Goal: Task Accomplishment & Management: Manage account settings

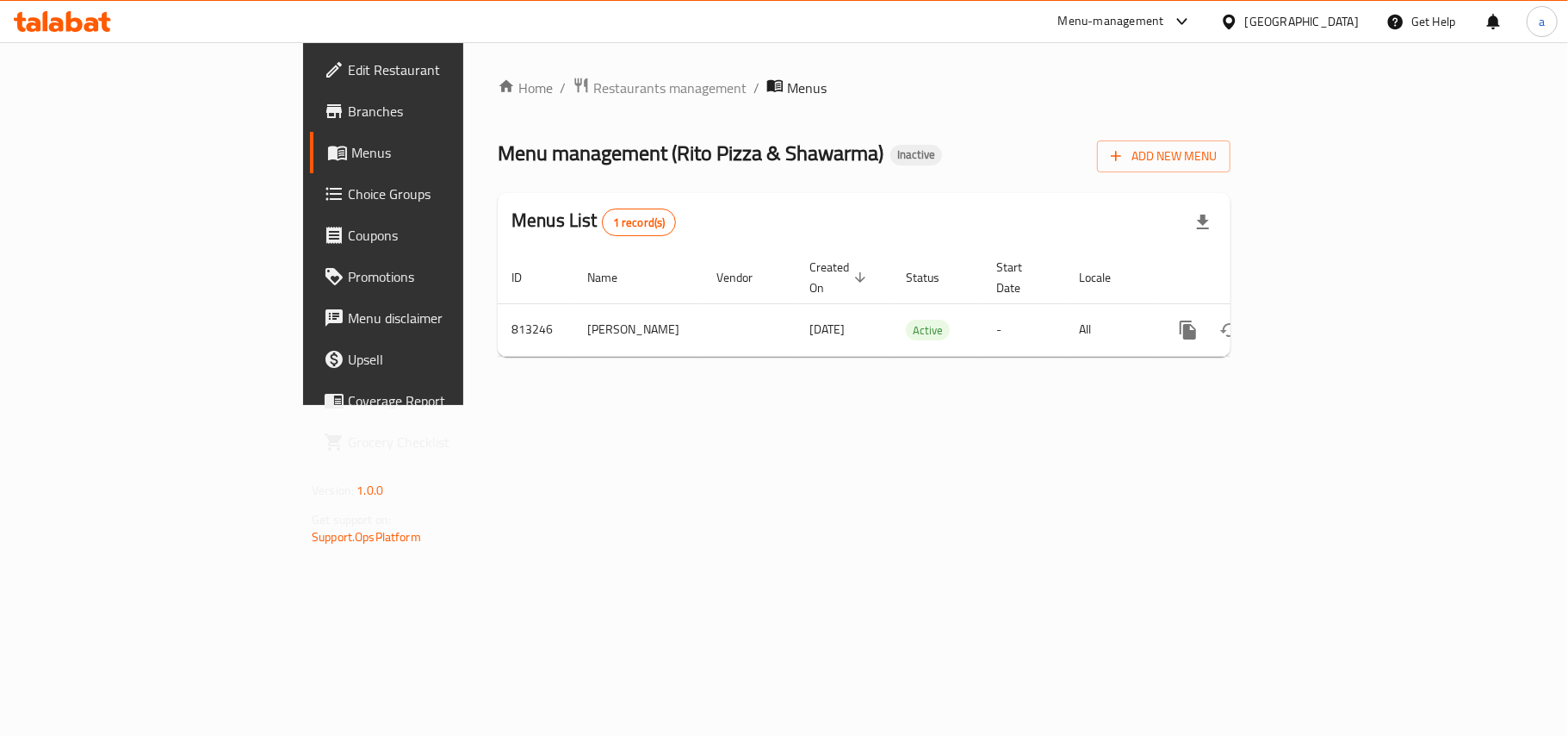
click at [348, 69] on span "Edit Restaurant" at bounding box center [450, 69] width 203 height 21
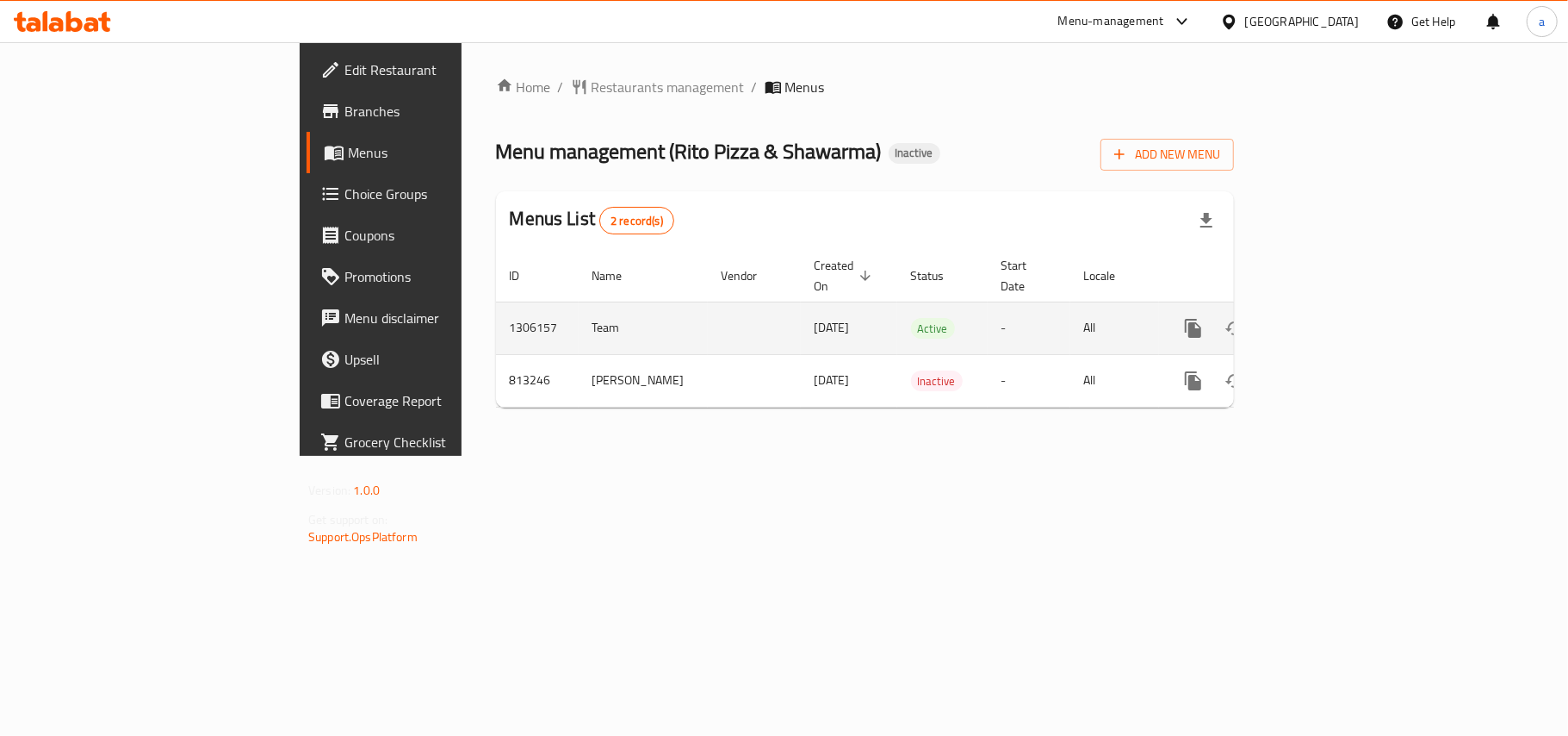
click at [1326, 322] on icon "enhanced table" at bounding box center [1318, 328] width 16 height 16
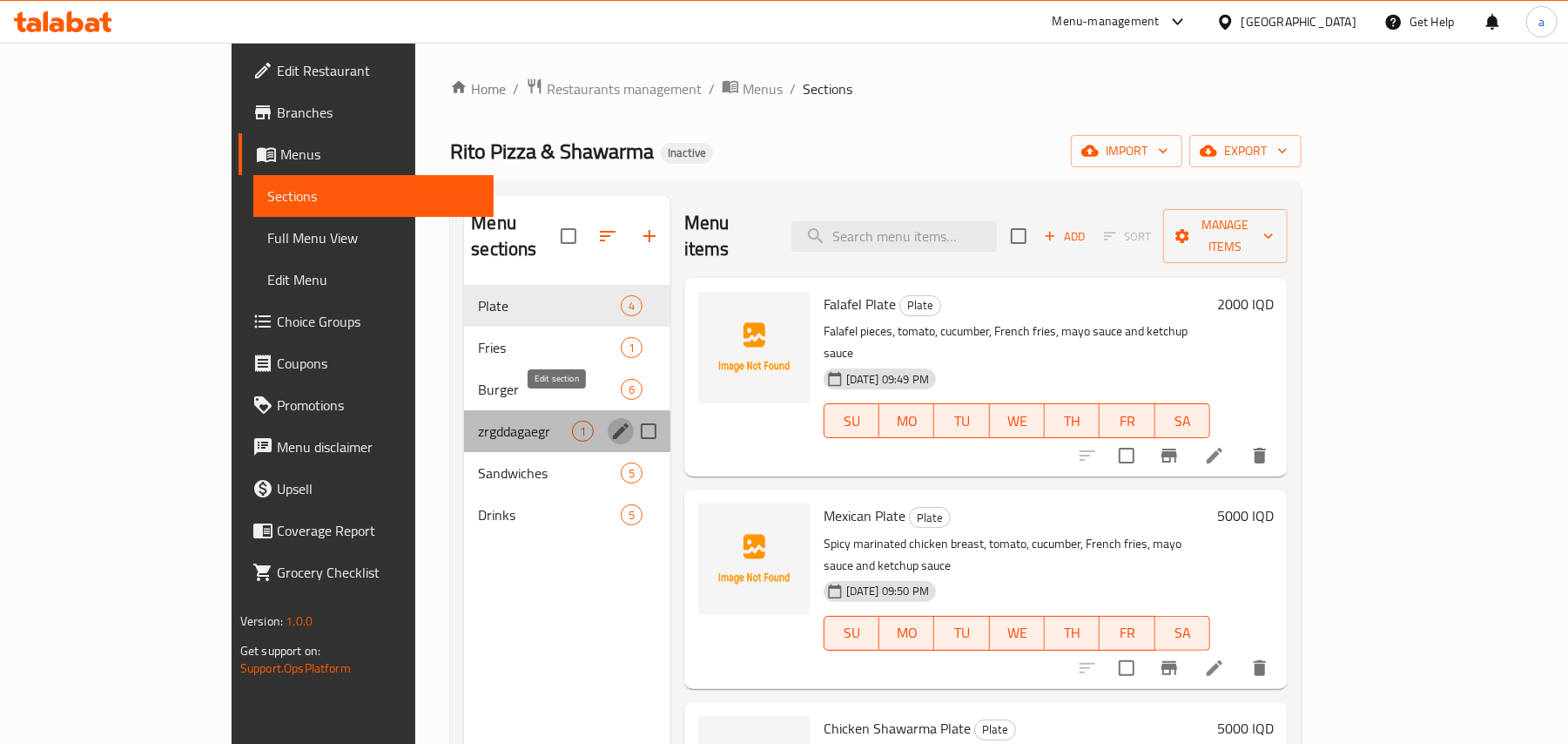
click at [614, 423] on icon "edit" at bounding box center [621, 431] width 16 height 16
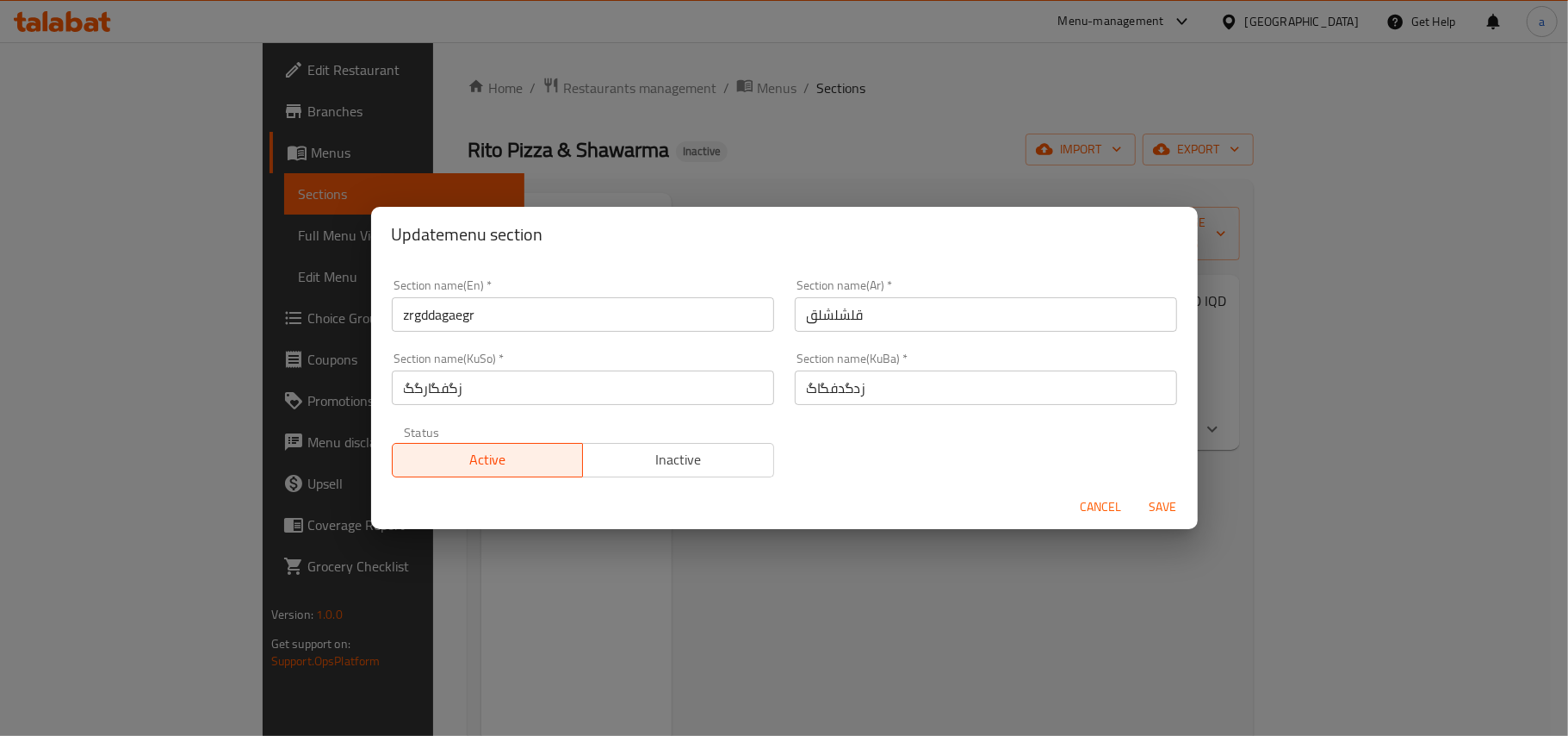
click at [1103, 505] on span "Cancel" at bounding box center [1101, 507] width 41 height 22
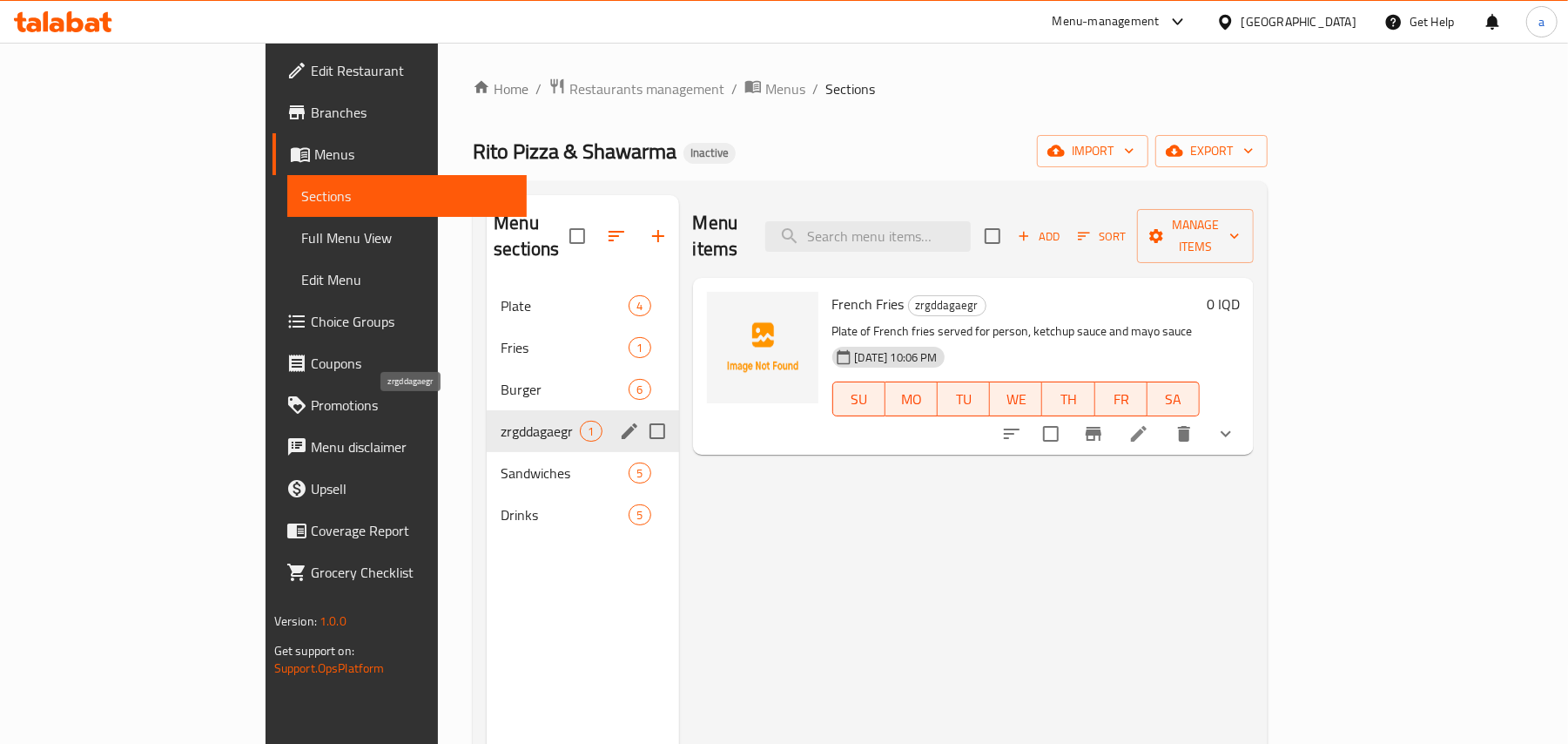
click at [501, 421] on span "zrgddagaegr" at bounding box center [541, 431] width 79 height 21
click at [487, 518] on div "Drinks 5" at bounding box center [582, 514] width 191 height 42
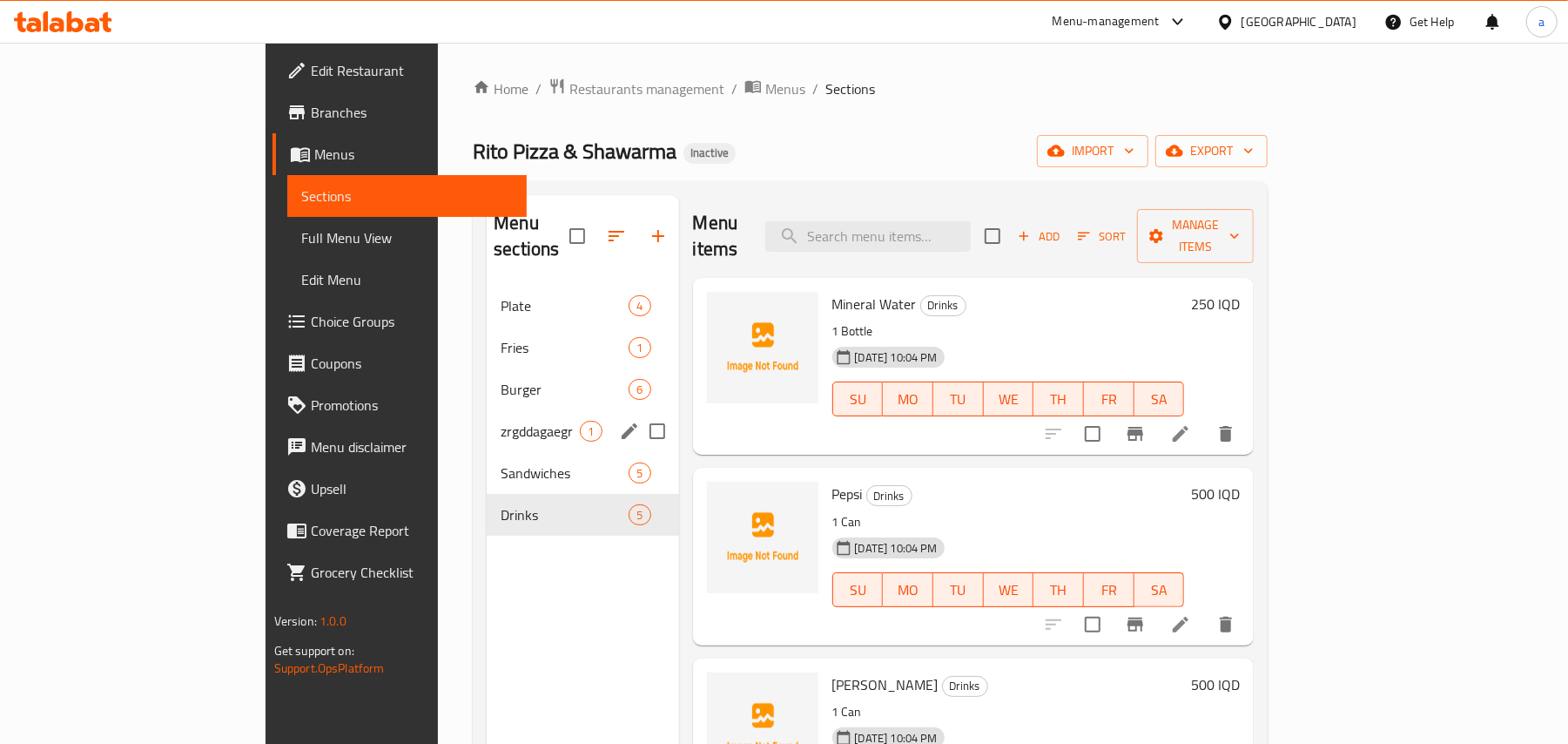
click at [501, 379] on span "Burger" at bounding box center [565, 389] width 128 height 21
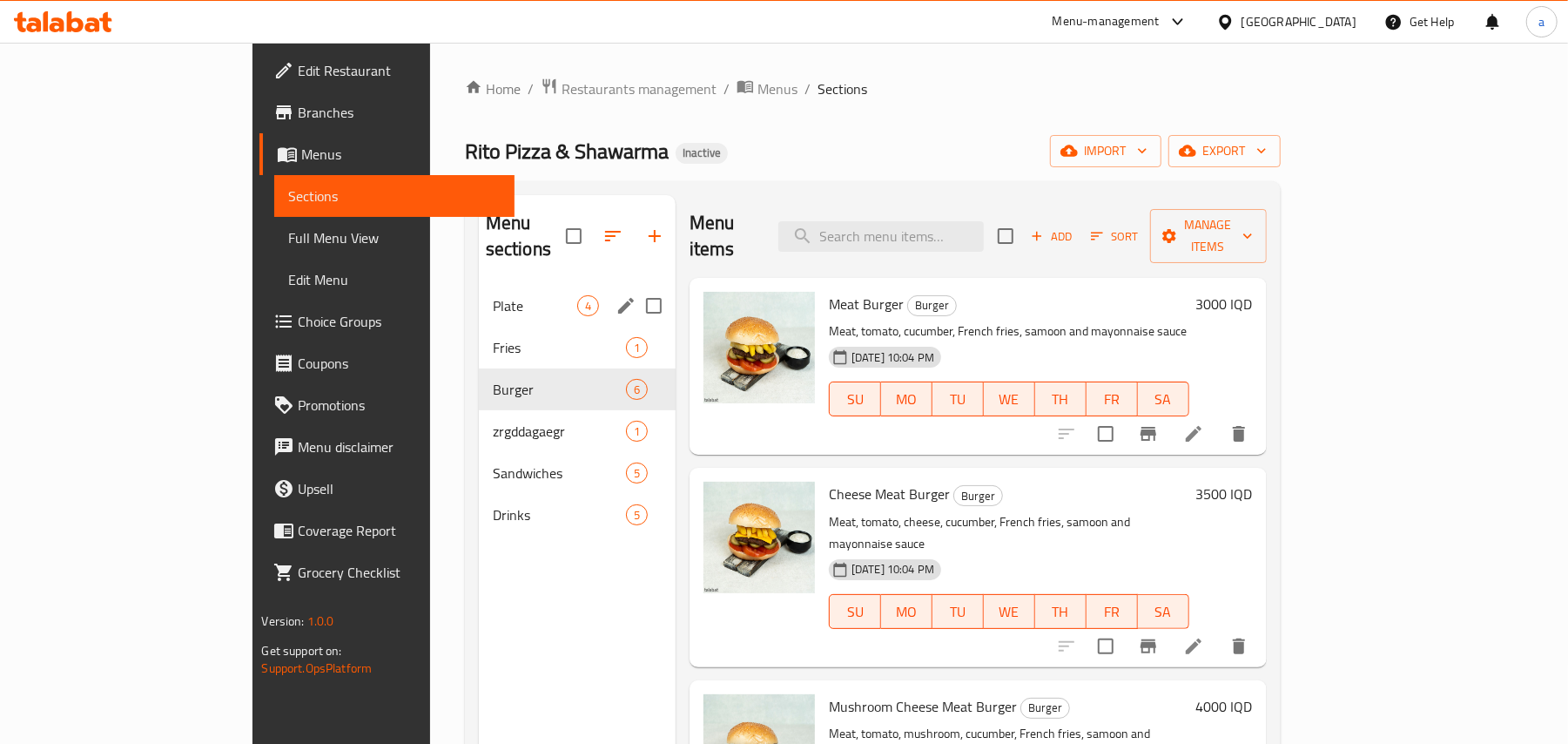
click at [492, 296] on span "Plate" at bounding box center [534, 306] width 84 height 21
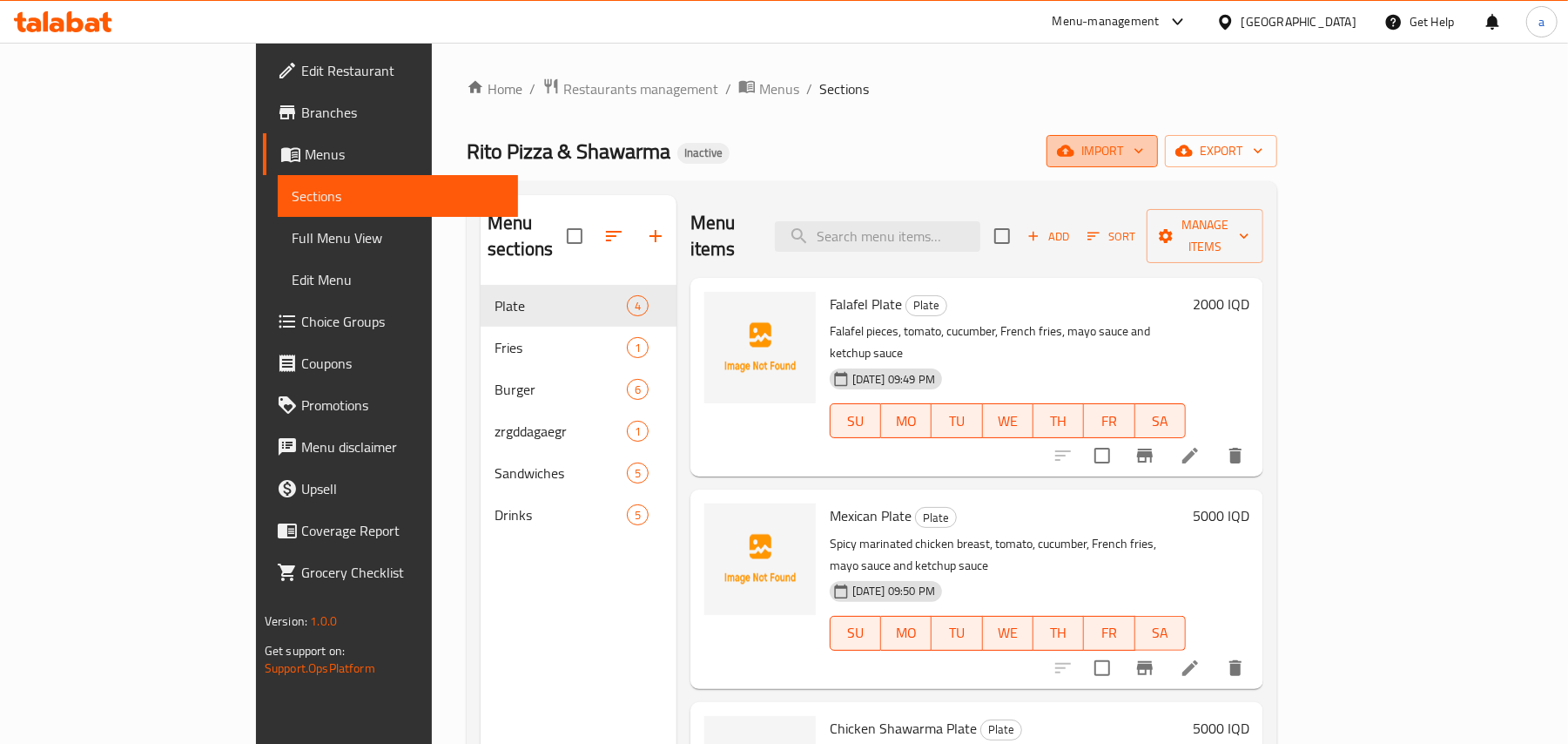
click at [1144, 141] on span "import" at bounding box center [1102, 152] width 83 height 22
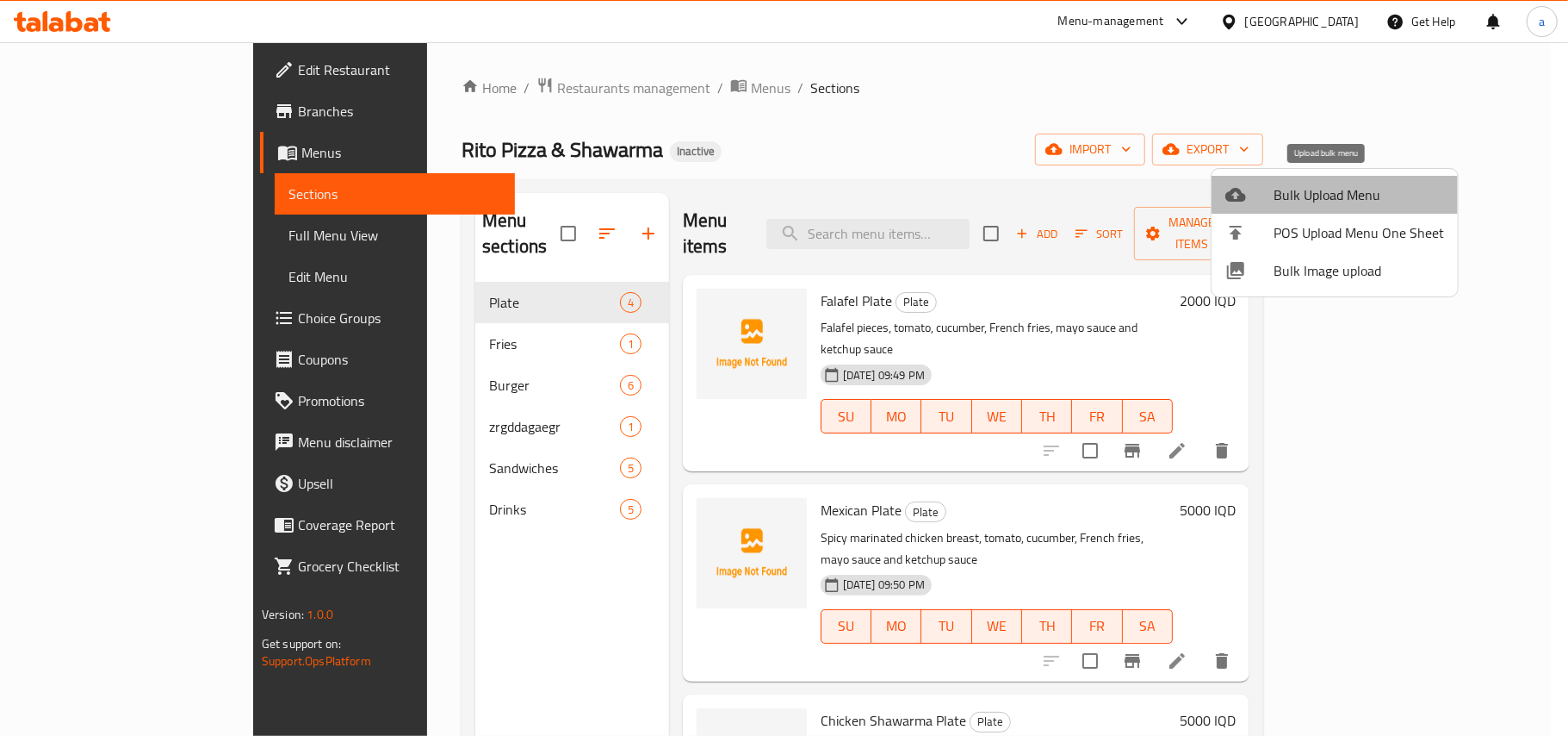
click at [1266, 191] on div at bounding box center [1249, 195] width 48 height 21
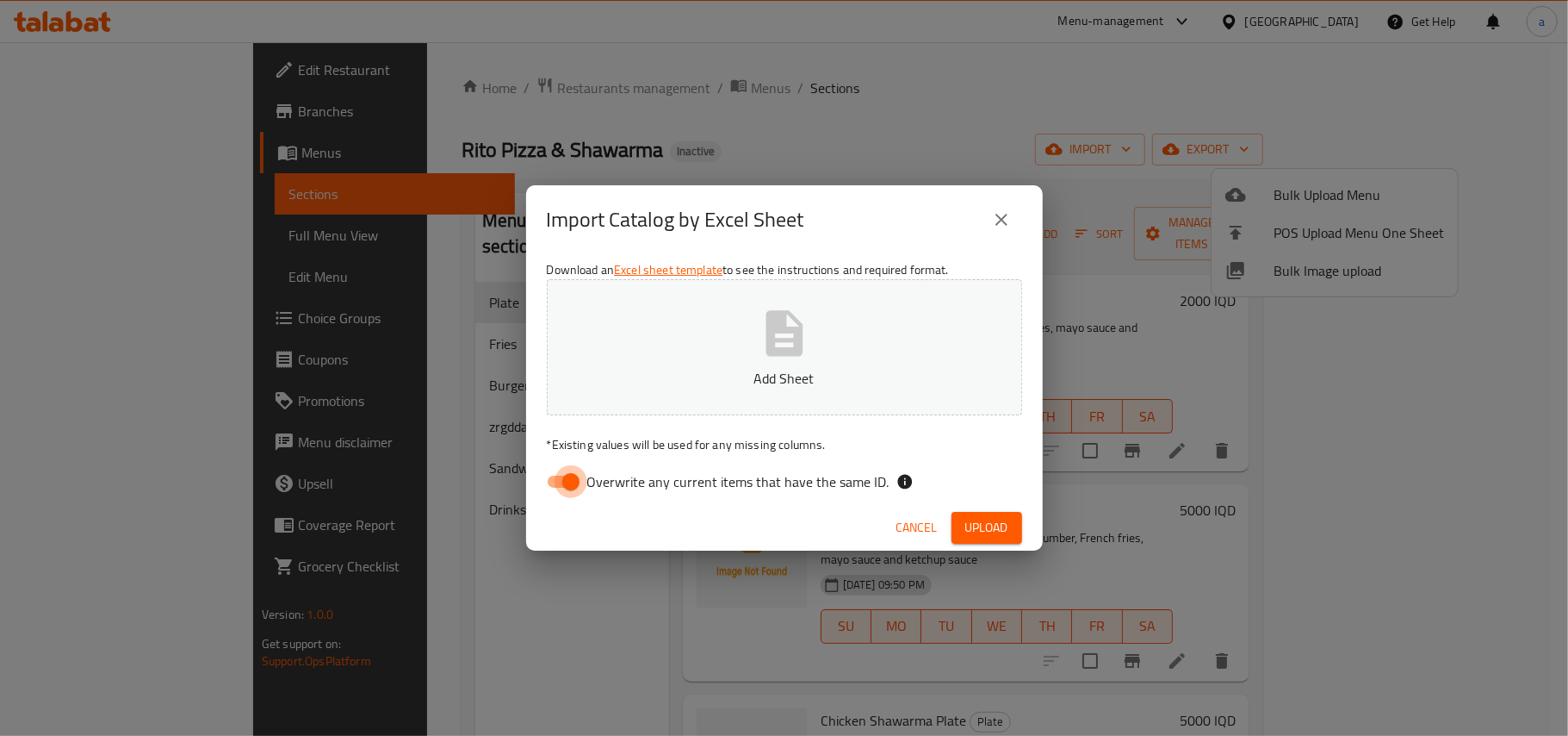
click at [563, 475] on input "Overwrite any current items that have the same ID." at bounding box center [570, 482] width 98 height 33
checkbox input "false"
click at [710, 341] on button "Add Sheet" at bounding box center [785, 347] width 475 height 136
click at [994, 543] on button "Upload" at bounding box center [986, 528] width 70 height 32
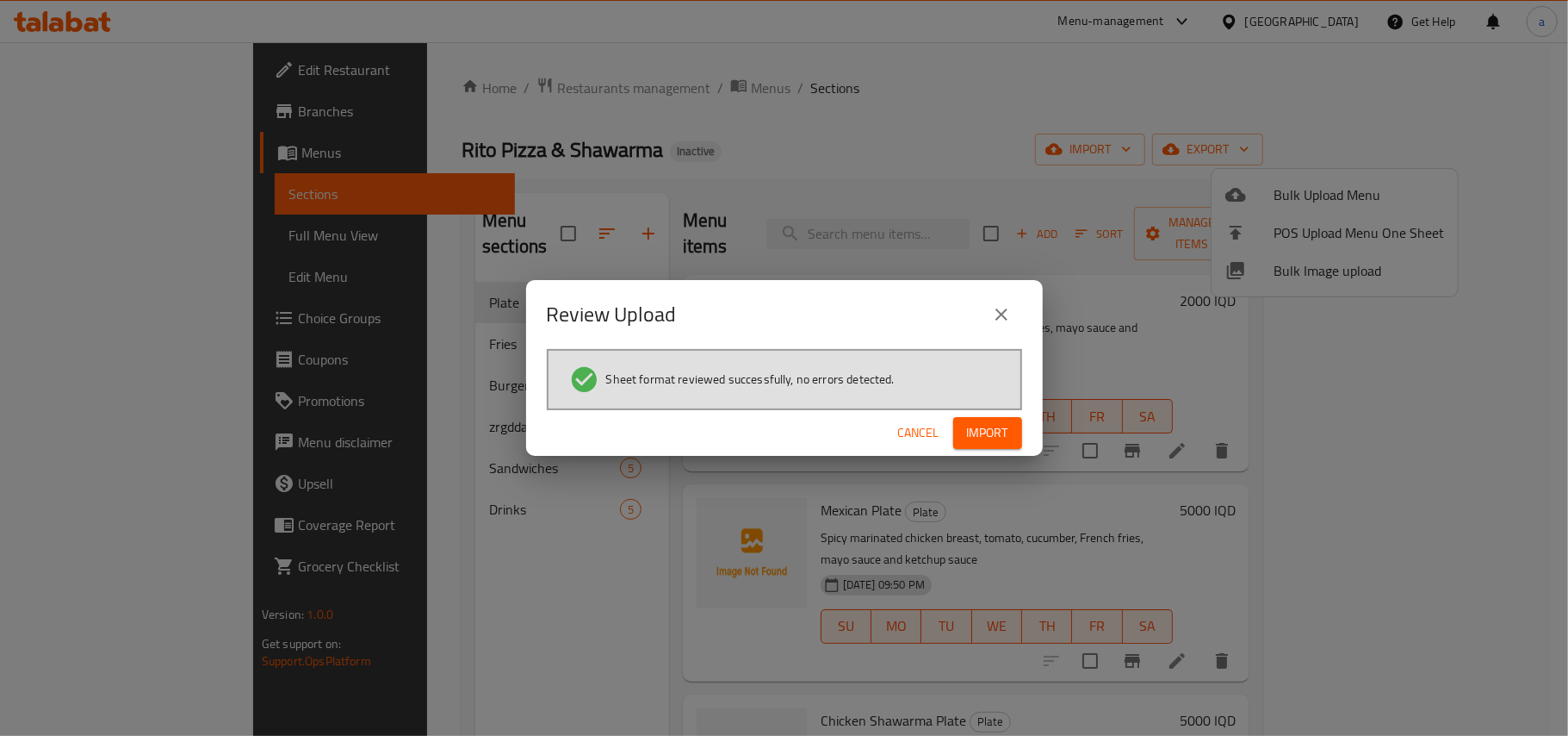
click at [986, 432] on span "Import" at bounding box center [987, 433] width 41 height 22
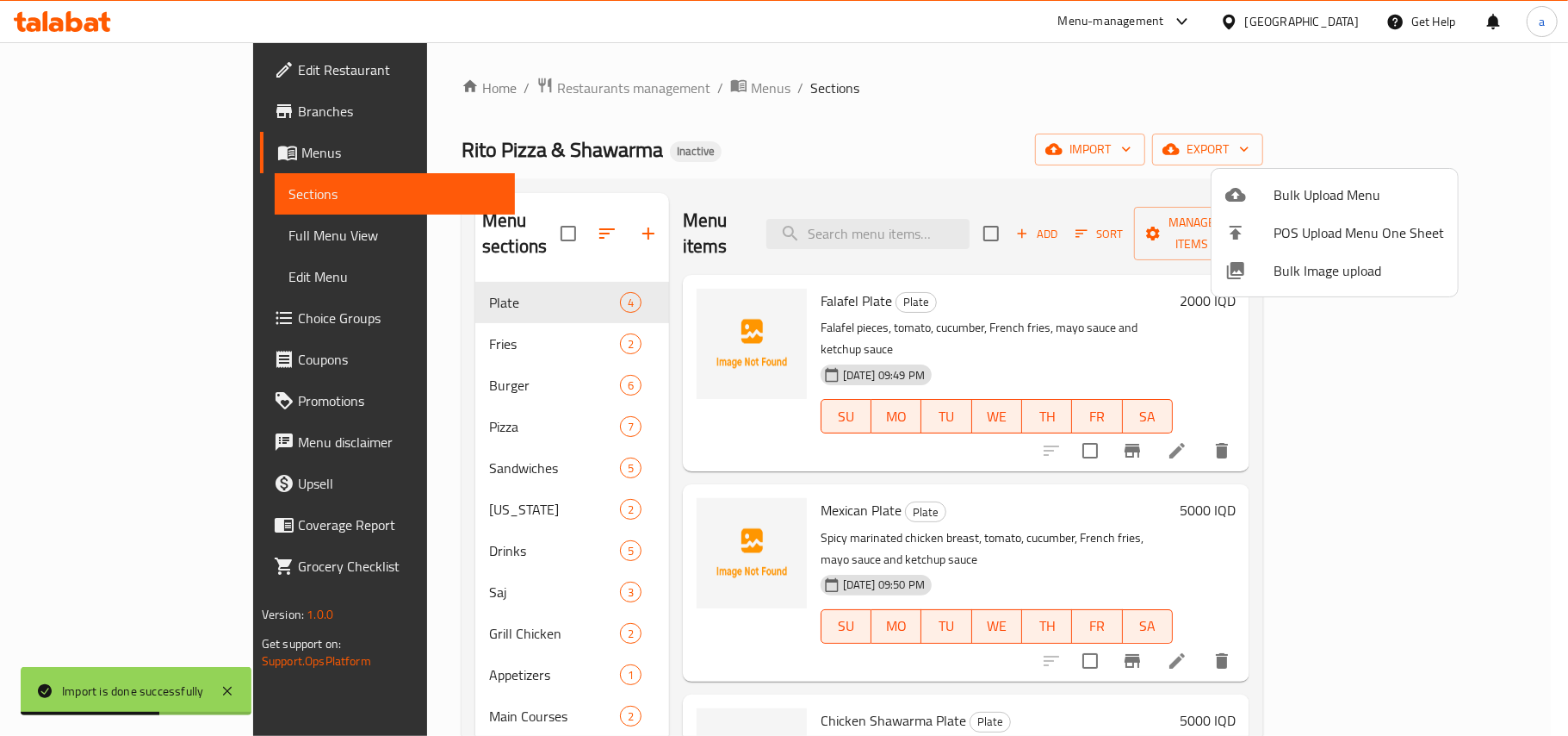
click at [761, 208] on div at bounding box center [784, 368] width 1568 height 736
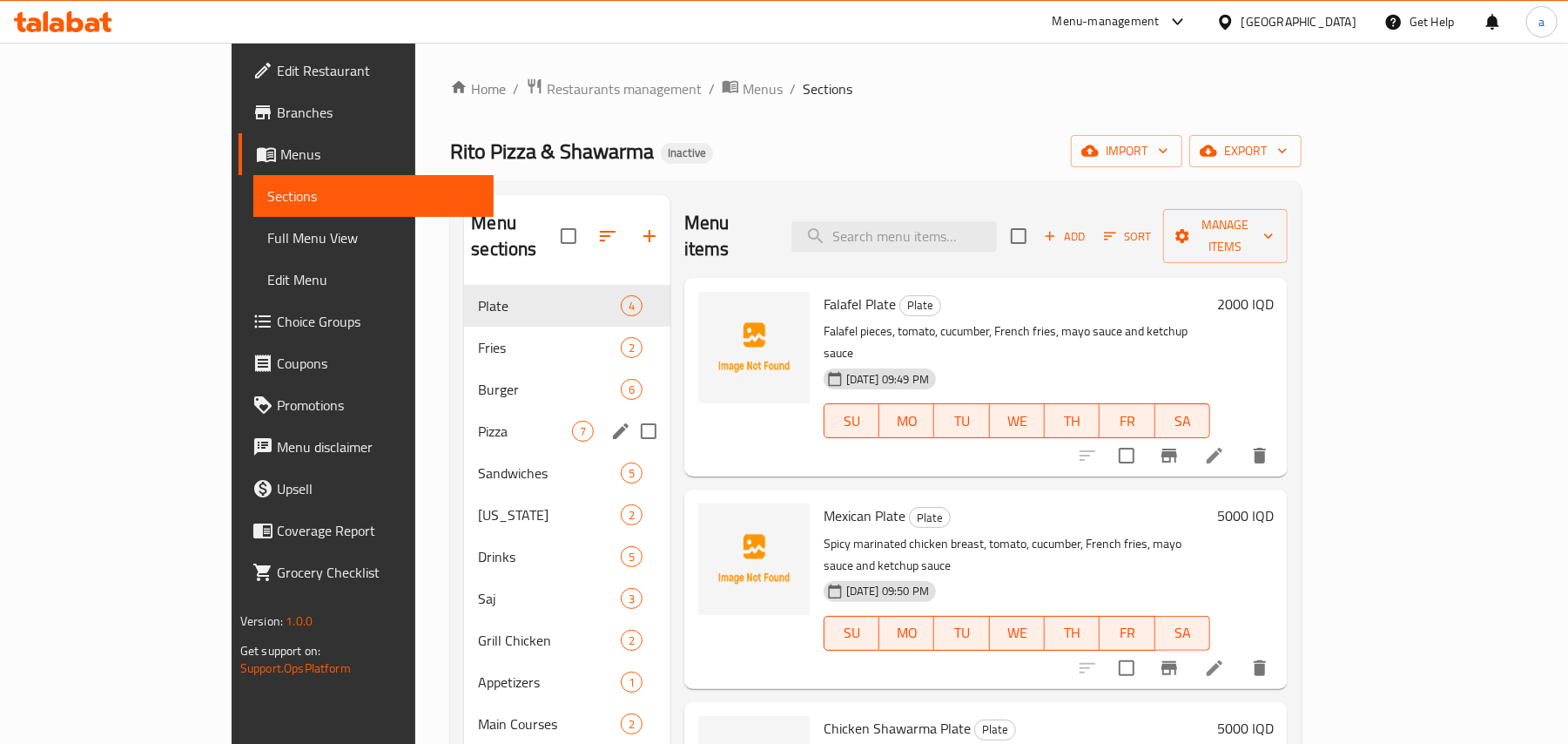
click at [464, 410] on div "Pizza 7" at bounding box center [566, 431] width 205 height 42
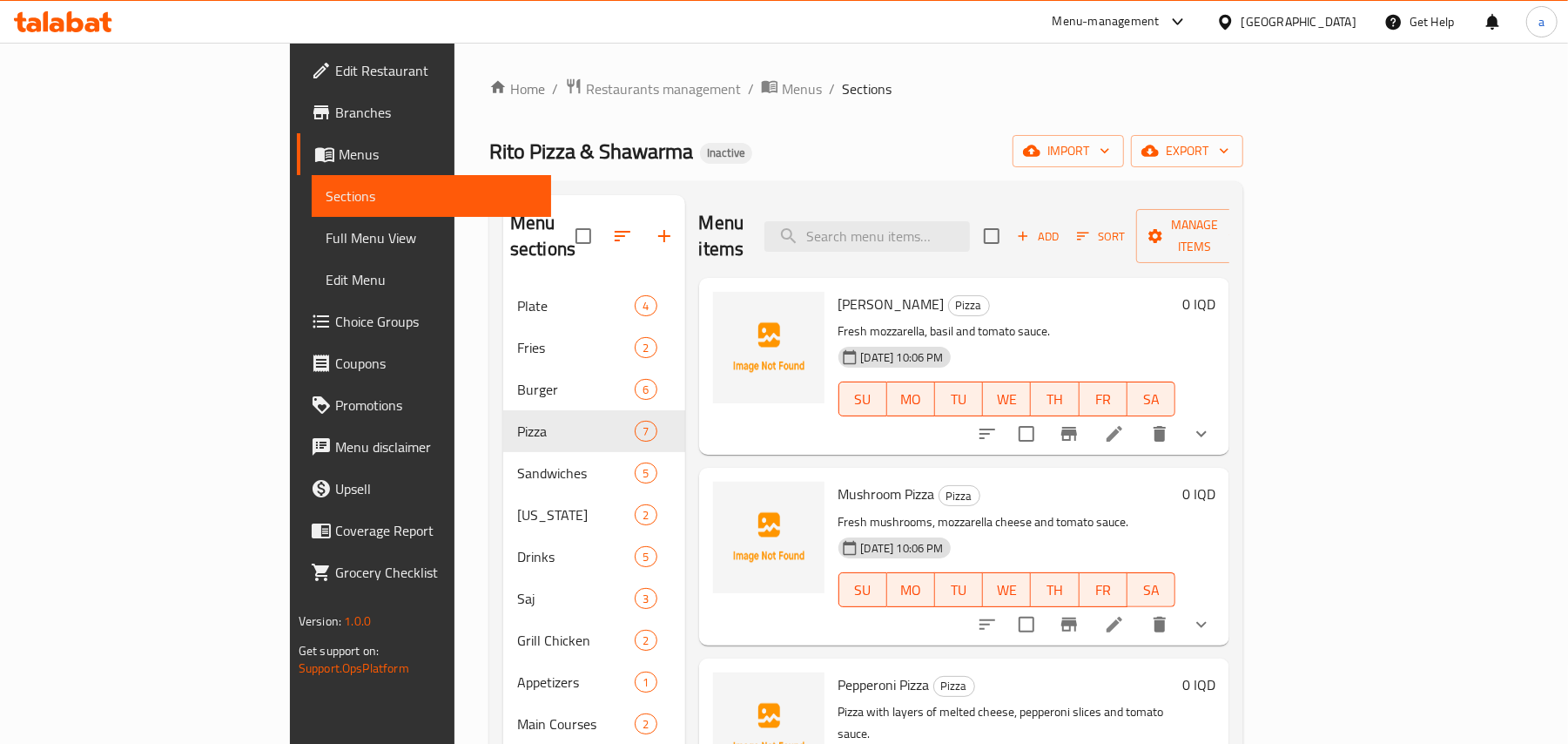
click at [1212, 423] on icon "show more" at bounding box center [1201, 433] width 21 height 21
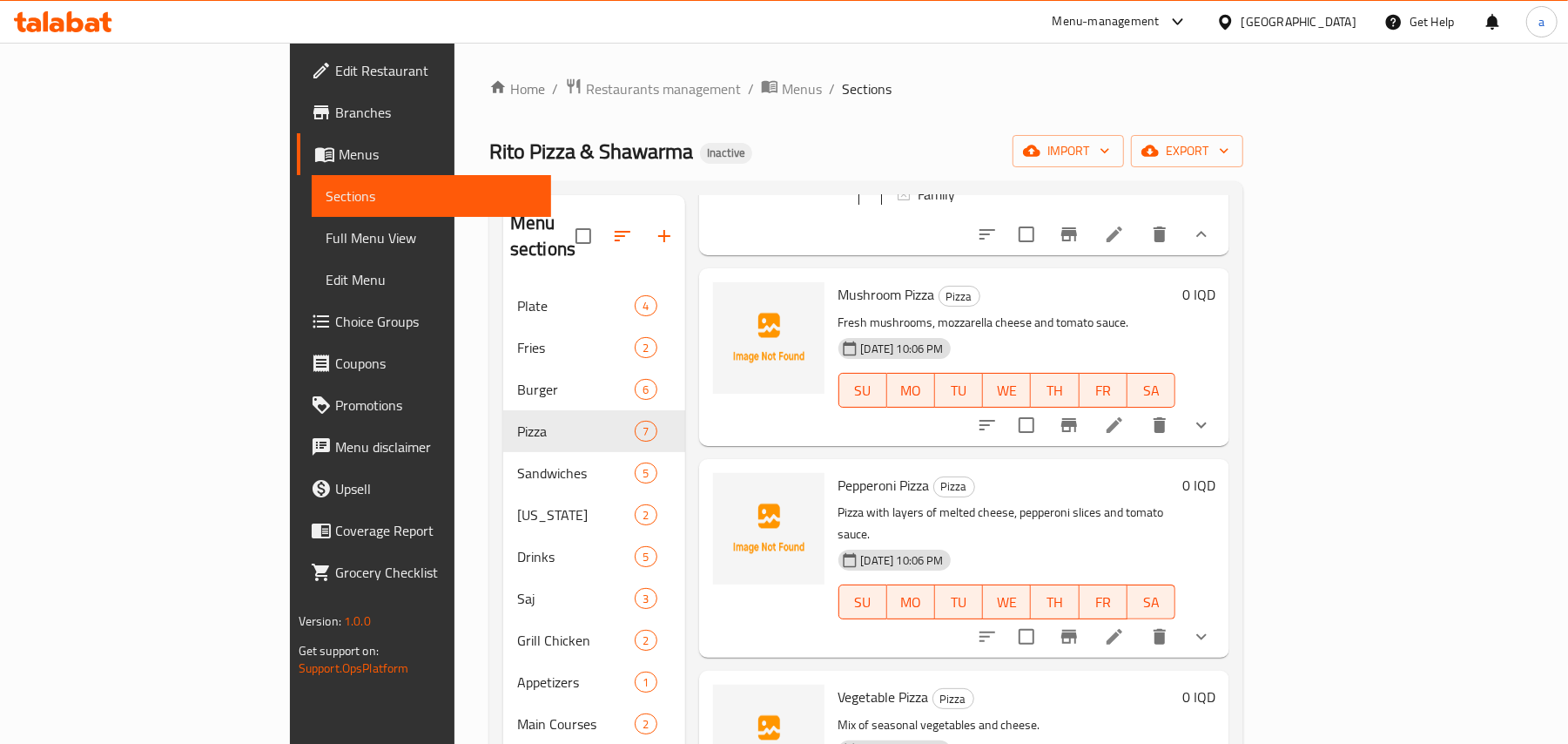
scroll to position [270, 0]
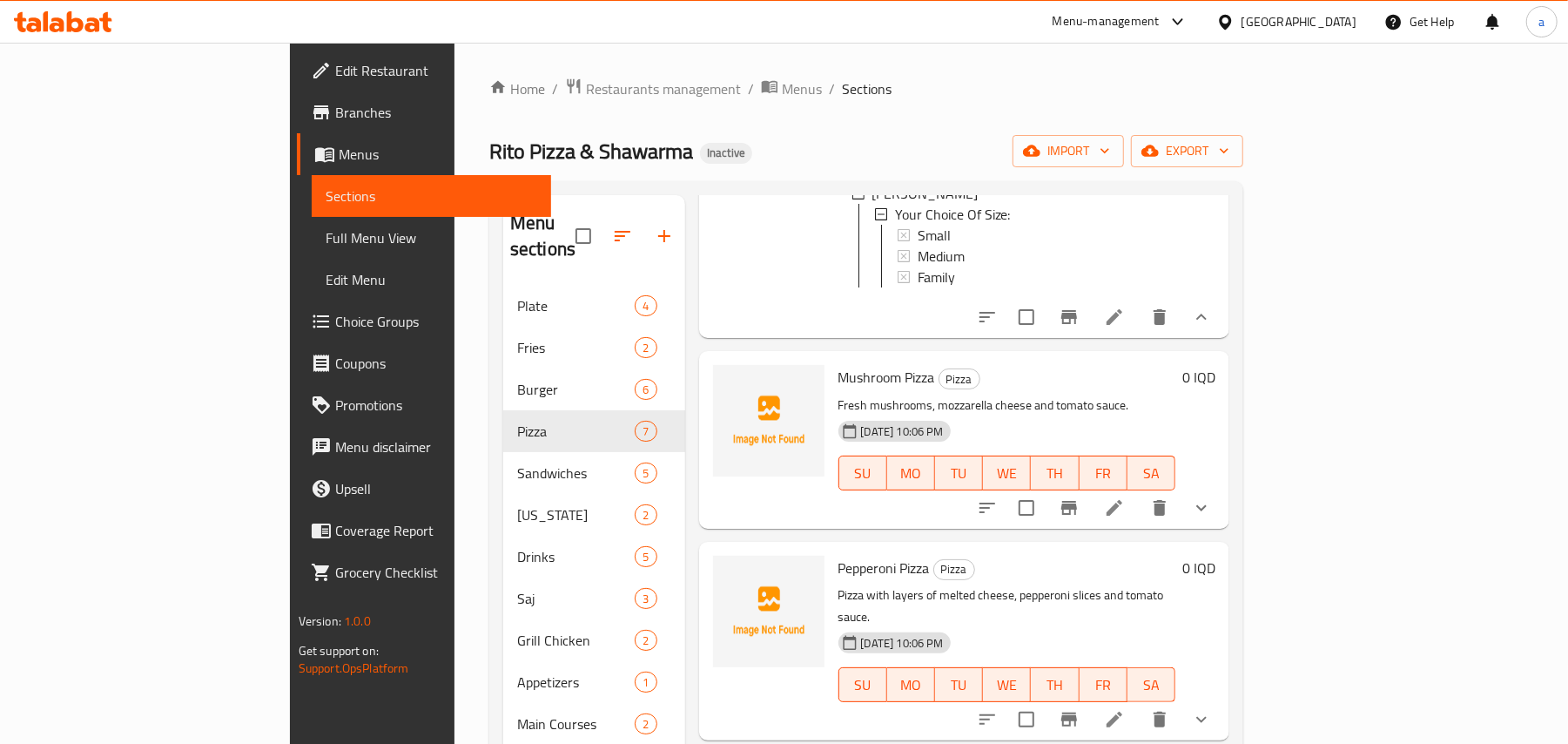
click at [1212, 518] on icon "show more" at bounding box center [1201, 507] width 21 height 21
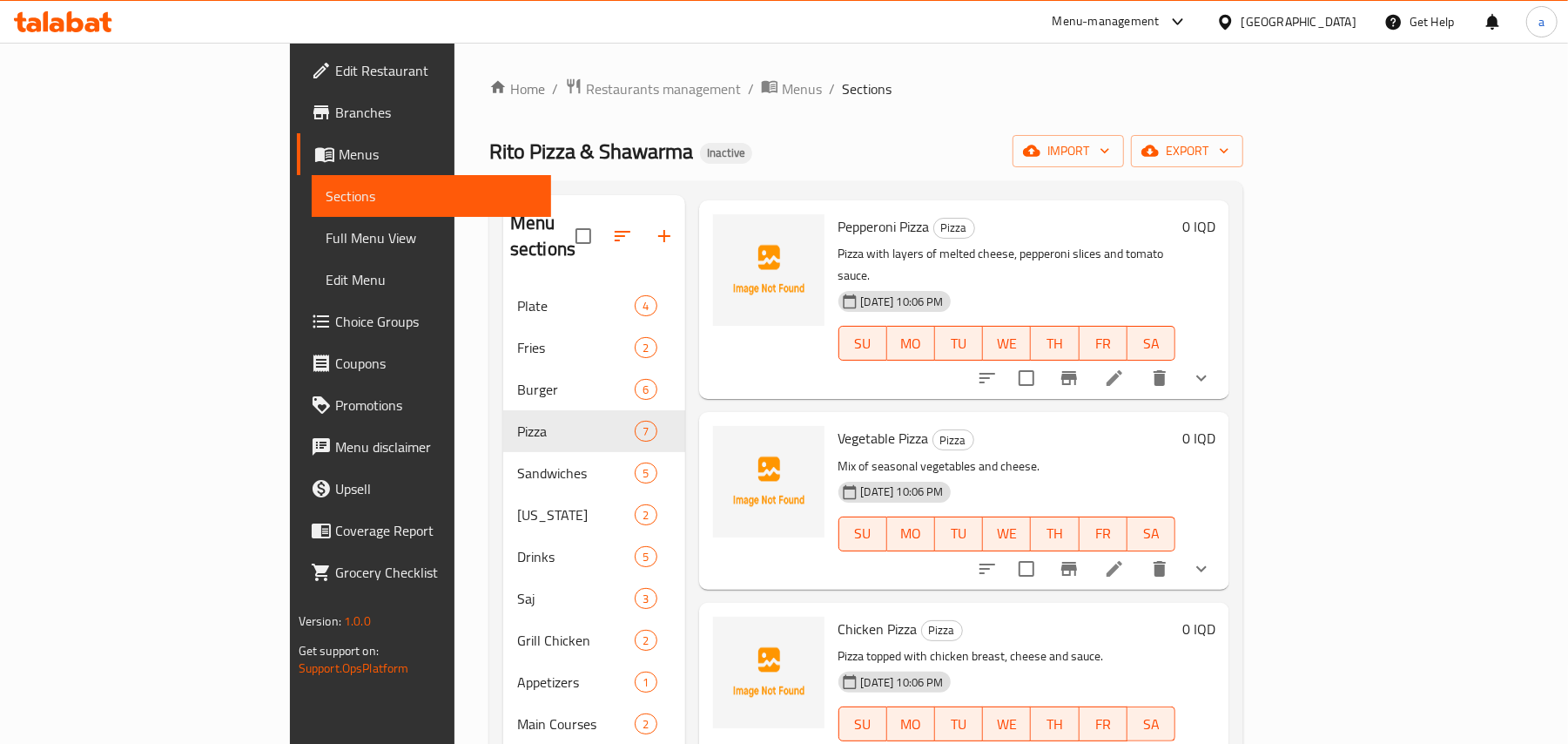
scroll to position [812, 0]
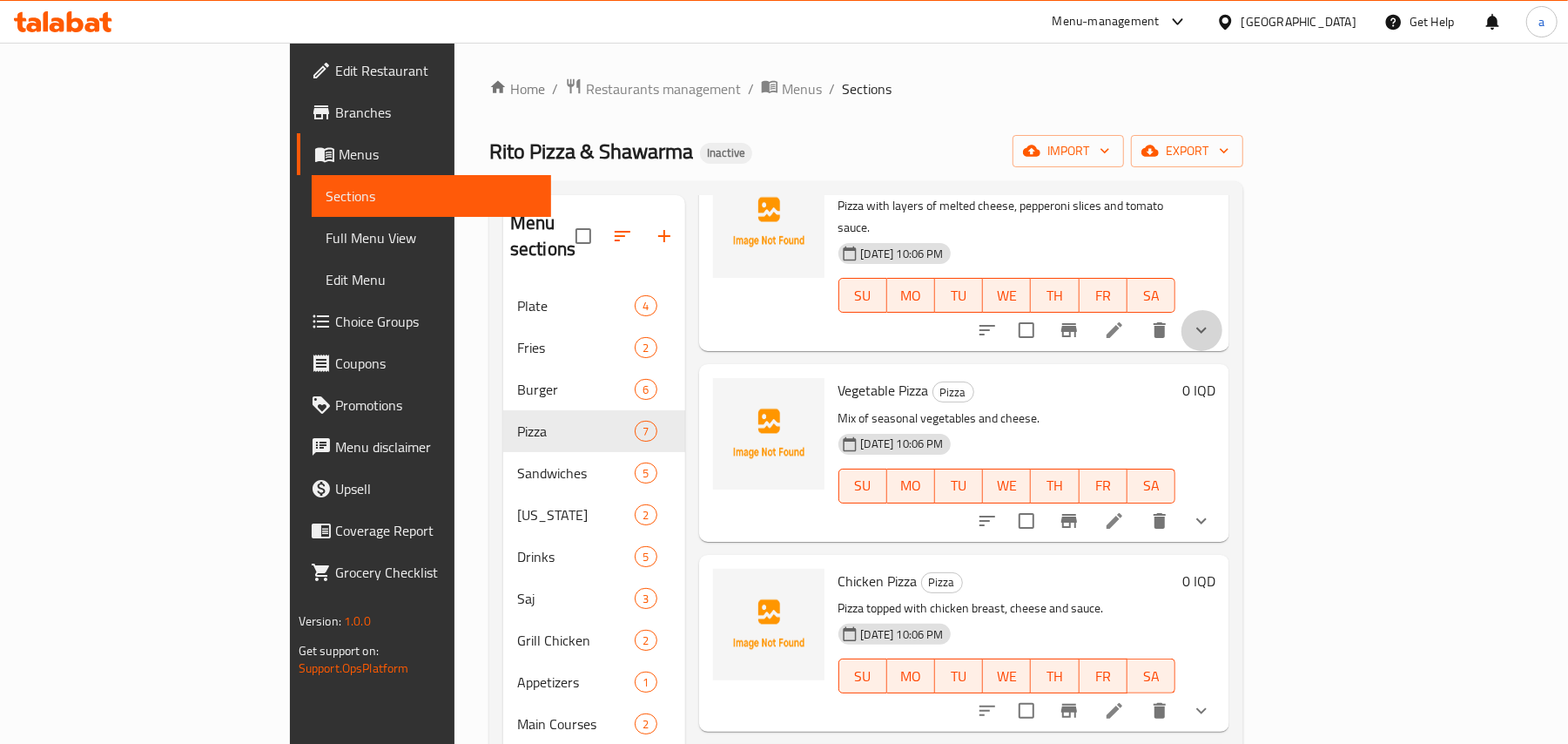
click at [1222, 351] on button "show more" at bounding box center [1201, 330] width 42 height 42
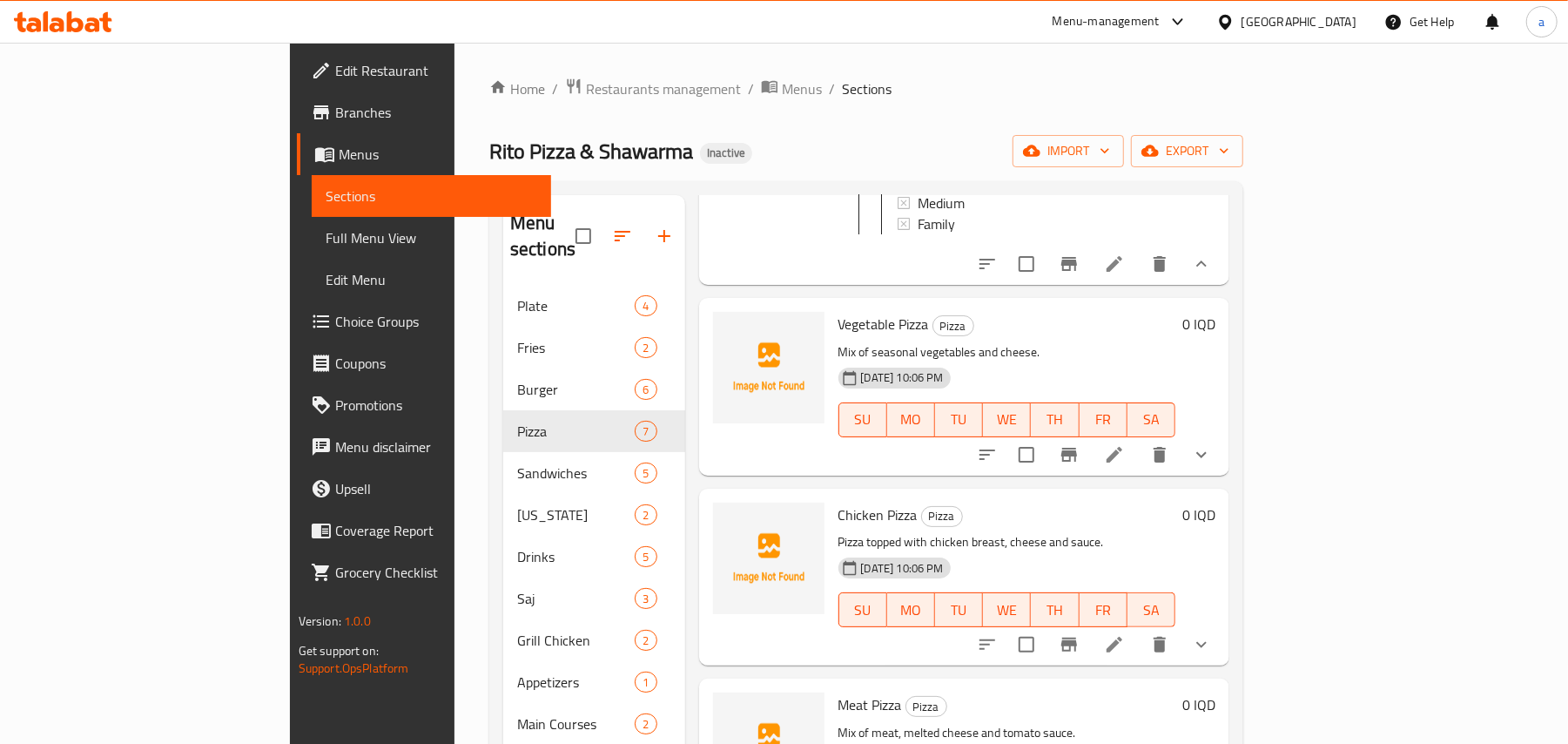
scroll to position [1083, 0]
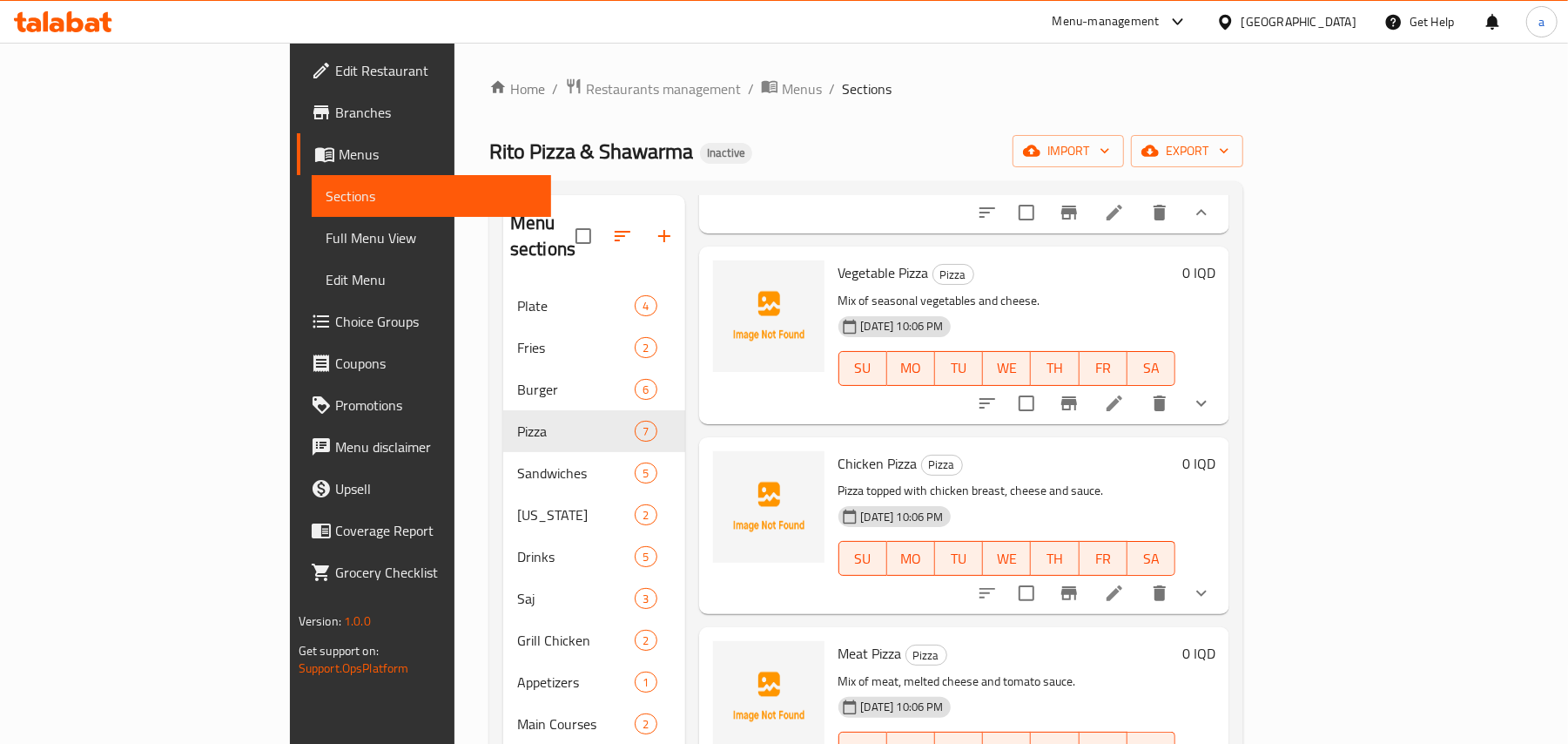
click at [1222, 424] on button "show more" at bounding box center [1201, 403] width 42 height 42
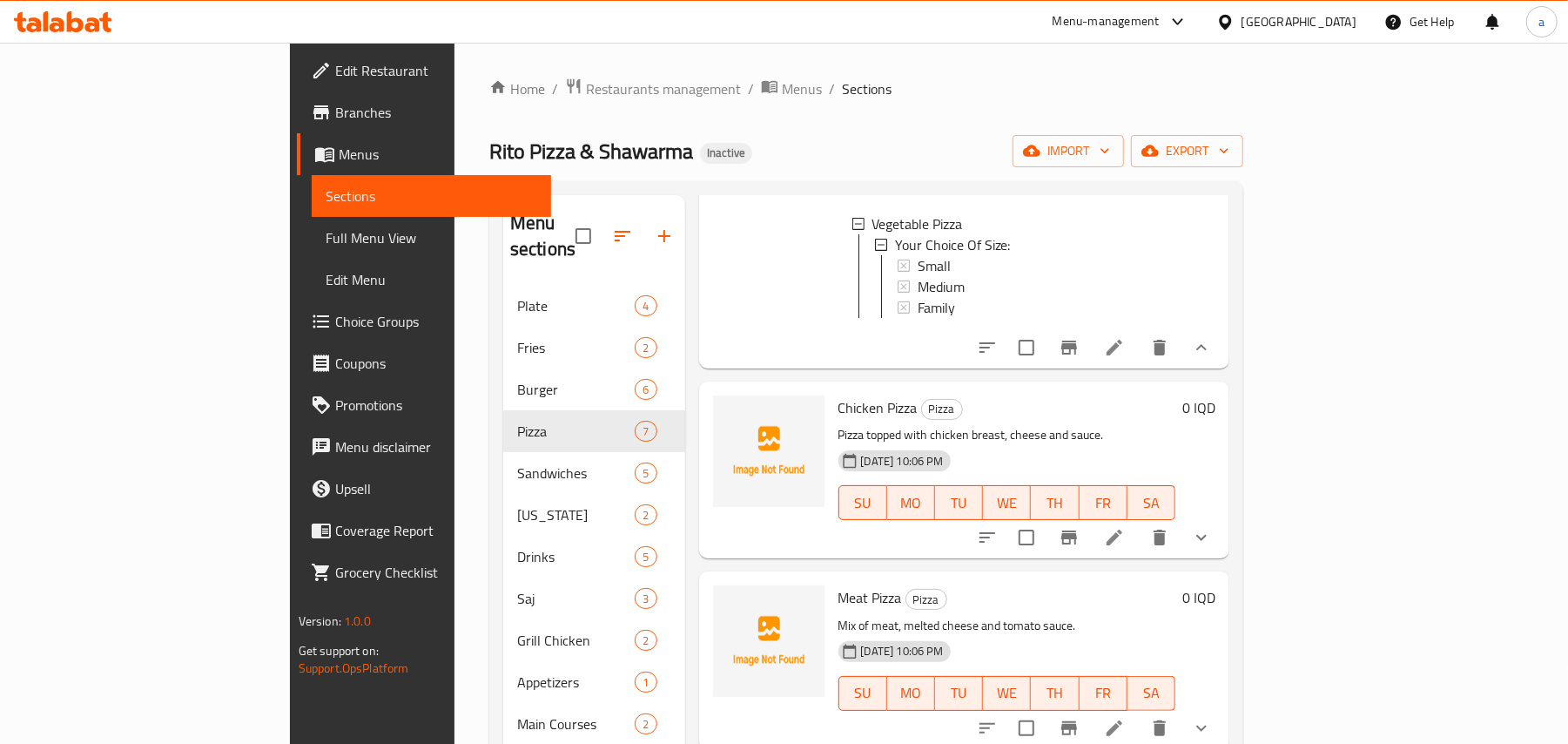
scroll to position [1370, 0]
click at [1222, 540] on button "show more" at bounding box center [1201, 537] width 42 height 42
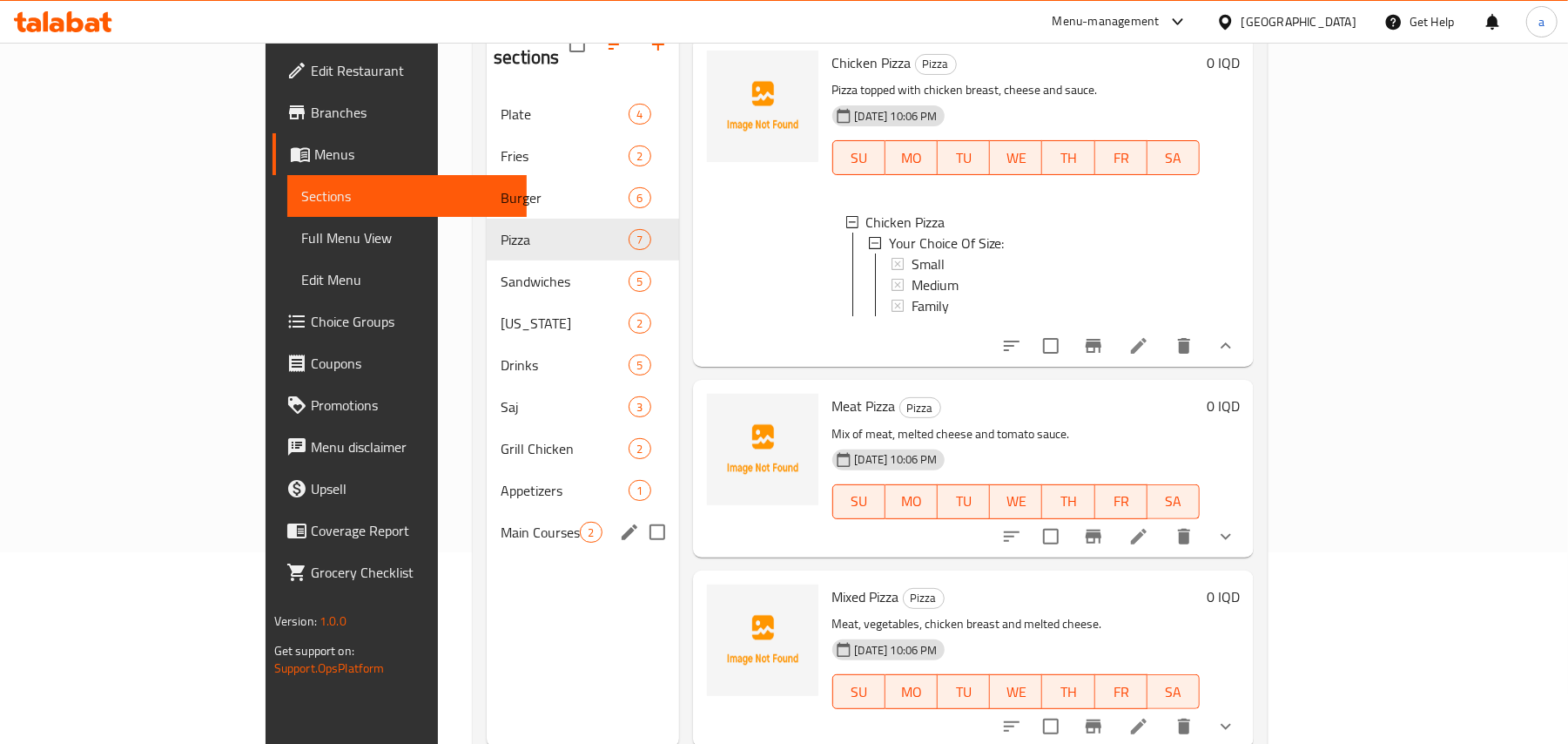
scroll to position [246, 0]
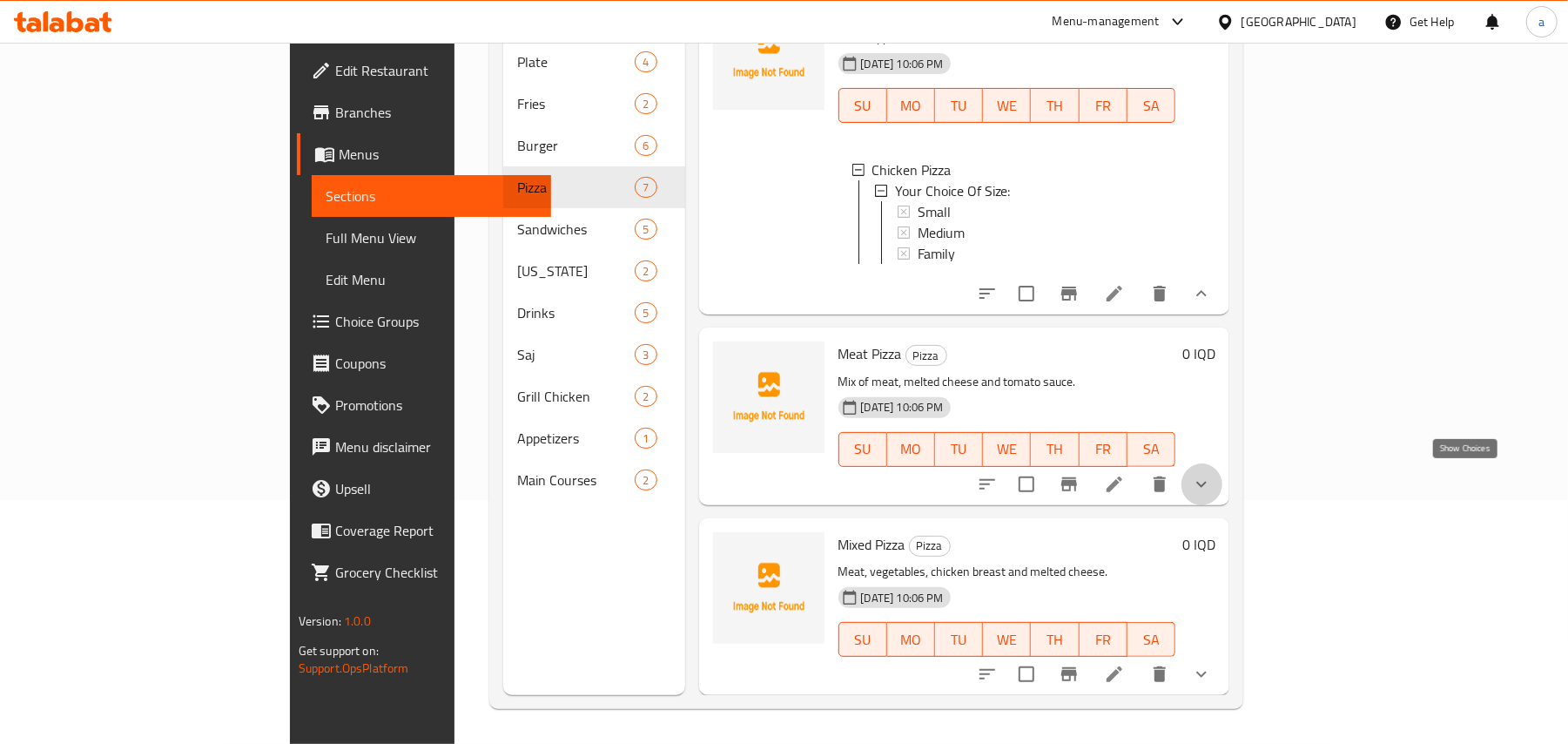
click at [1212, 484] on icon "show more" at bounding box center [1201, 484] width 21 height 21
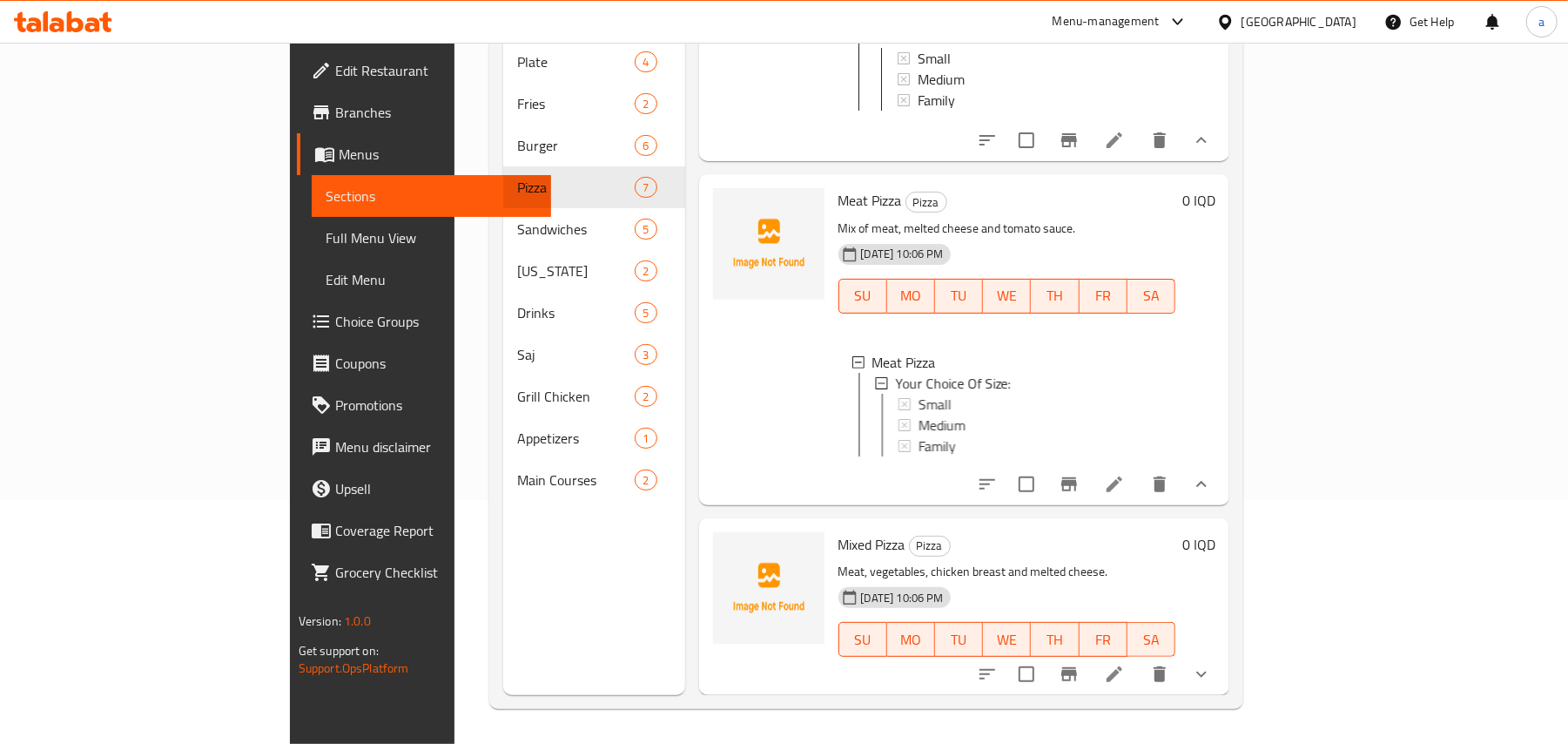
scroll to position [1723, 0]
click at [1212, 667] on icon "show more" at bounding box center [1201, 674] width 21 height 21
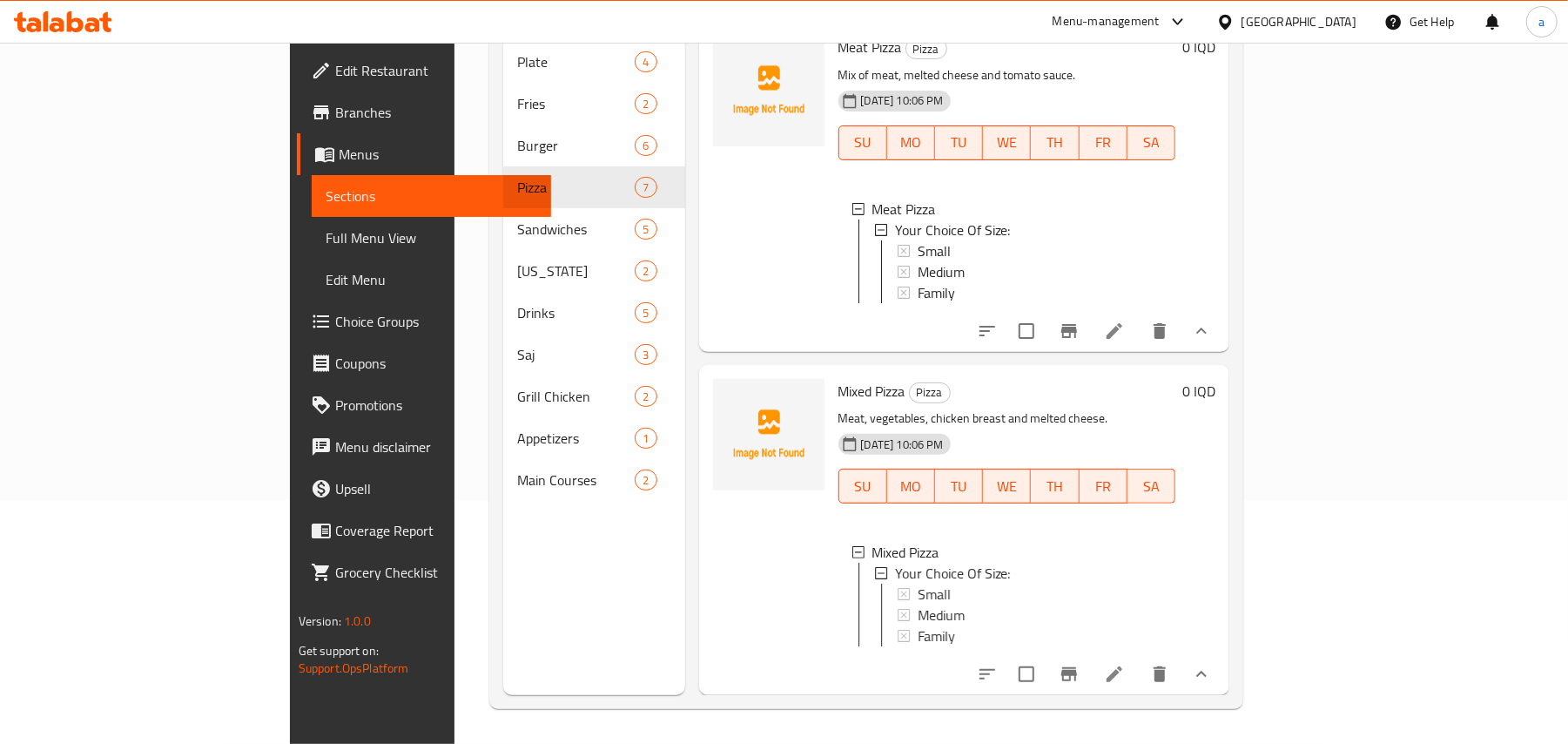
scroll to position [1901, 0]
click at [1212, 664] on icon "show more" at bounding box center [1201, 674] width 21 height 21
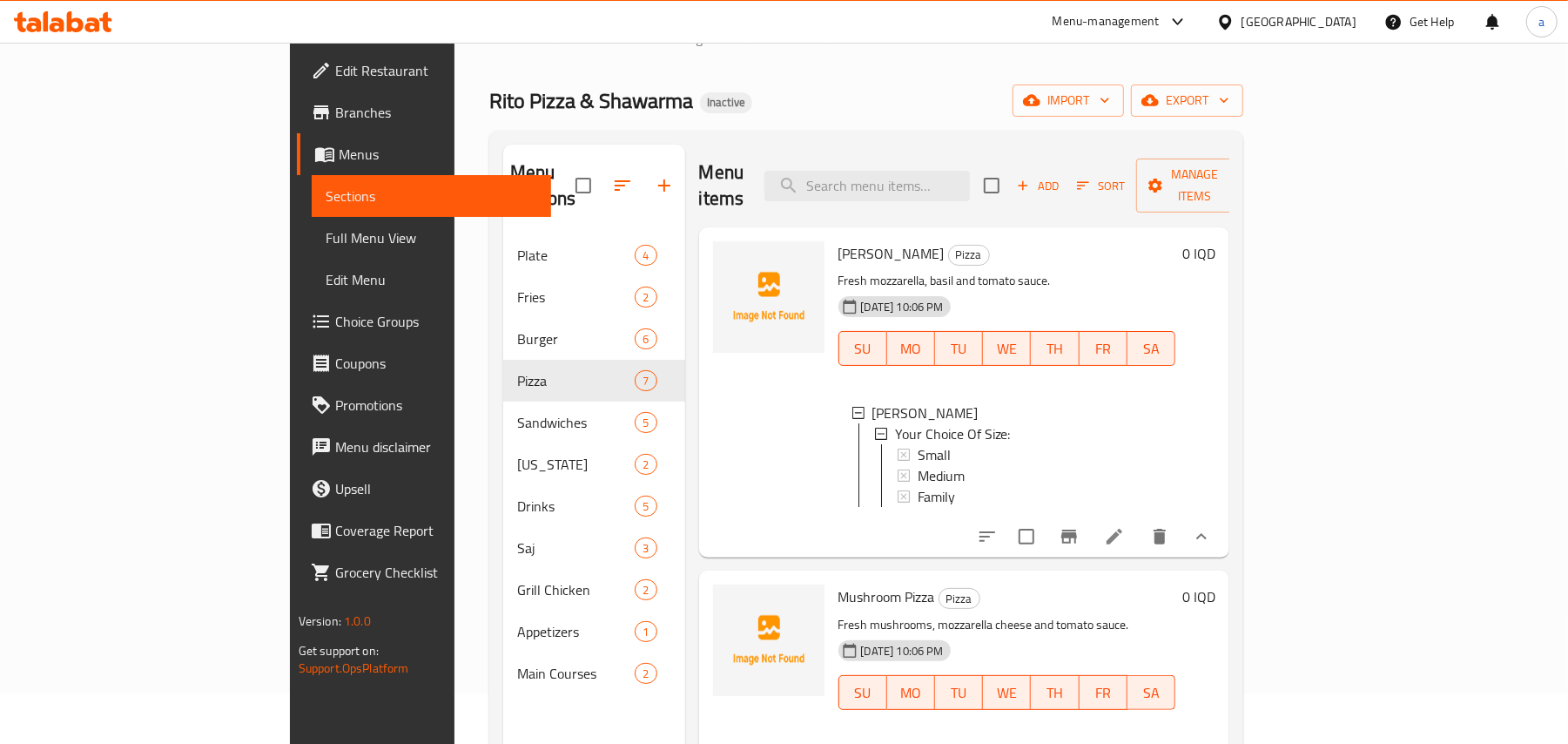
scroll to position [0, 0]
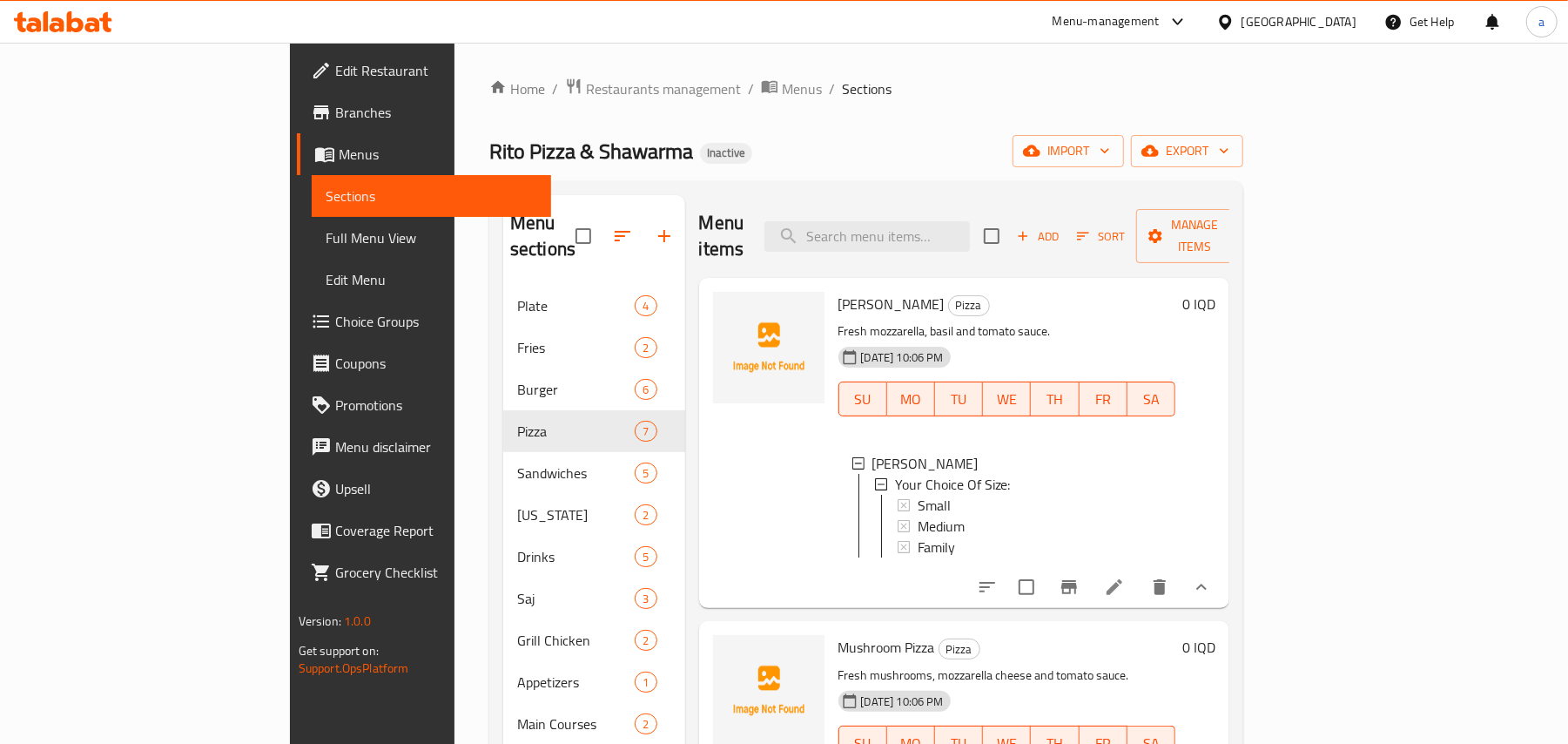
click at [857, 298] on div "Margherita Pizza Pizza Fresh mozzarella, basil and tomato sauce. 17-08-2025 10:…" at bounding box center [1007, 443] width 352 height 316
click at [856, 291] on span "Margherita Pizza" at bounding box center [892, 304] width 106 height 26
copy h6 "Pizza"
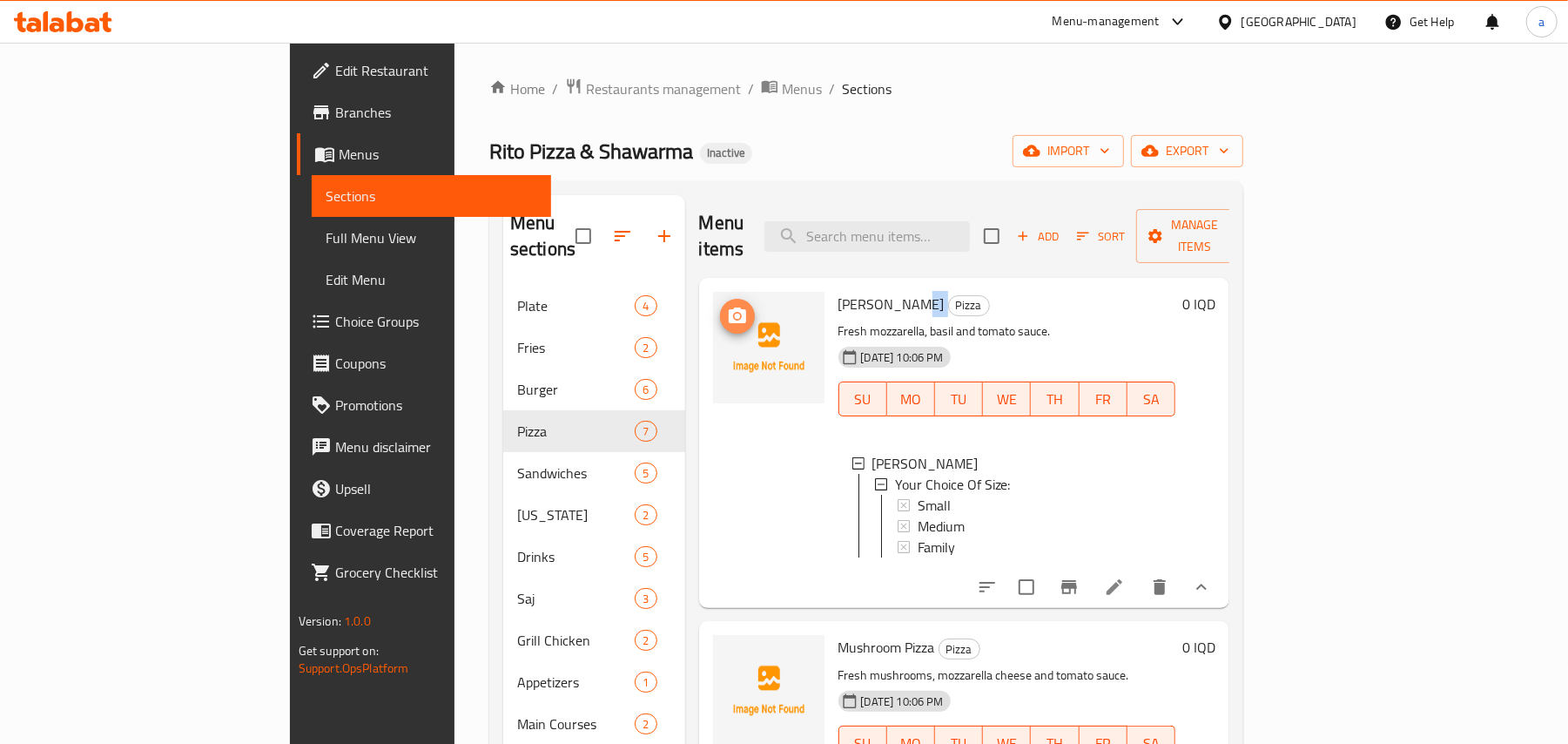
click at [727, 306] on icon "upload picture" at bounding box center [737, 316] width 21 height 21
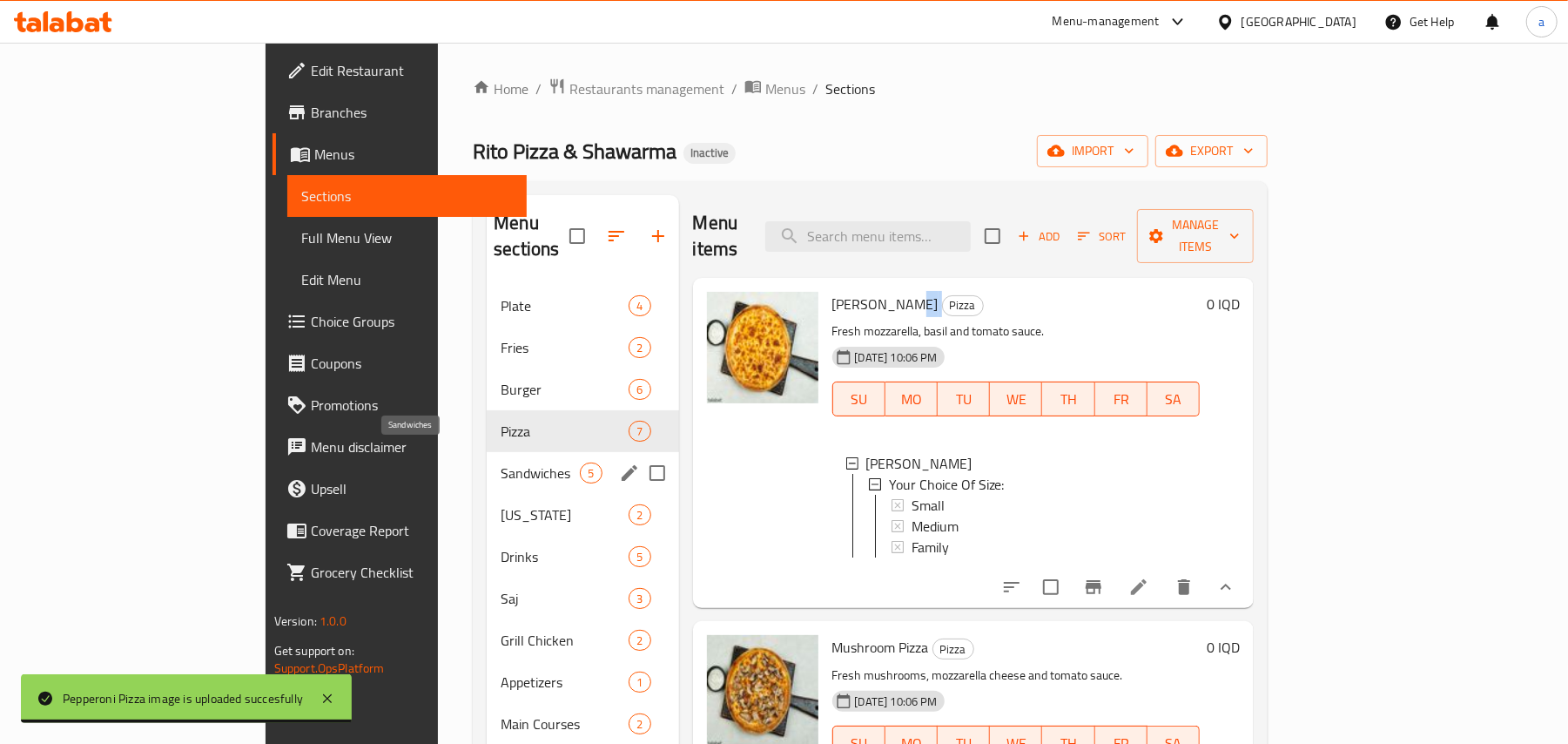
click at [501, 462] on span "Sandwiches" at bounding box center [541, 472] width 79 height 21
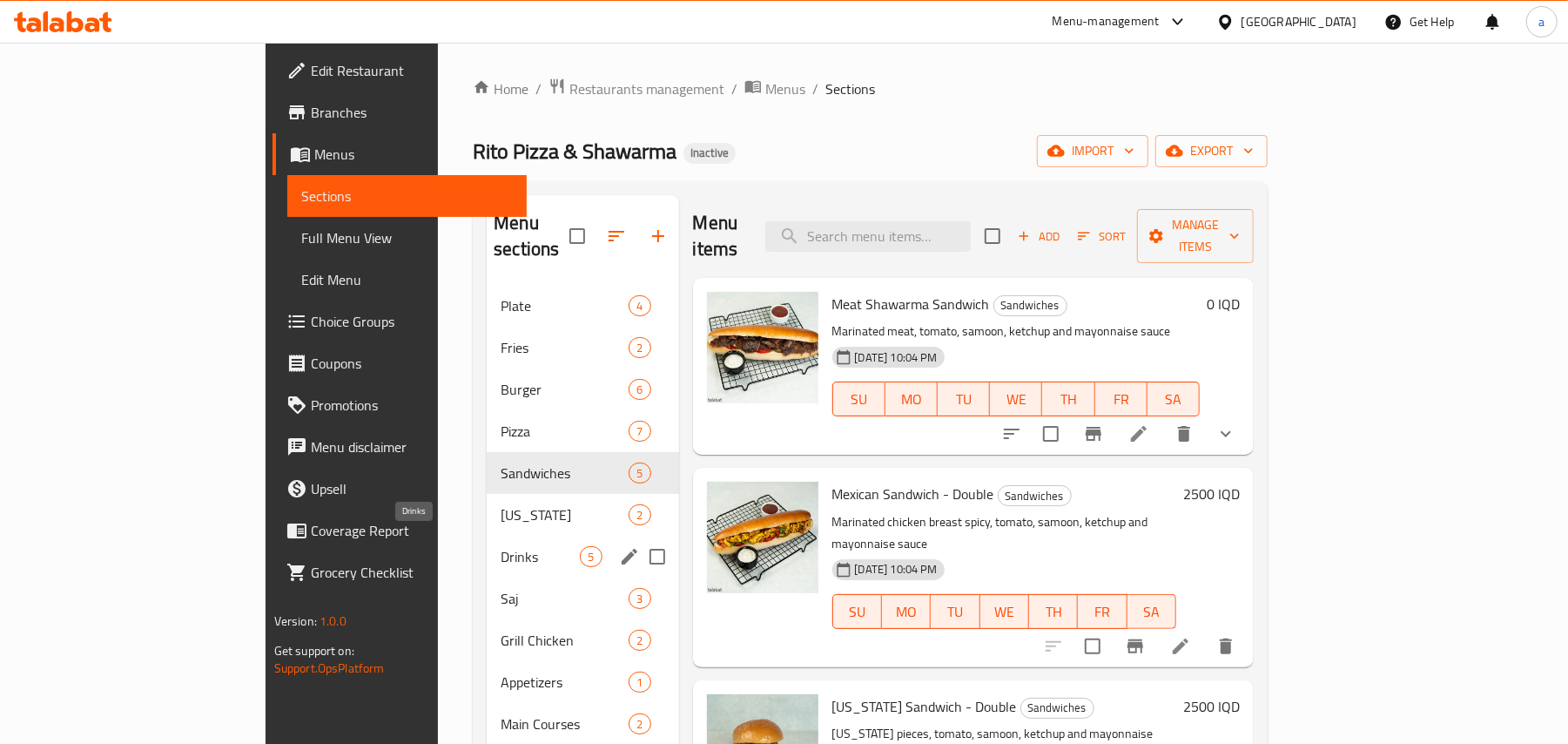
click at [501, 505] on span "Kentucky" at bounding box center [565, 515] width 128 height 21
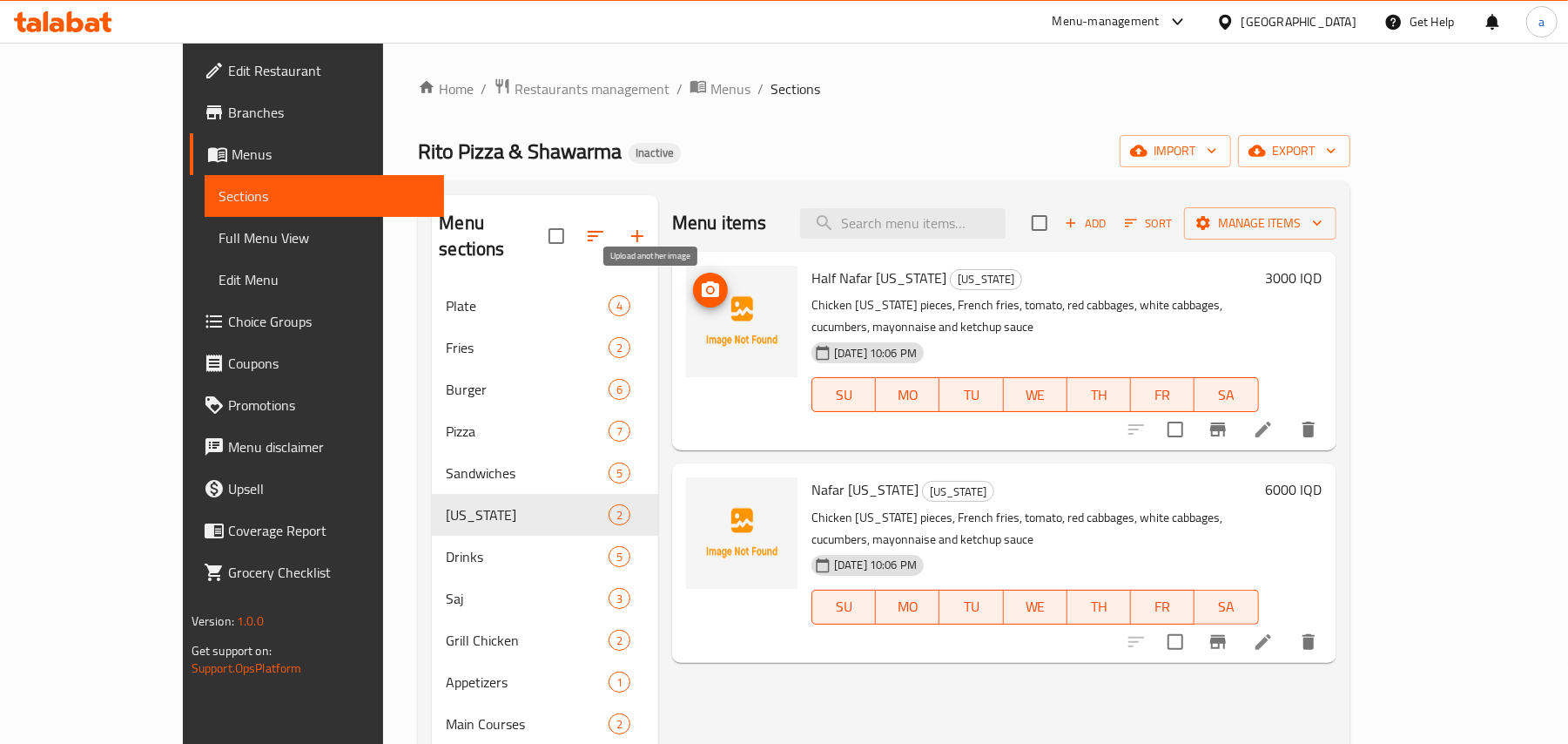
click at [702, 297] on icon "upload picture" at bounding box center [711, 288] width 18 height 16
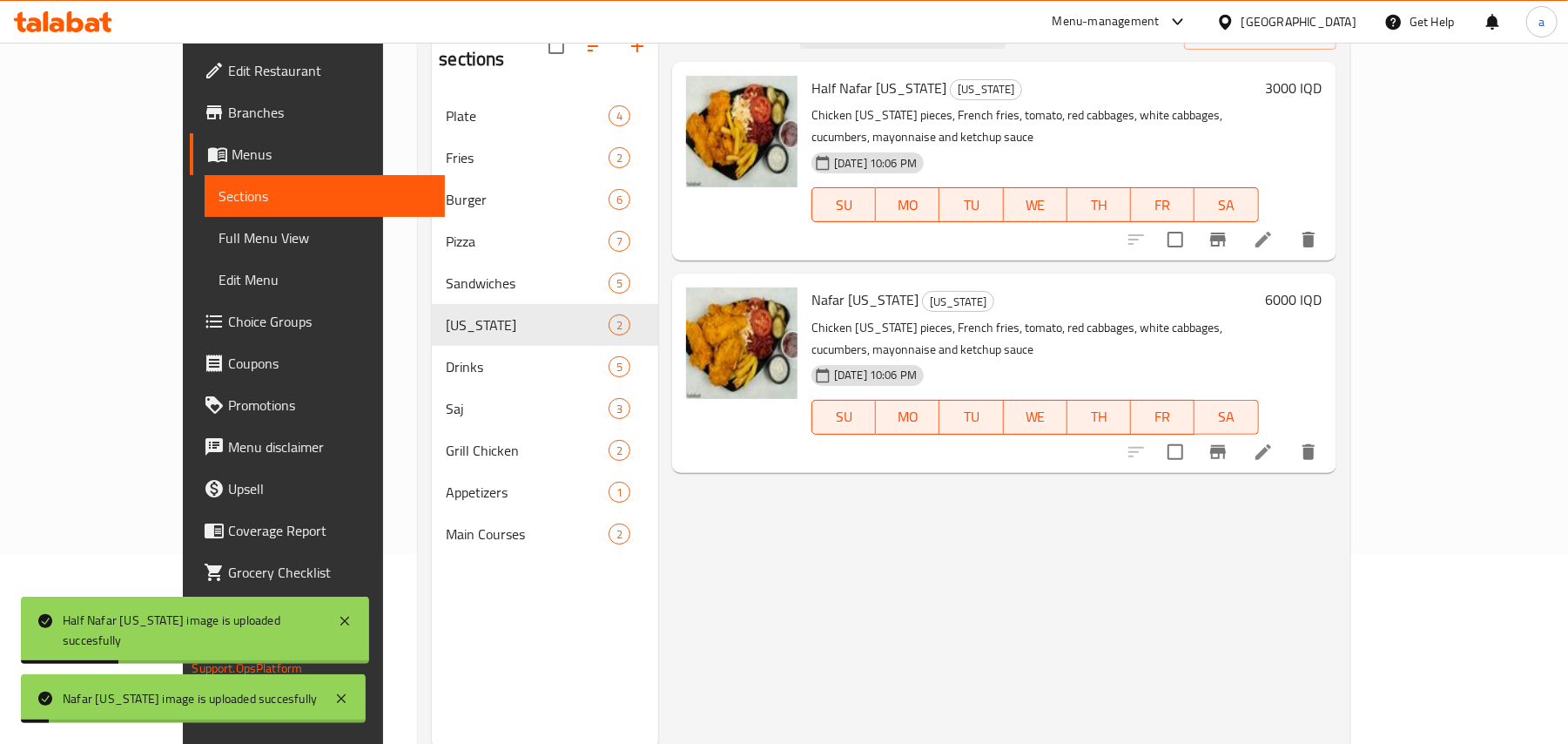
scroll to position [246, 0]
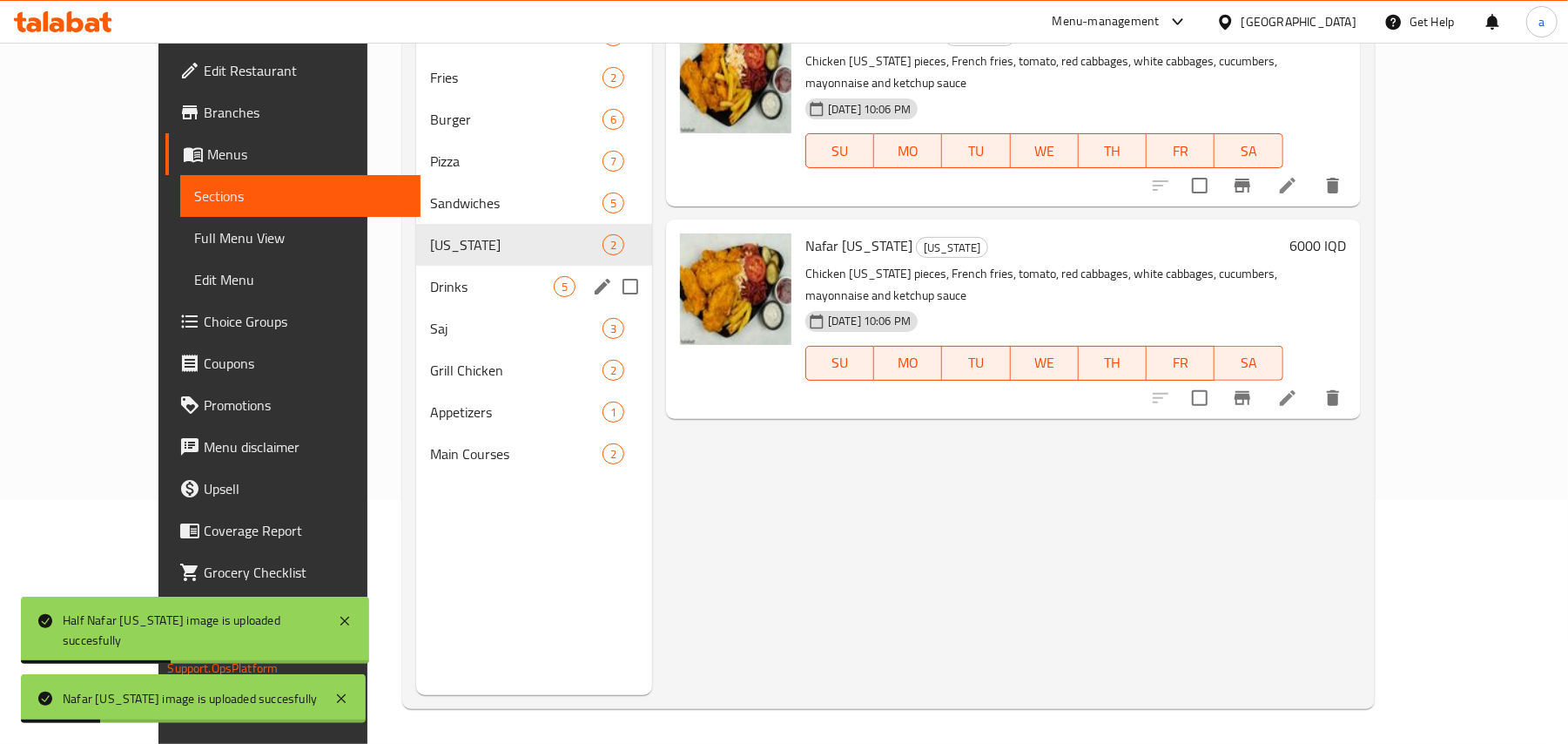
click at [447, 289] on span "Drinks" at bounding box center [492, 287] width 124 height 21
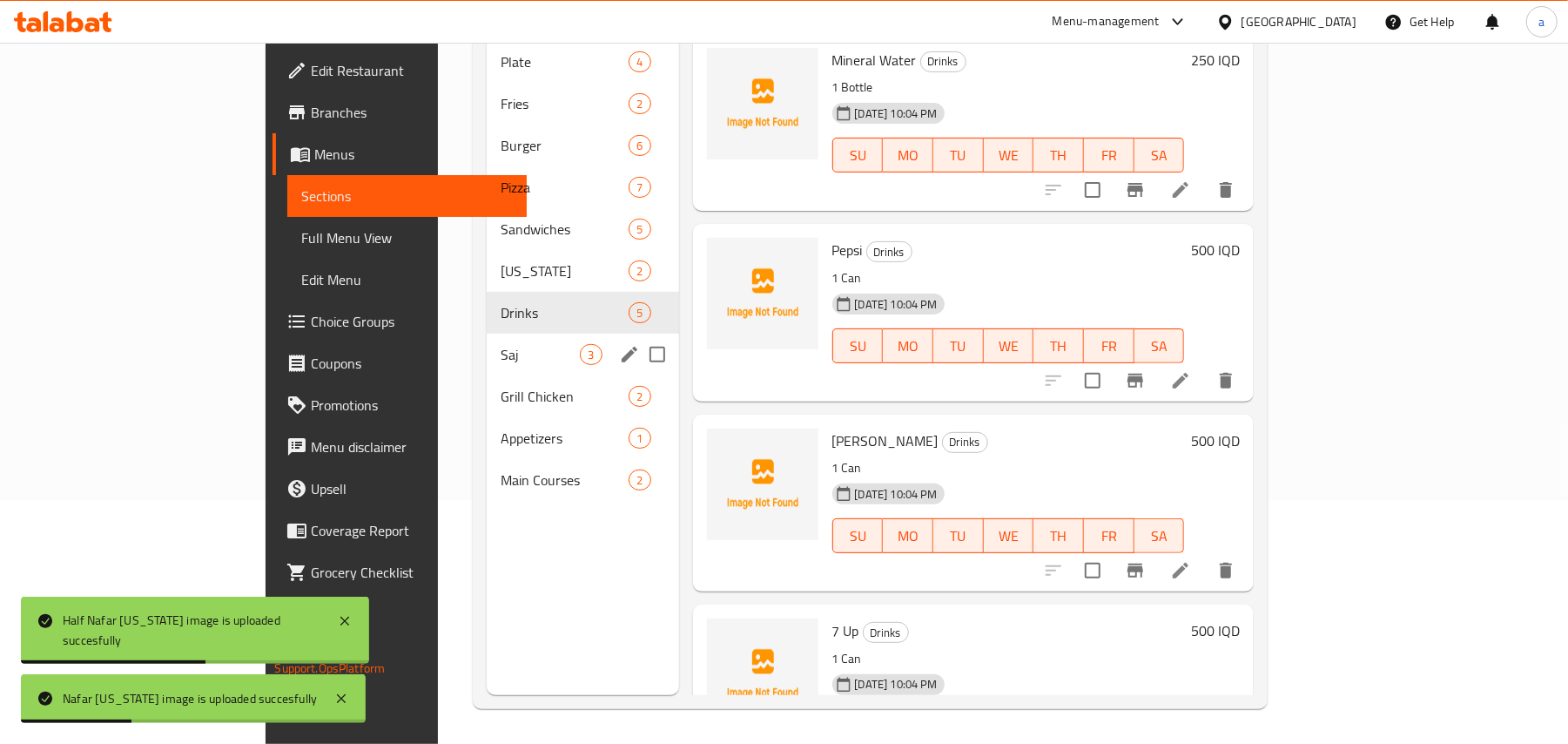
click at [501, 344] on span "Saj" at bounding box center [541, 354] width 79 height 21
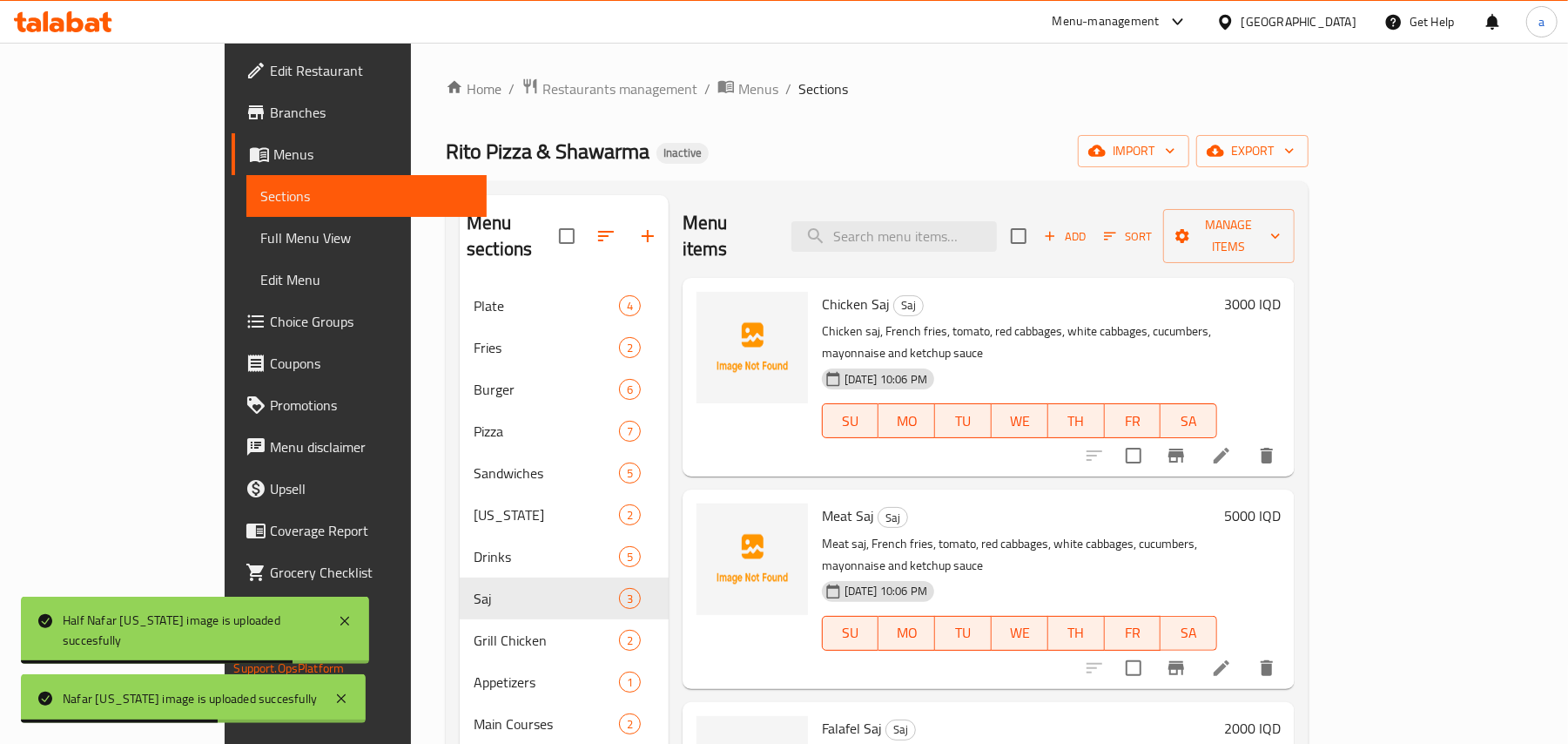
click at [826, 291] on span "Chicken Saj" at bounding box center [857, 304] width 68 height 26
copy h6 "Saj"
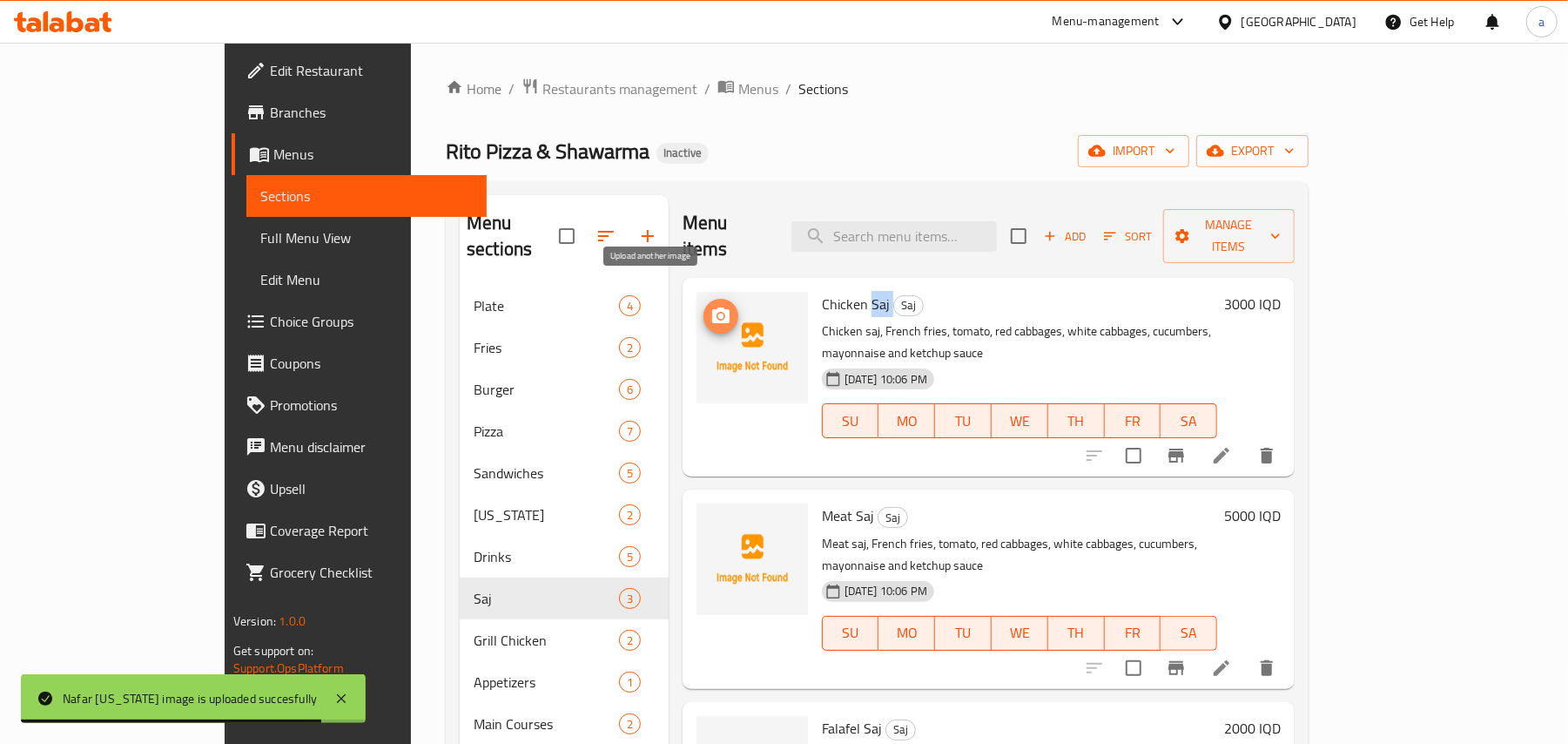
click at [712, 308] on icon "upload picture" at bounding box center [721, 315] width 18 height 16
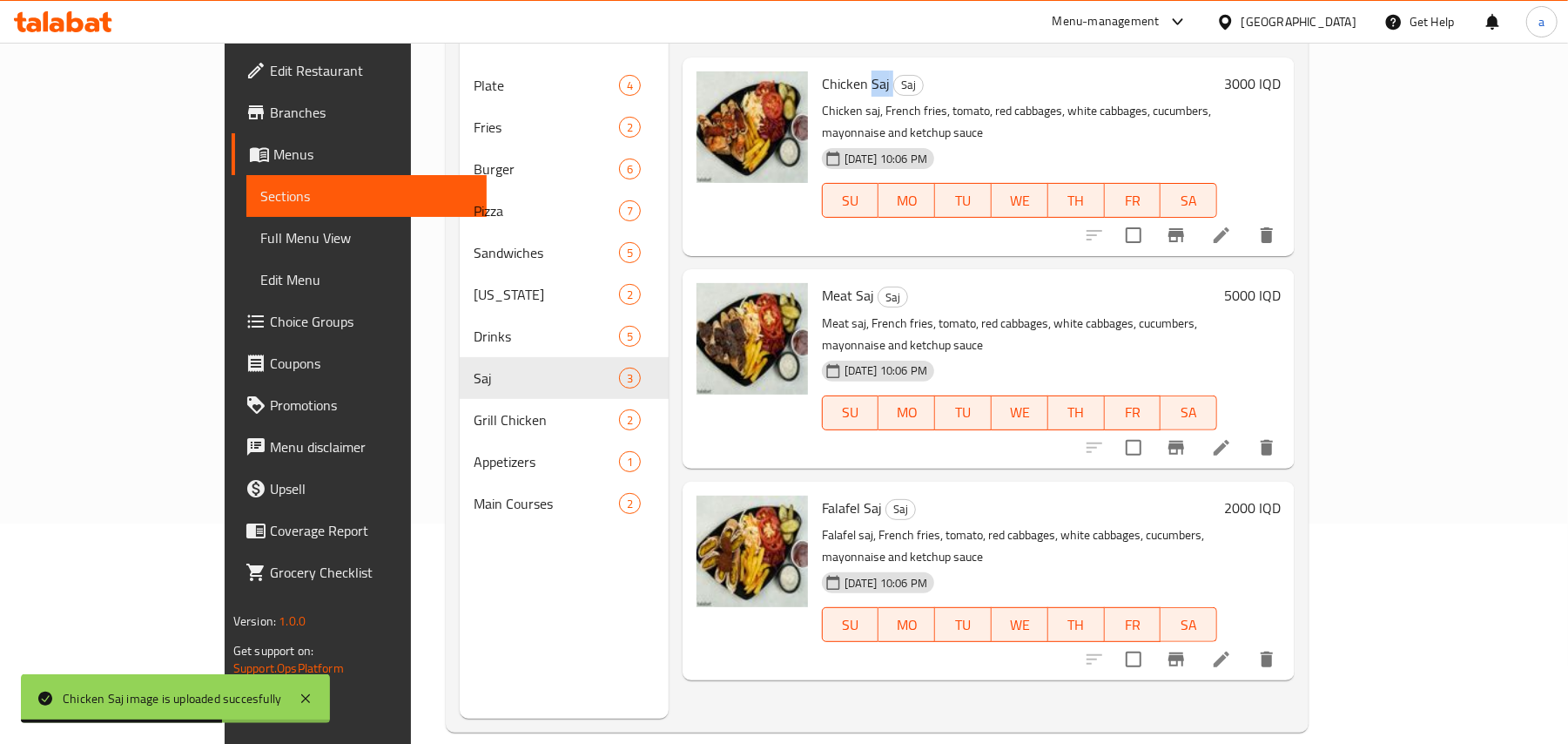
scroll to position [246, 0]
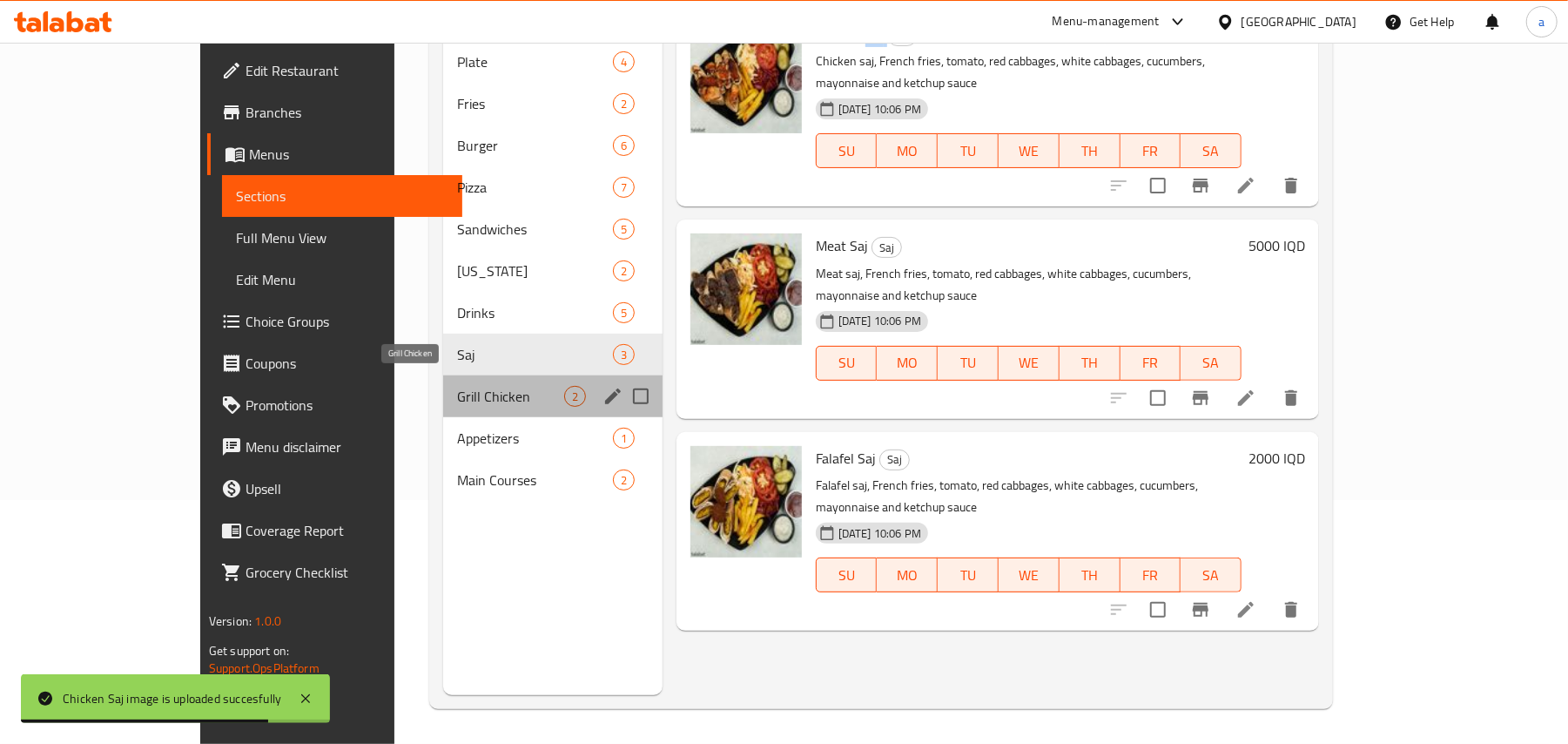
click at [462, 386] on span "Grill Chicken" at bounding box center [510, 396] width 106 height 21
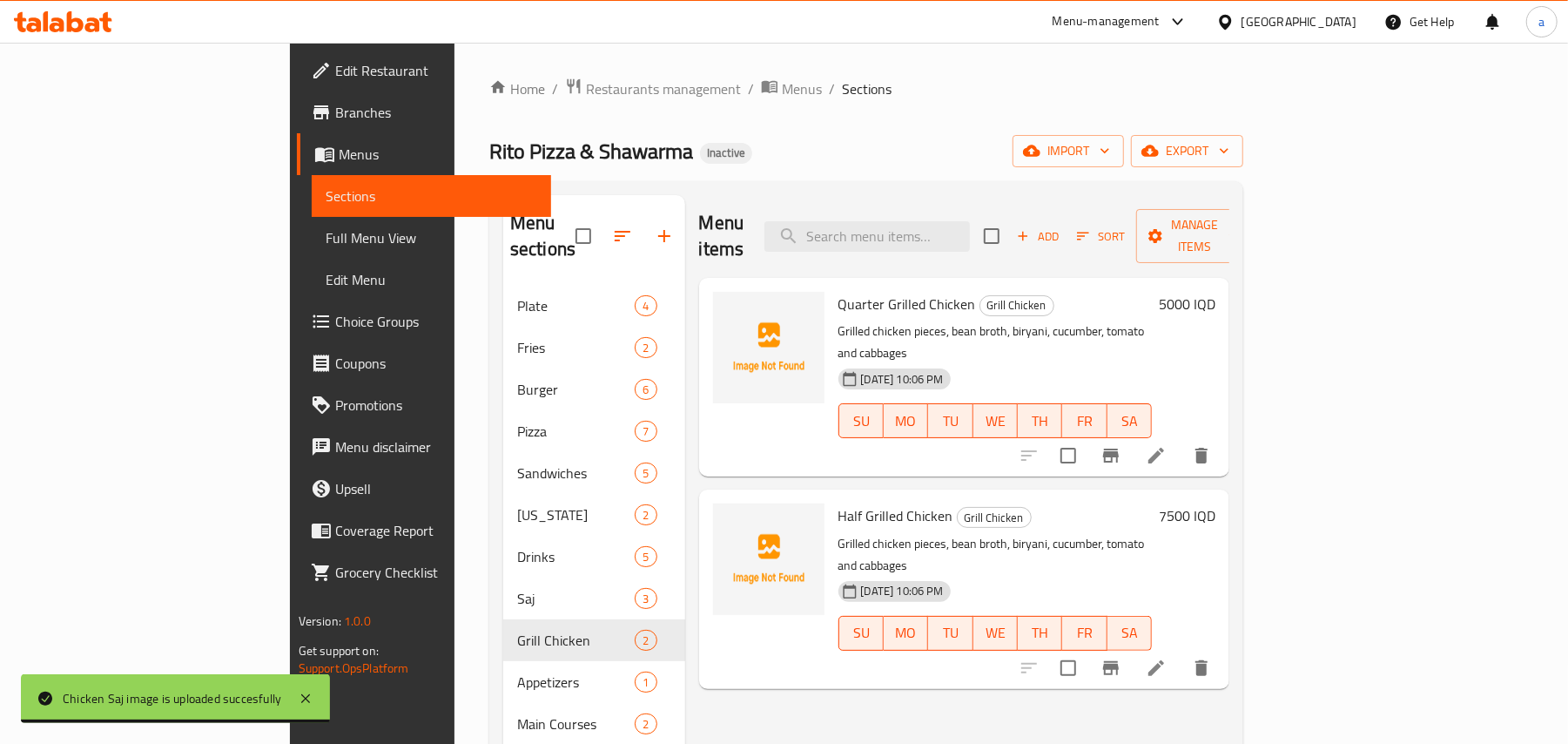
click at [841, 291] on span "Quarter Grilled Chicken" at bounding box center [907, 304] width 138 height 26
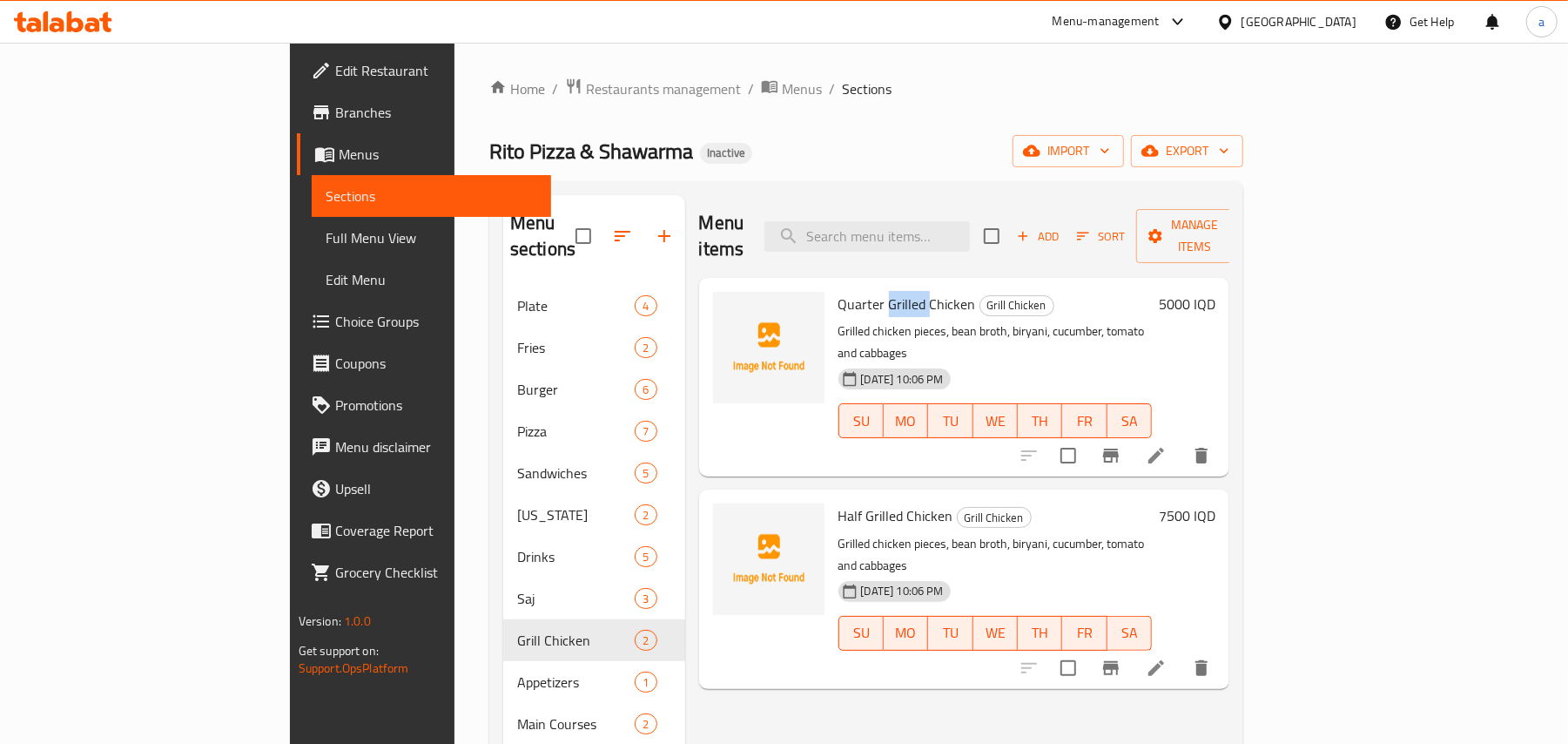
click at [841, 291] on span "Quarter Grilled Chicken" at bounding box center [907, 304] width 138 height 26
copy h6 "Quarter Grilled Chicken"
click at [839, 293] on span "Quarter Grilled Chicken" at bounding box center [907, 304] width 138 height 26
drag, startPoint x: 816, startPoint y: 291, endPoint x: 848, endPoint y: 291, distance: 32.0
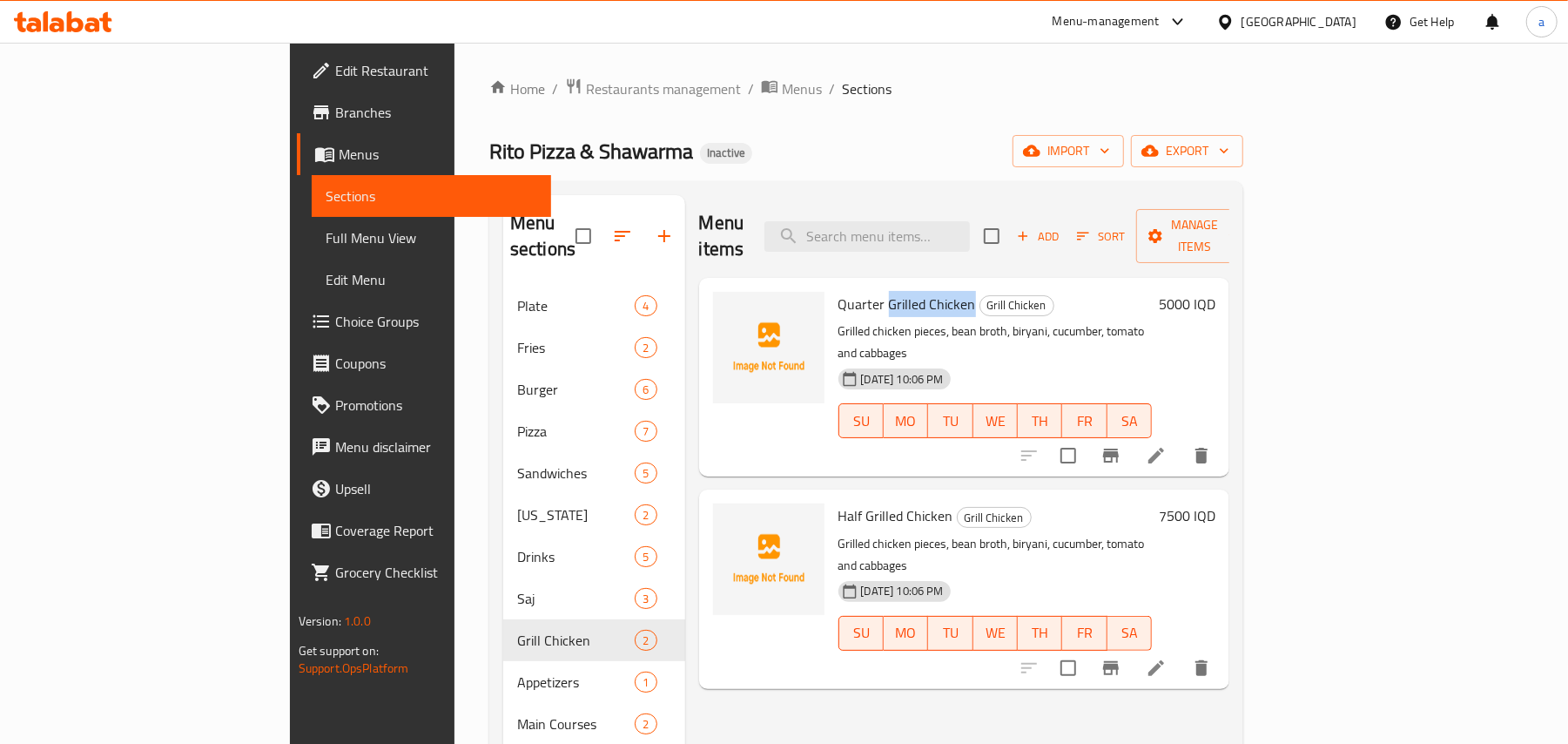
click at [904, 291] on span "Quarter Grilled Chicken" at bounding box center [907, 304] width 138 height 26
click at [727, 306] on icon "upload picture" at bounding box center [737, 316] width 21 height 21
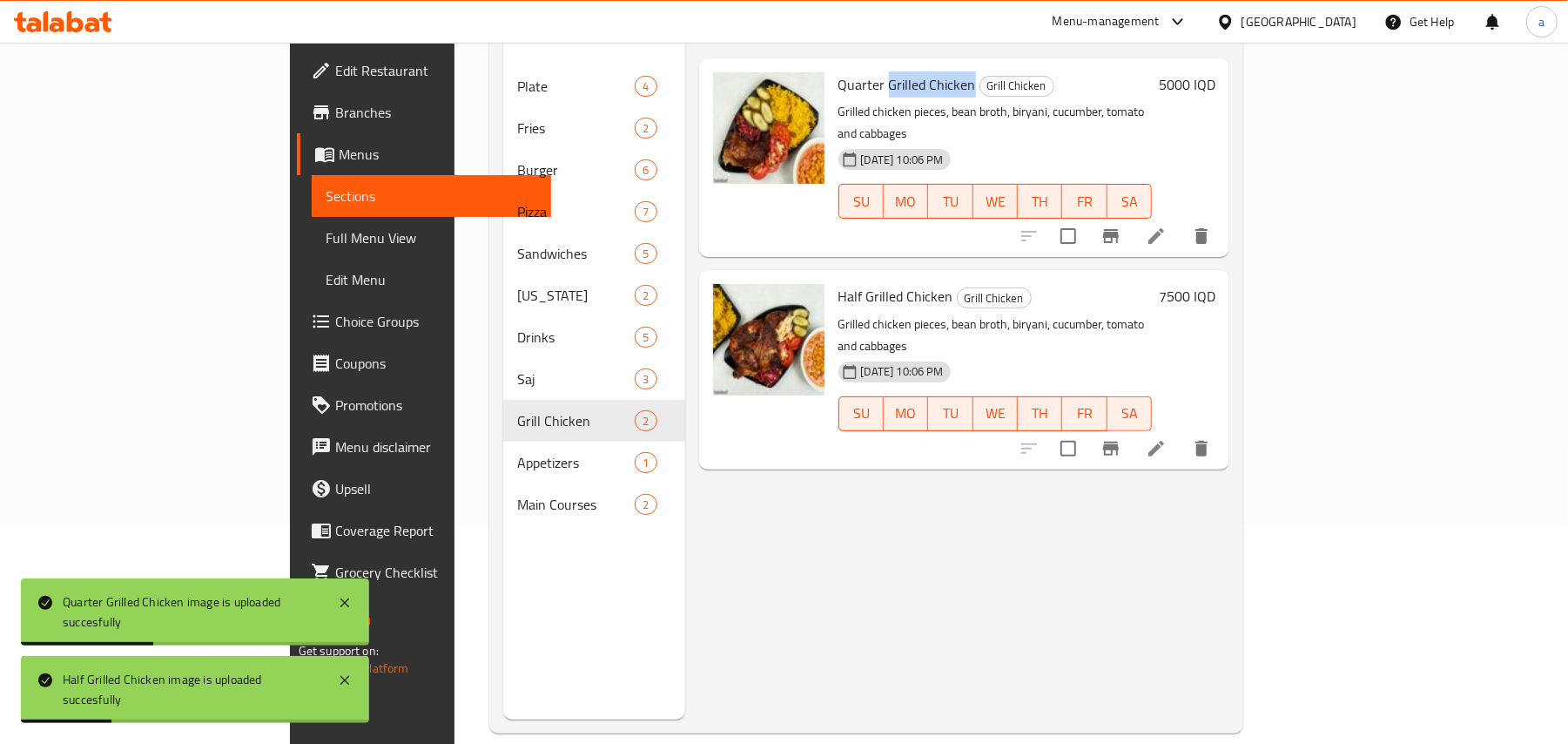
scroll to position [246, 0]
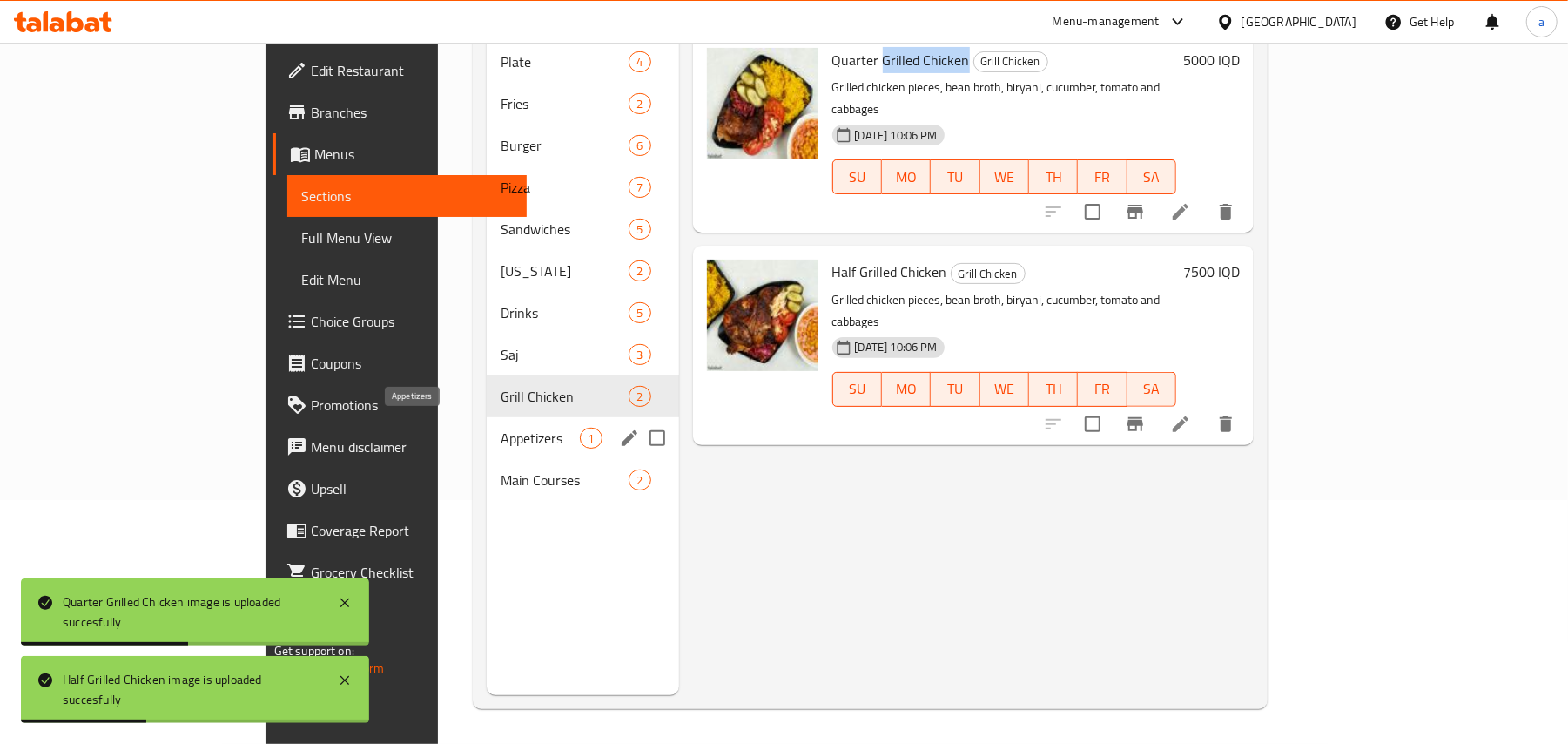
click at [501, 431] on span "Appetizers" at bounding box center [541, 438] width 79 height 21
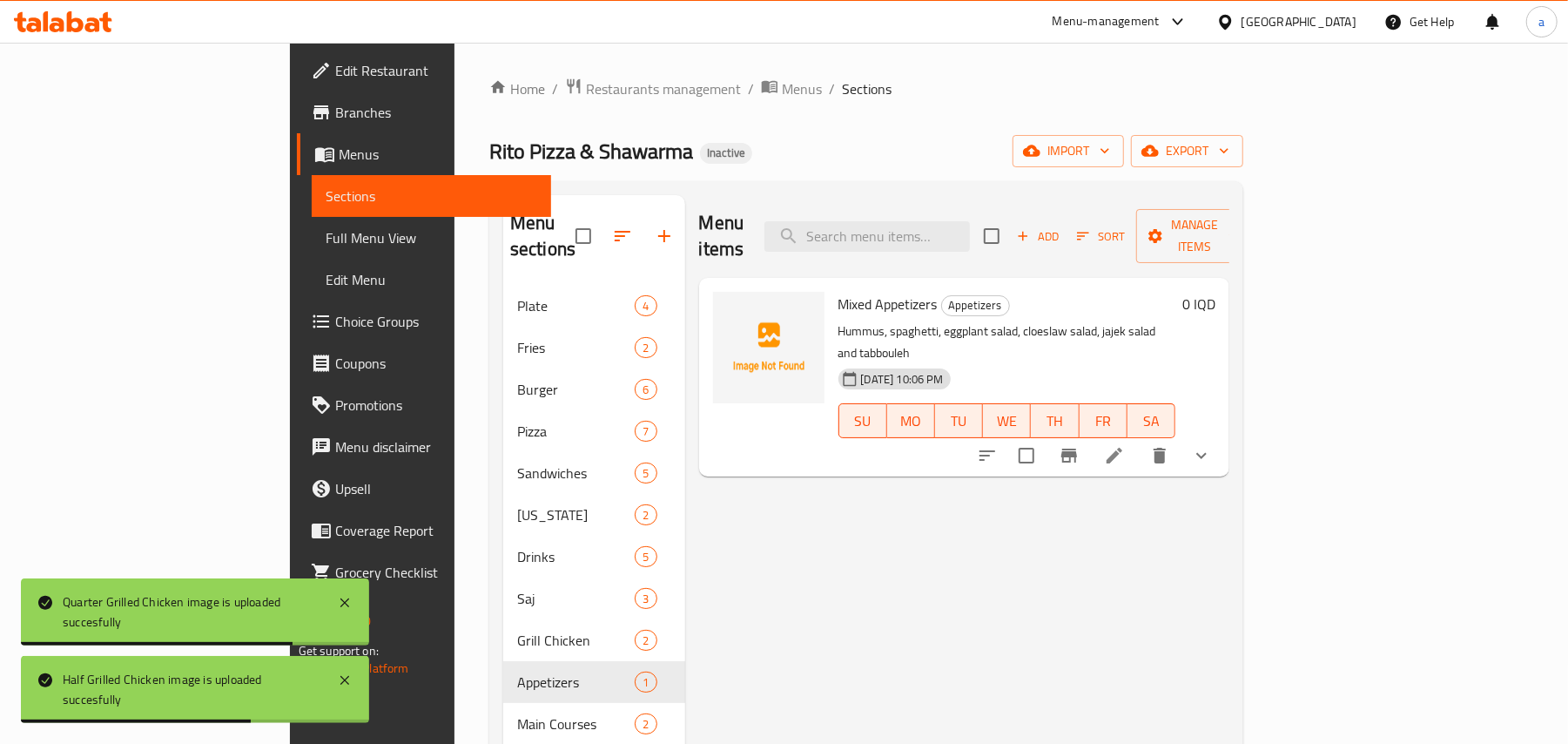
click at [839, 291] on span "Mixed Appetizers" at bounding box center [888, 304] width 99 height 26
copy h6 "Appetizers"
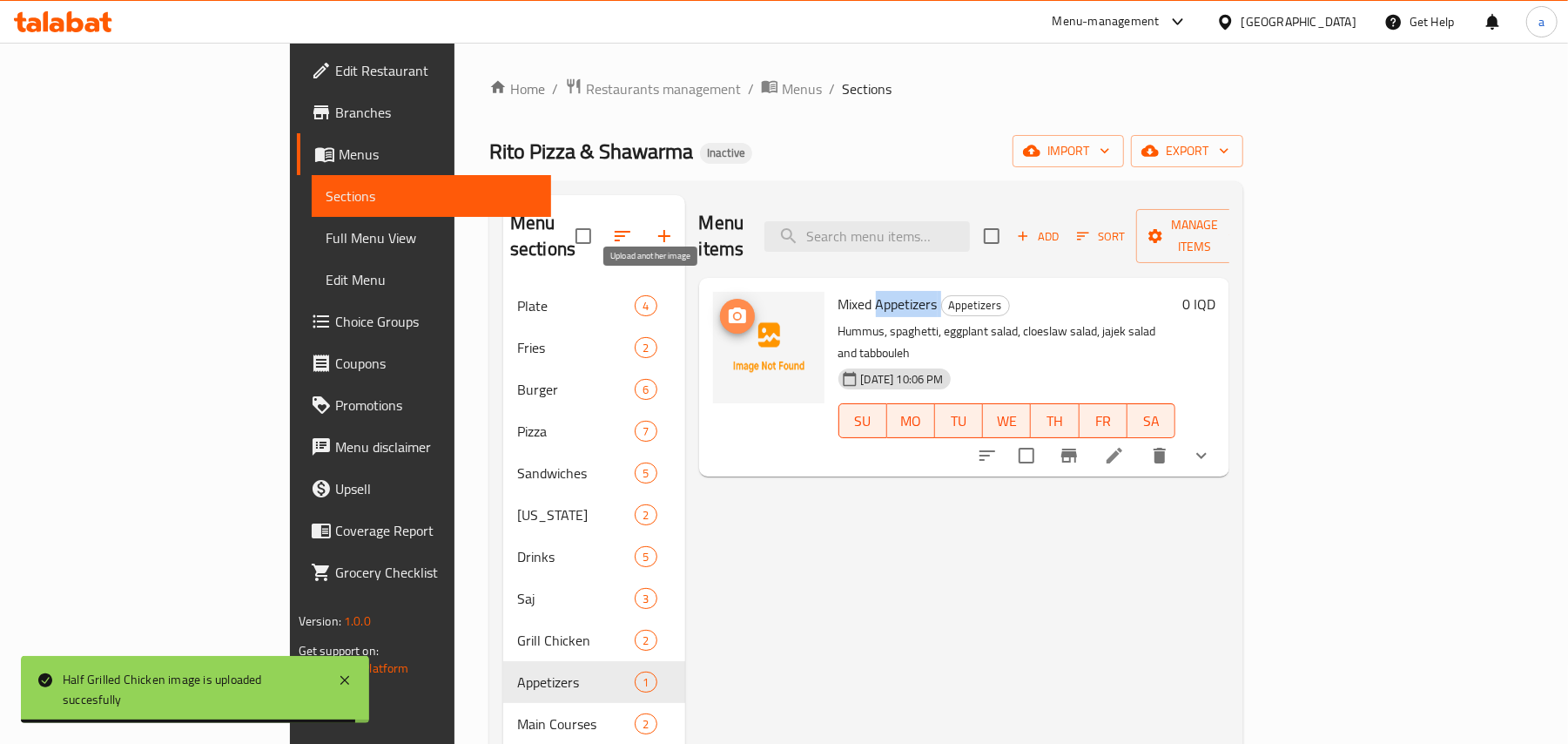
click at [720, 306] on span "upload picture" at bounding box center [737, 316] width 35 height 21
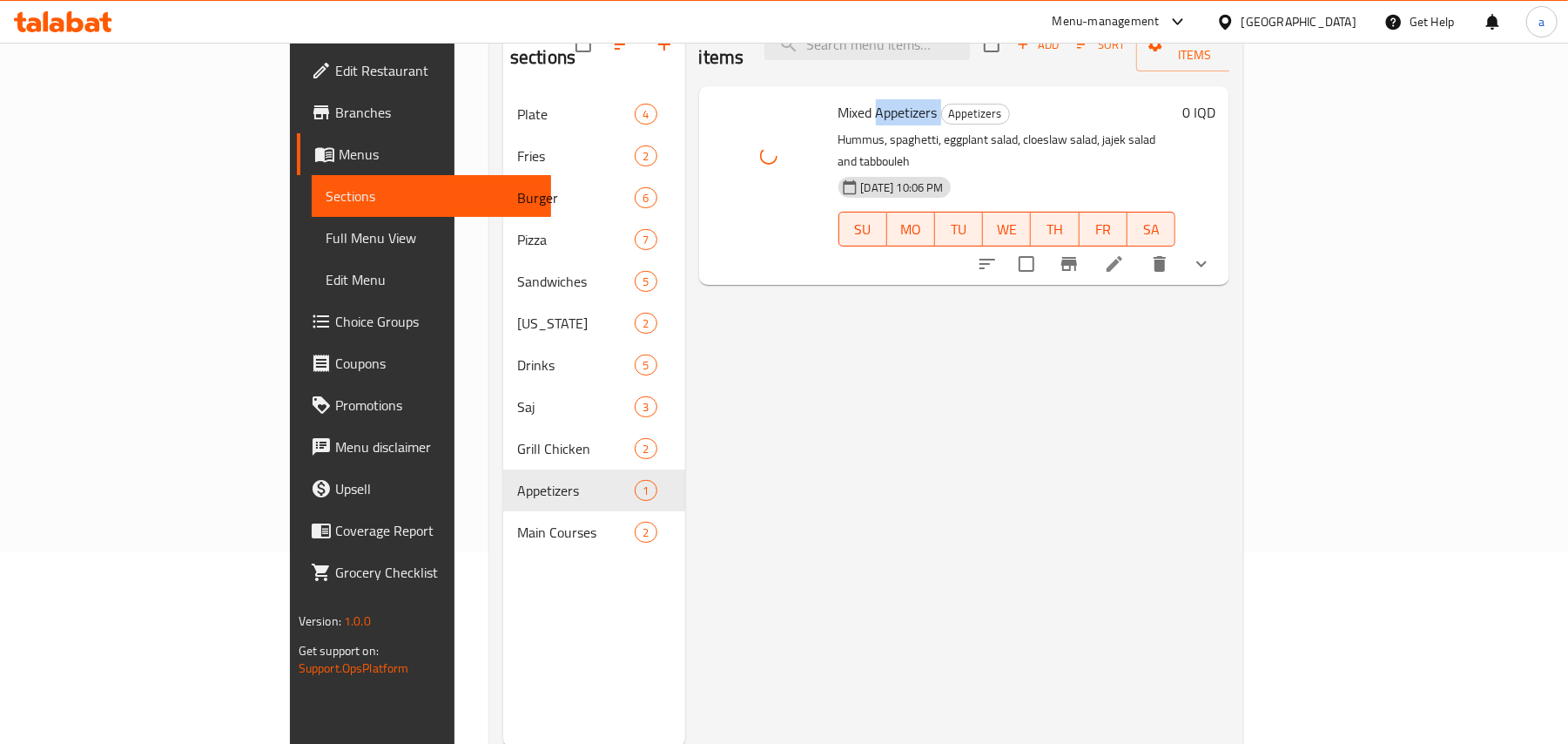
scroll to position [246, 0]
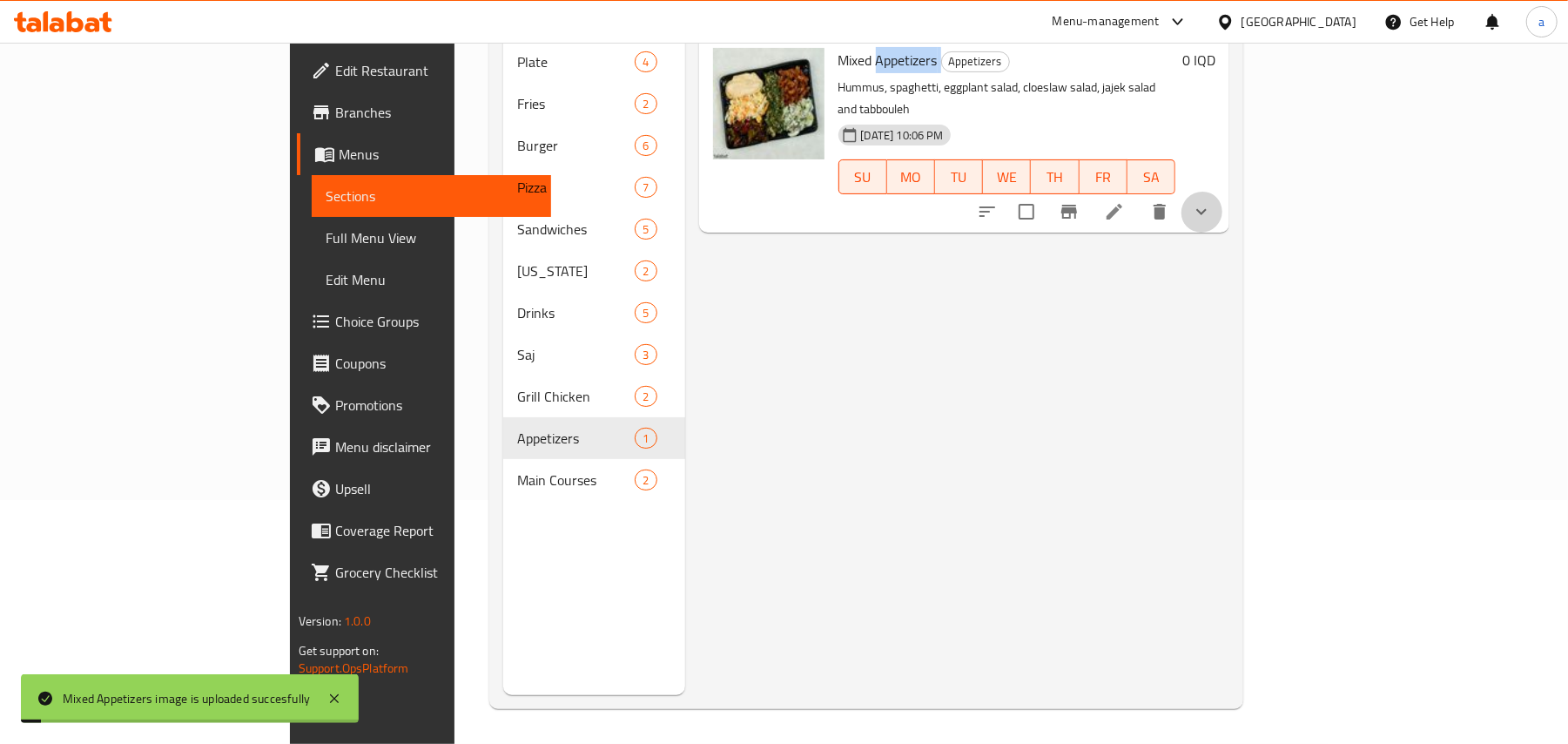
click at [1222, 190] on button "show more" at bounding box center [1201, 211] width 42 height 42
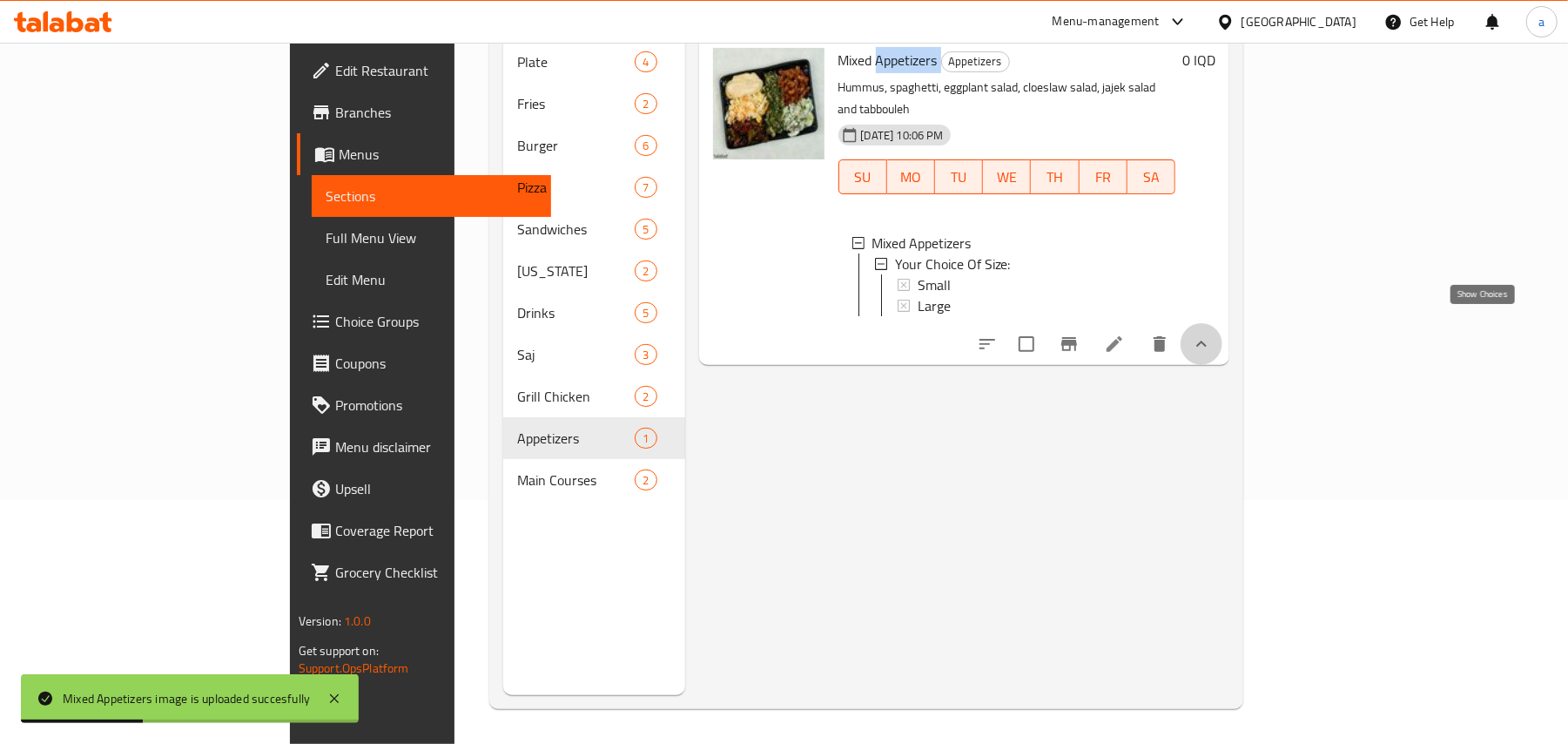
click at [1212, 334] on icon "show more" at bounding box center [1201, 344] width 21 height 21
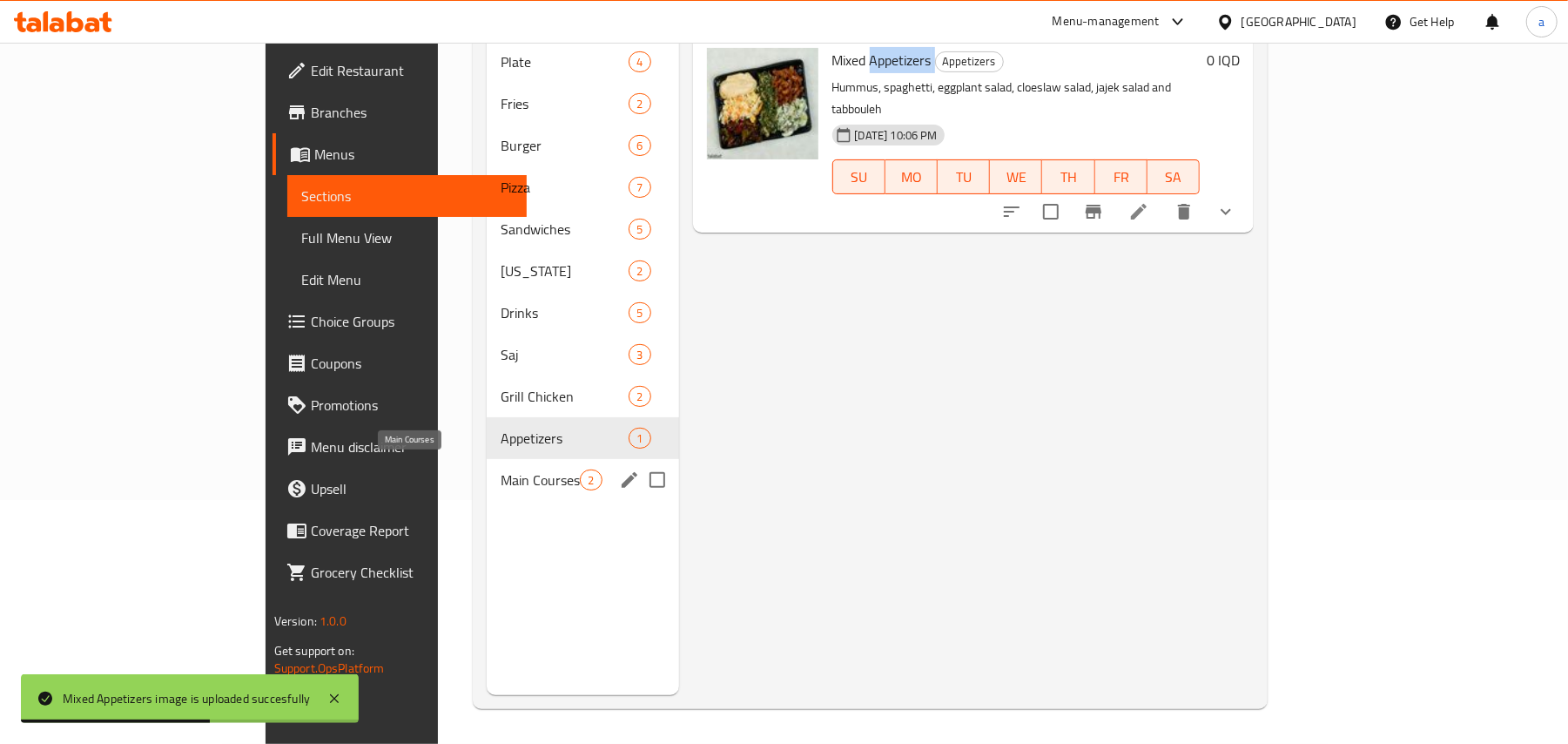
click at [501, 476] on span "Main Courses" at bounding box center [541, 480] width 79 height 21
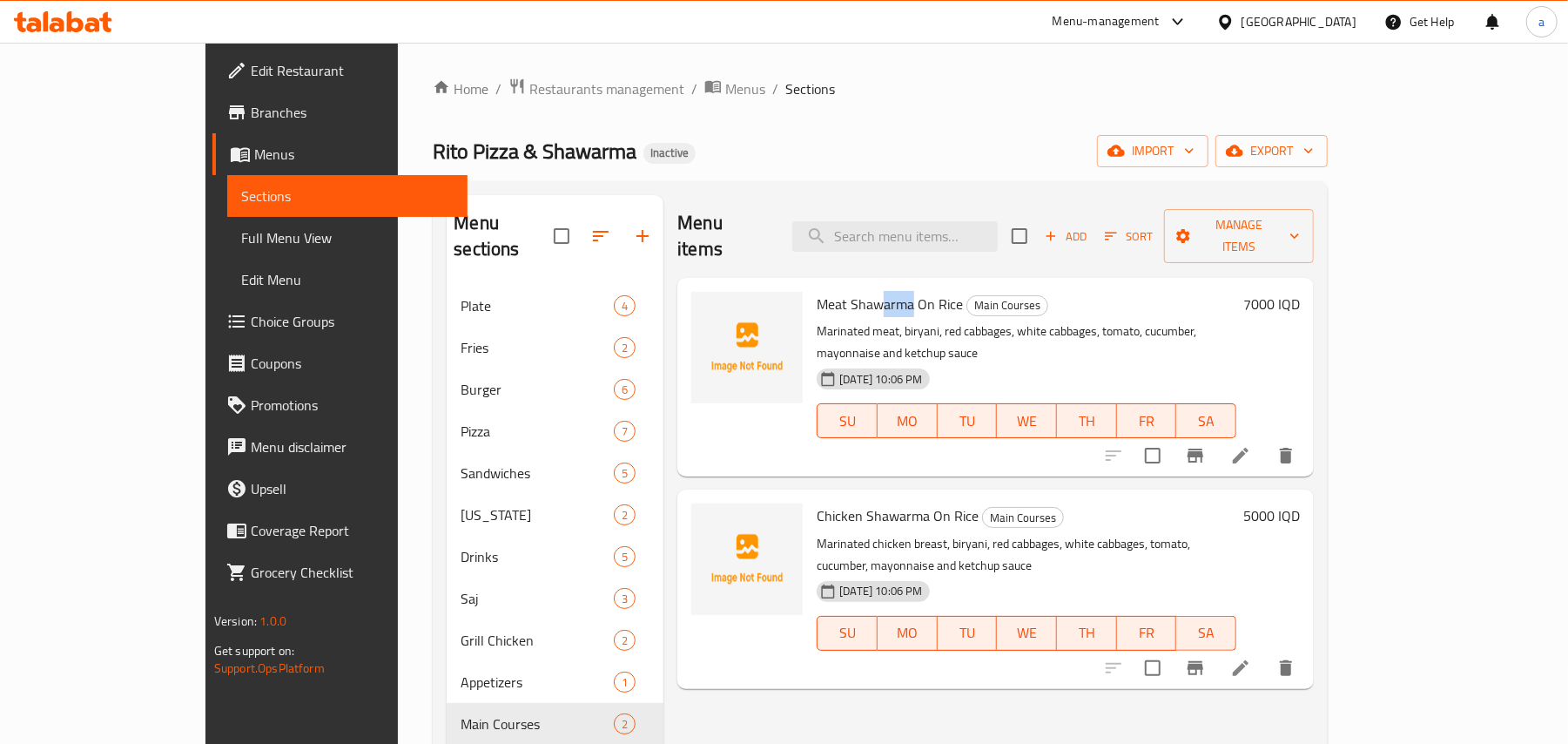
drag, startPoint x: 866, startPoint y: 287, endPoint x: 843, endPoint y: 287, distance: 23.0
click at [843, 291] on span "Meat Shawarma On Rice" at bounding box center [890, 304] width 146 height 26
click at [827, 291] on span "Meat Shawarma On Rice" at bounding box center [890, 304] width 146 height 26
copy span "Shawarma"
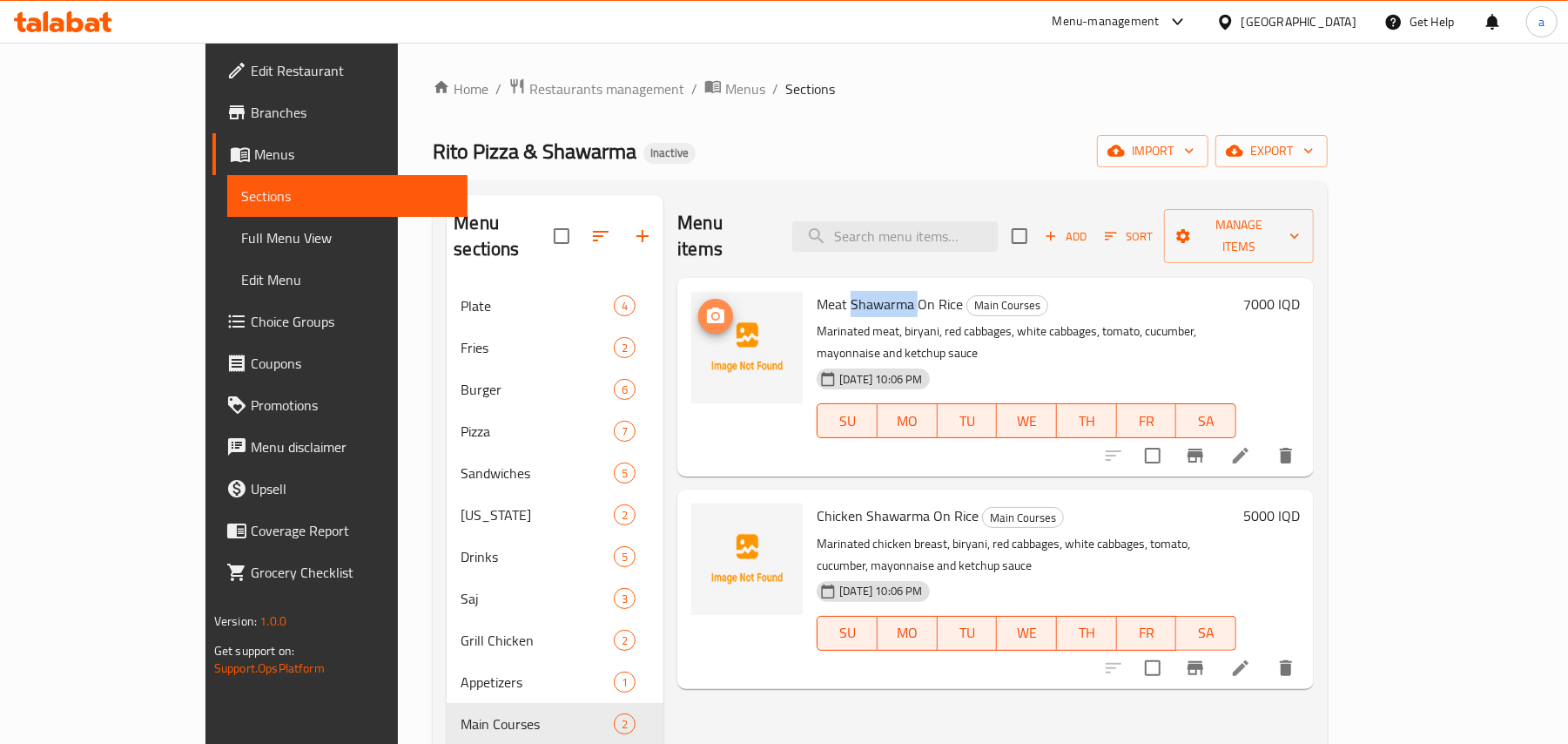
click at [699, 306] on span "upload picture" at bounding box center [716, 316] width 35 height 21
click at [820, 291] on span "Meat Shawarma On Rice" at bounding box center [890, 304] width 146 height 26
click at [707, 308] on icon "upload picture" at bounding box center [715, 315] width 18 height 16
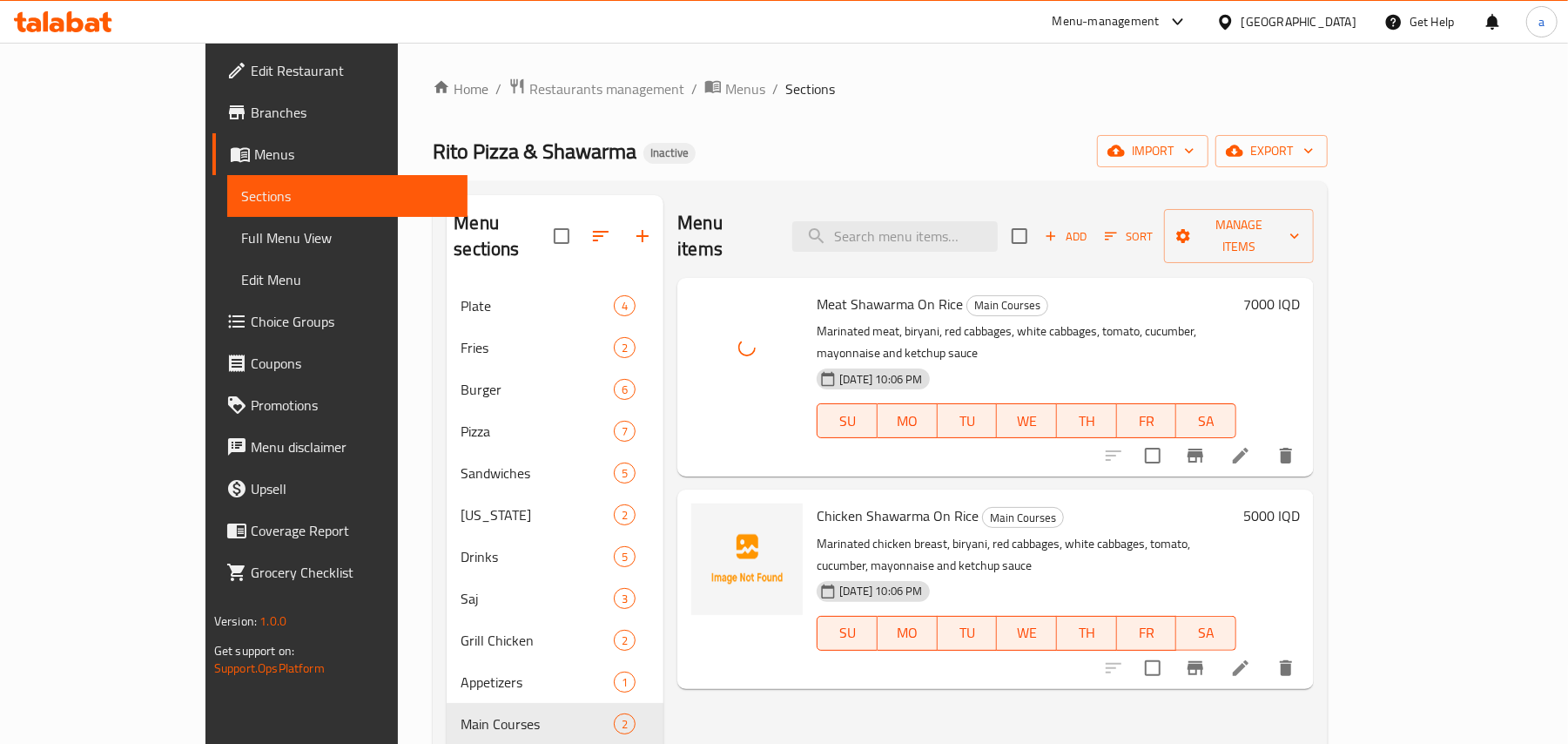
click at [817, 503] on span "Chicken Shawarma On Rice" at bounding box center [897, 516] width 162 height 26
copy h6 "Chicken Shawarma On Rice"
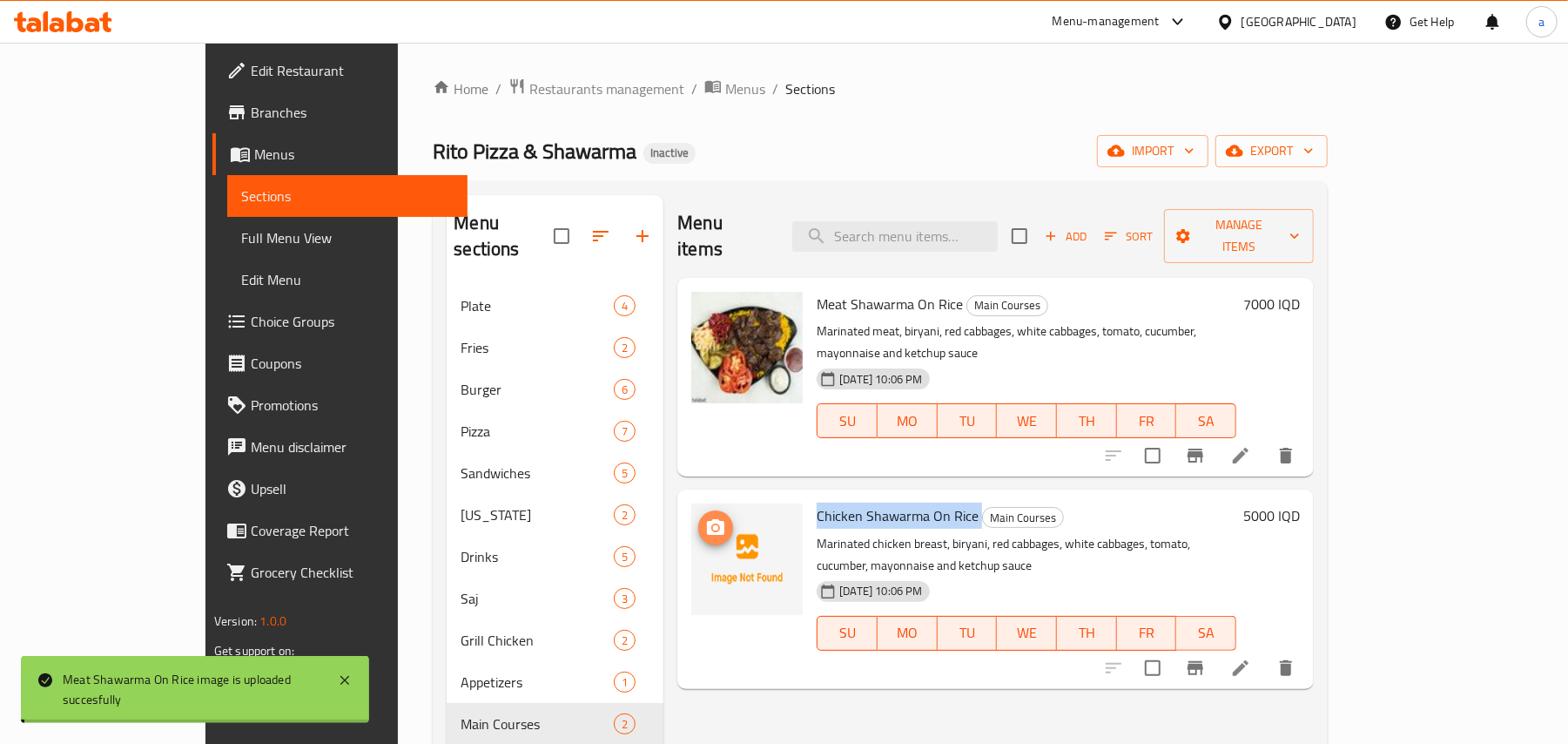
click at [705, 518] on icon "upload picture" at bounding box center [715, 528] width 21 height 21
click at [590, 226] on icon "button" at bounding box center [601, 236] width 21 height 21
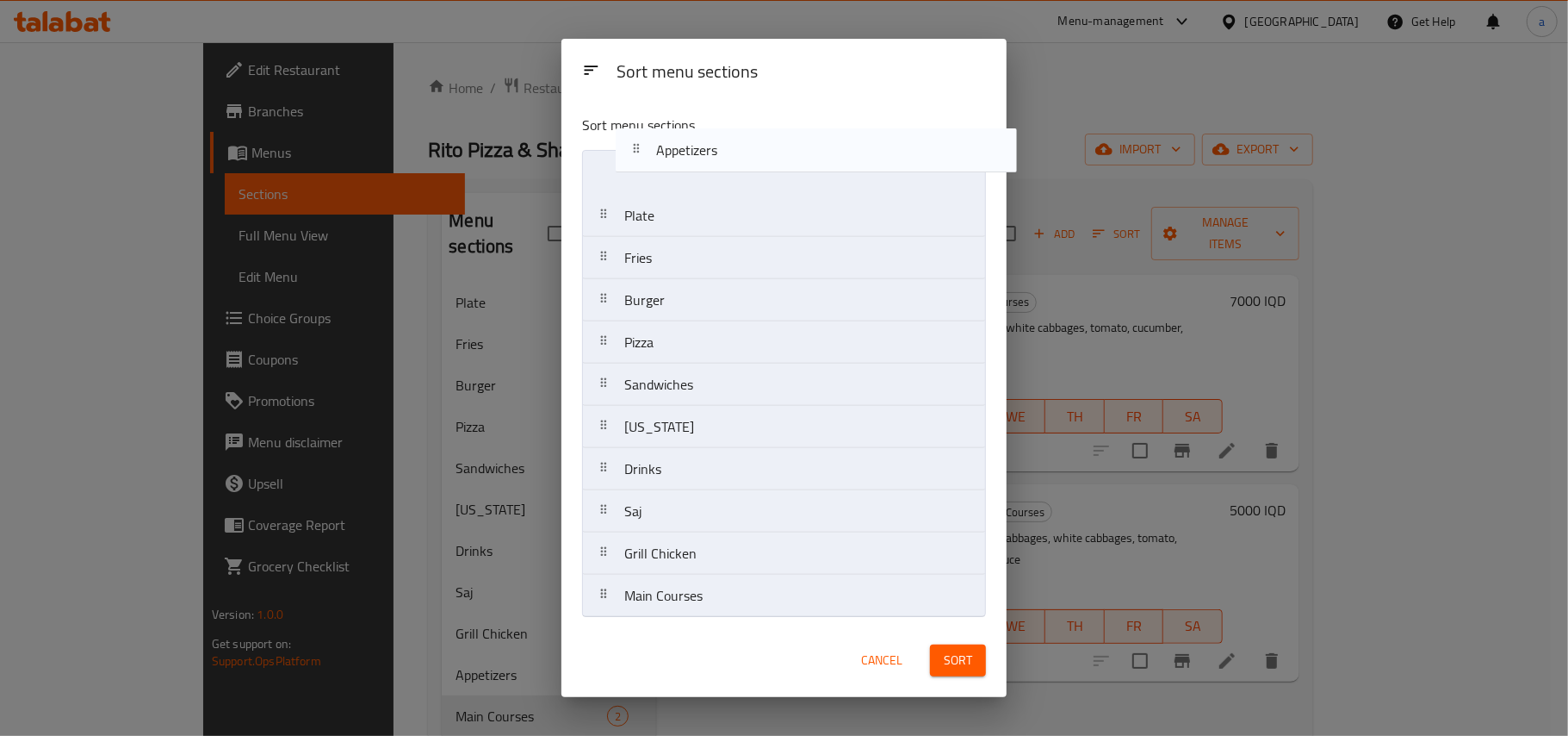
drag, startPoint x: 711, startPoint y: 562, endPoint x: 742, endPoint y: 153, distance: 410.2
click at [742, 153] on nav "Plate Fries Burger Pizza Sandwiches Kentucky Drinks Saj Grill Chicken Appetizer…" at bounding box center [784, 384] width 404 height 468
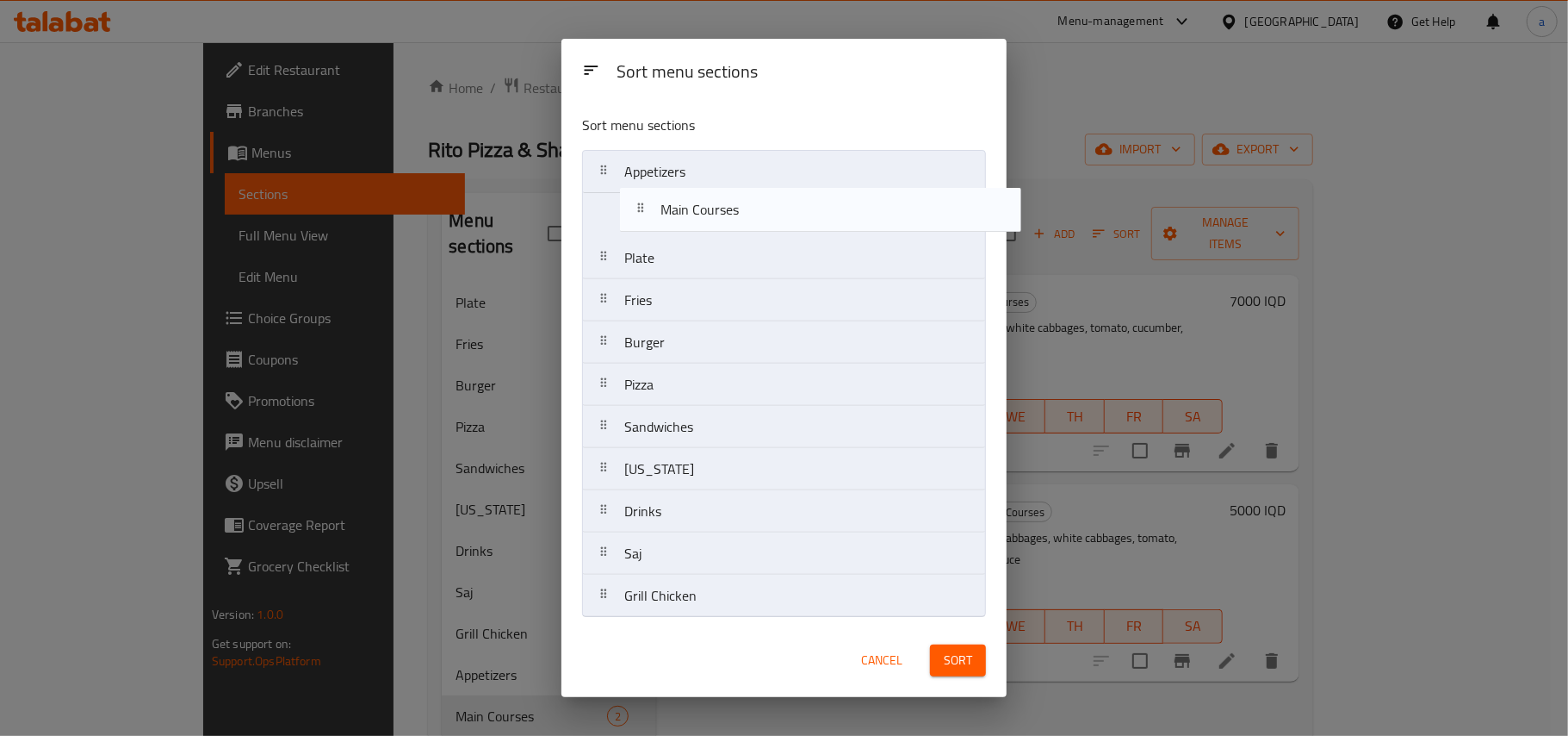
drag, startPoint x: 728, startPoint y: 611, endPoint x: 765, endPoint y: 215, distance: 397.7
click at [765, 215] on nav "Appetizers Plate Fries Burger Pizza Sandwiches Kentucky Drinks Saj Grill Chicke…" at bounding box center [784, 384] width 404 height 468
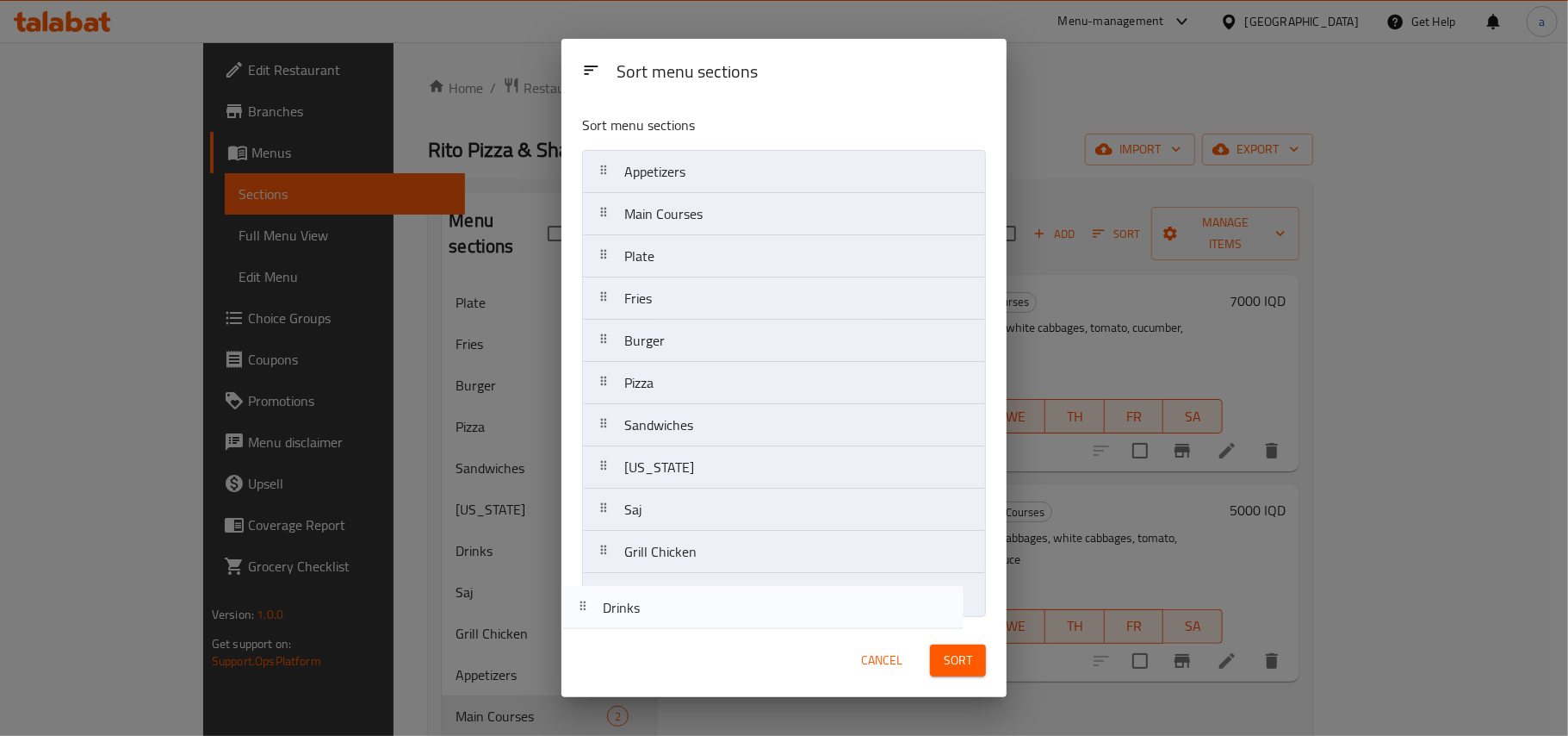
drag, startPoint x: 736, startPoint y: 562, endPoint x: 727, endPoint y: 607, distance: 45.9
click at [727, 607] on nav "Appetizers Main Courses Plate Fries Burger Pizza Sandwiches Kentucky Drinks Saj…" at bounding box center [784, 384] width 404 height 468
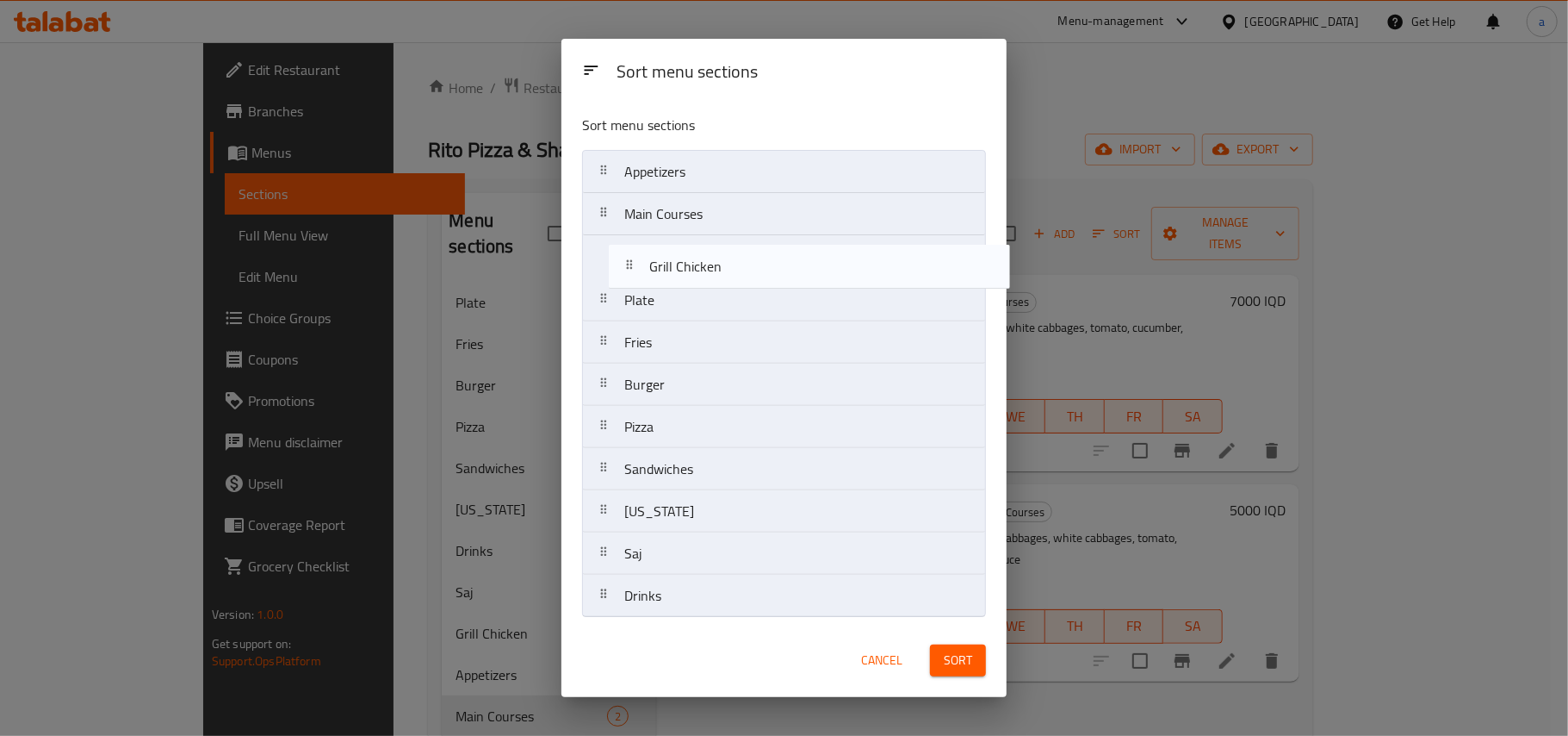
drag, startPoint x: 738, startPoint y: 562, endPoint x: 763, endPoint y: 266, distance: 297.1
click at [763, 266] on nav "Appetizers Main Courses Plate Fries Burger Pizza Sandwiches Kentucky Saj Grill …" at bounding box center [784, 384] width 404 height 468
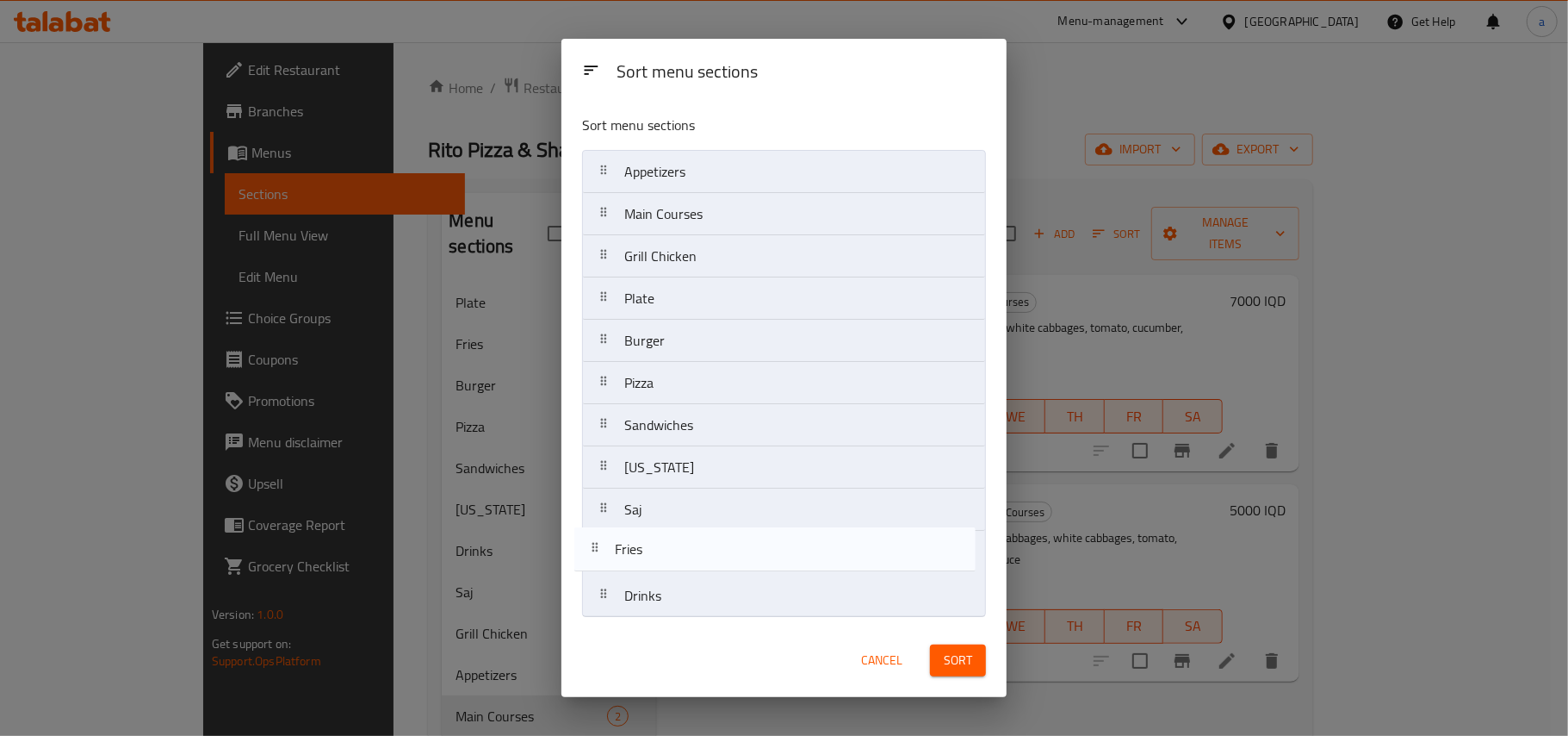
click at [722, 566] on nav "Appetizers Main Courses Grill Chicken Plate Fries Burger Pizza Sandwiches Kentu…" at bounding box center [784, 384] width 404 height 468
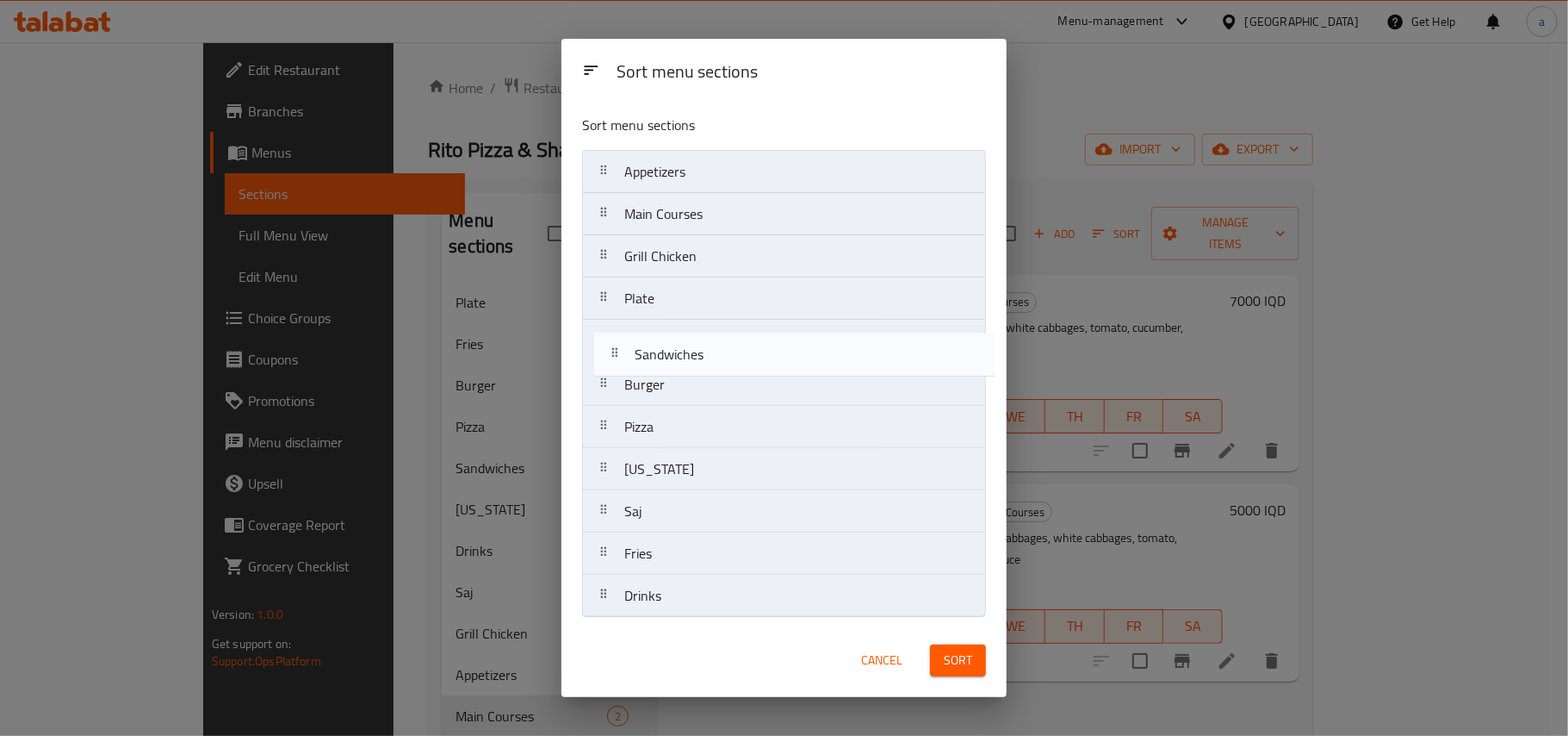
drag, startPoint x: 722, startPoint y: 443, endPoint x: 732, endPoint y: 360, distance: 83.6
click at [732, 360] on nav "Appetizers Main Courses Grill Chicken Plate Burger Pizza Sandwiches Kentucky Sa…" at bounding box center [784, 384] width 404 height 468
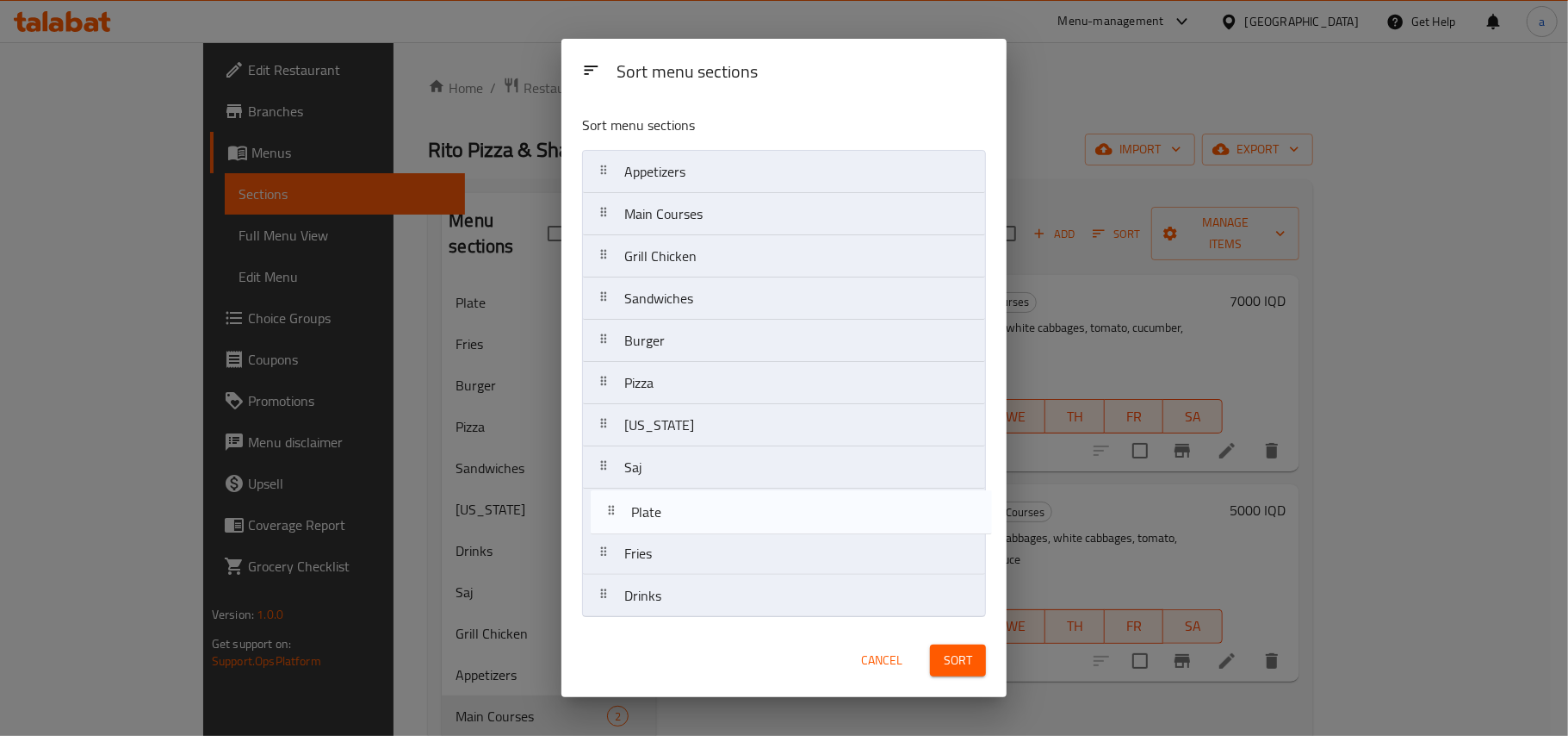
drag, startPoint x: 769, startPoint y: 312, endPoint x: 779, endPoint y: 539, distance: 227.2
click at [779, 539] on nav "Appetizers Main Courses Grill Chicken Plate Sandwiches Burger Pizza Kentucky Sa…" at bounding box center [784, 384] width 404 height 468
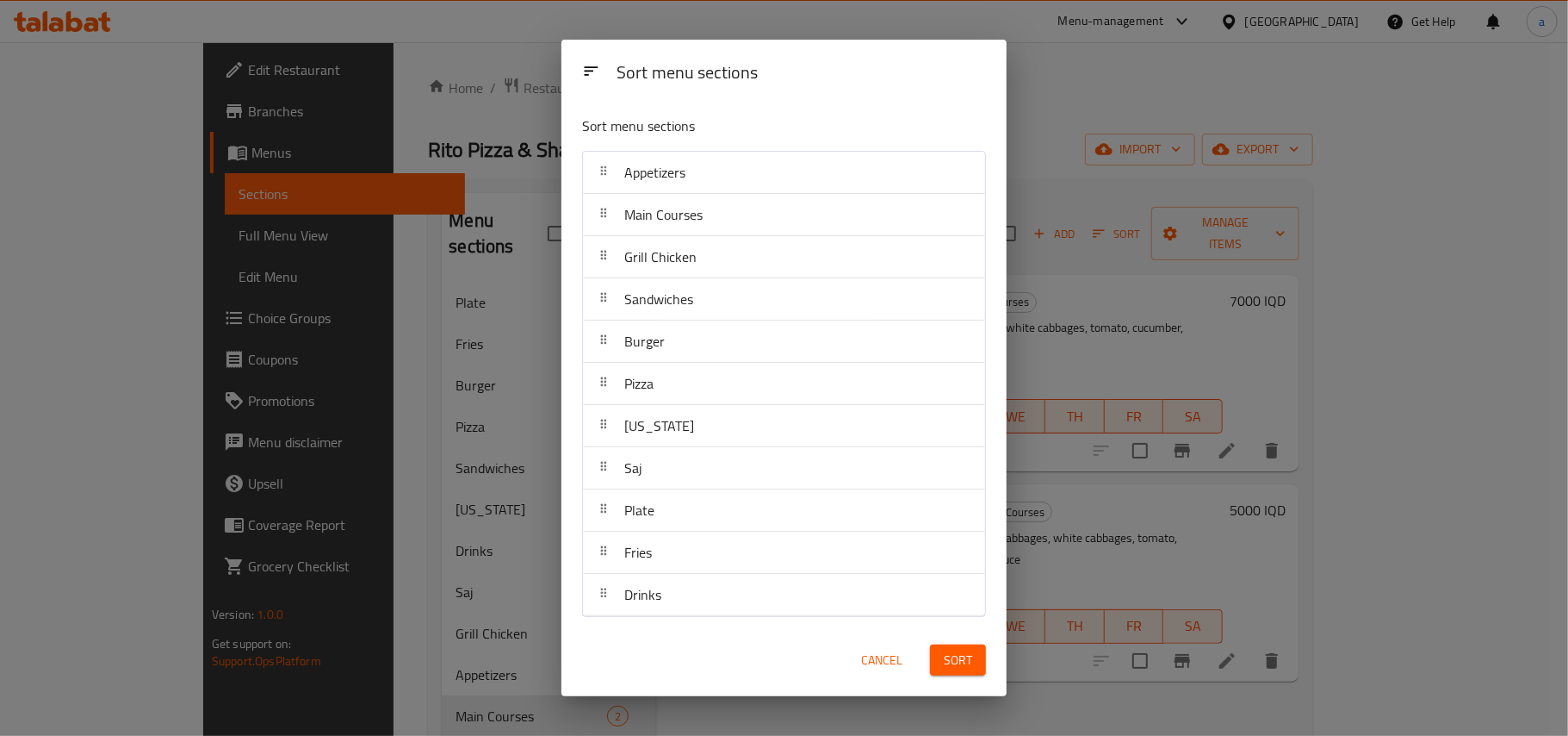
drag, startPoint x: 940, startPoint y: 670, endPoint x: 945, endPoint y: 658, distance: 13.0
click at [940, 669] on button "Sort" at bounding box center [958, 660] width 56 height 32
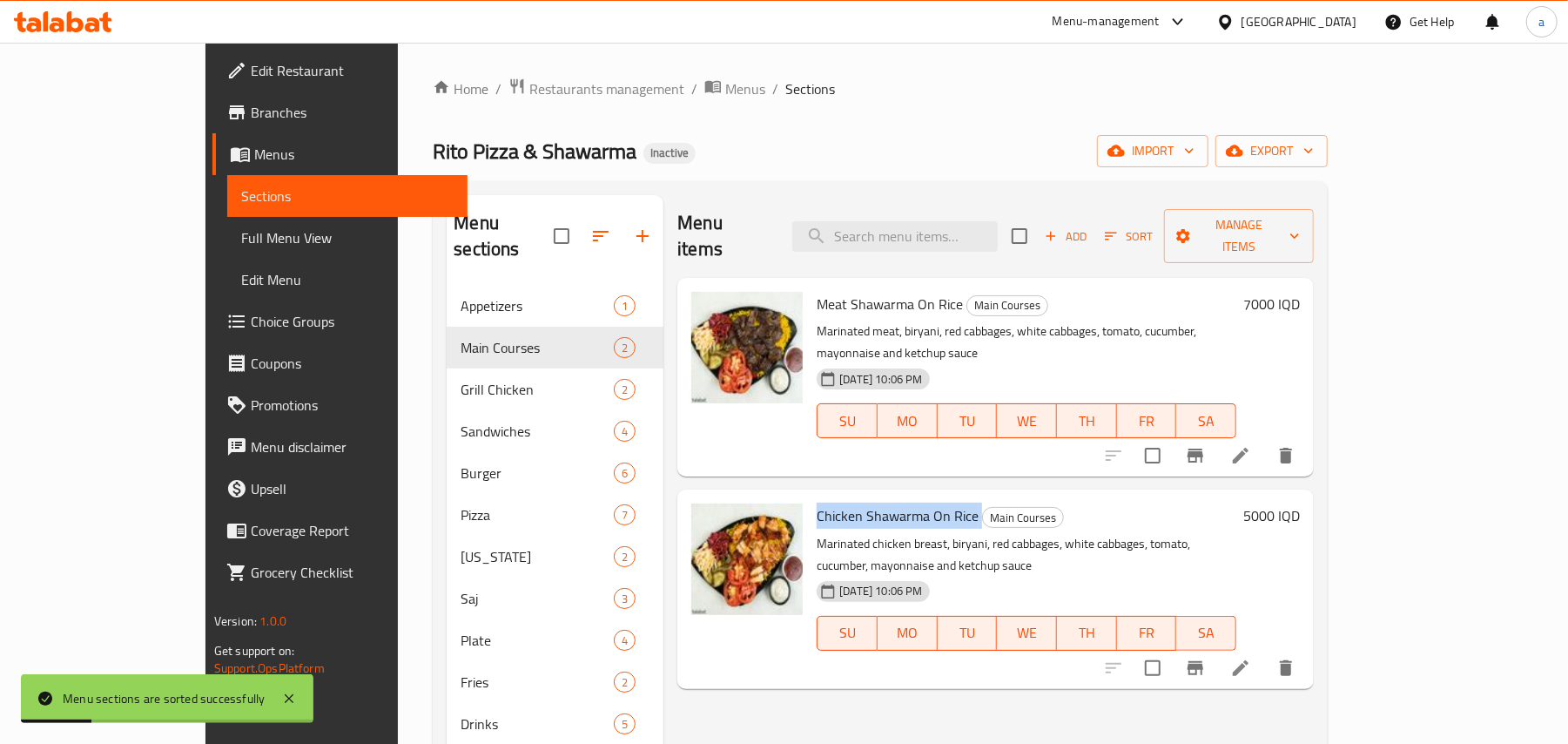
click at [241, 249] on span "Full Menu View" at bounding box center [347, 238] width 213 height 21
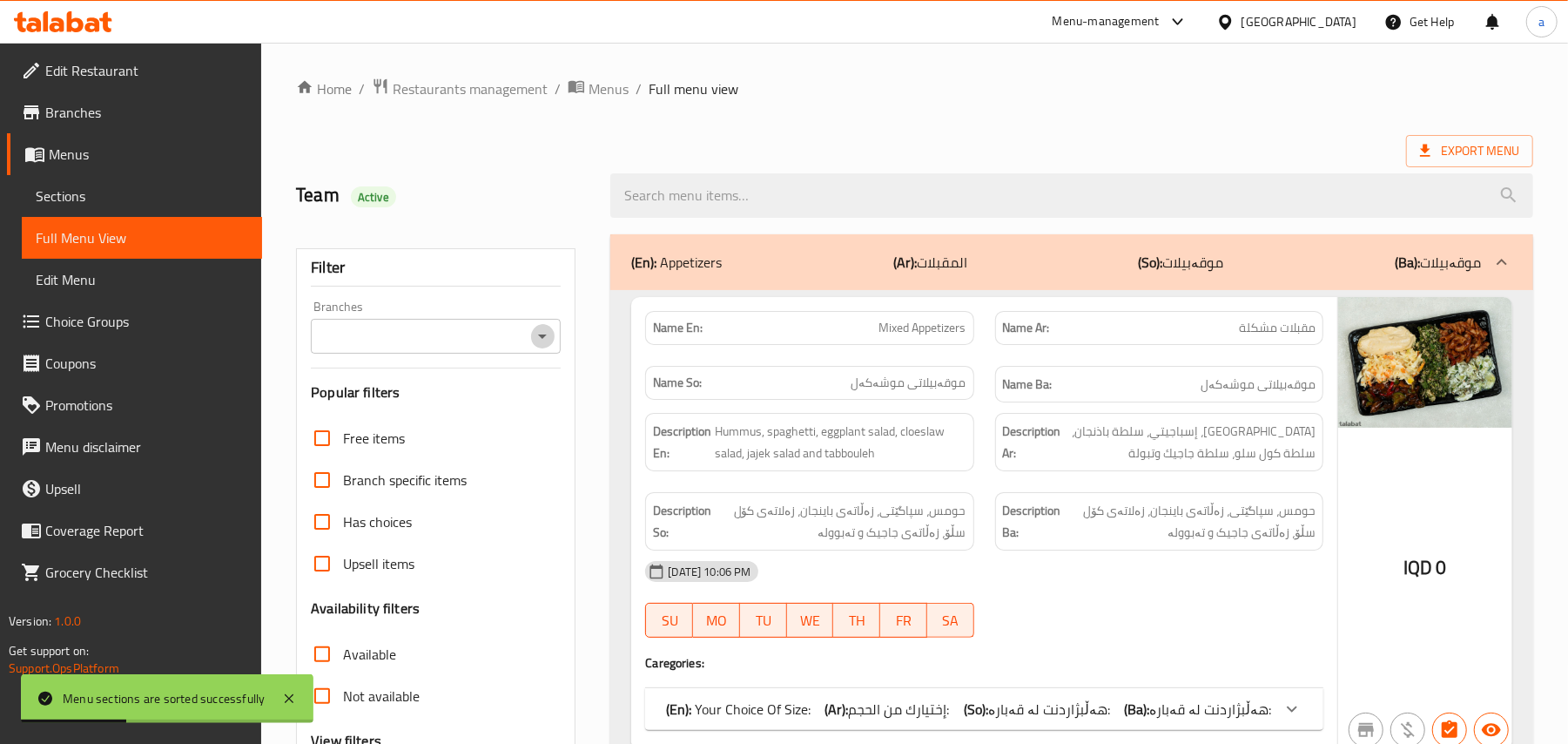
click at [540, 346] on icon "Open" at bounding box center [542, 336] width 21 height 21
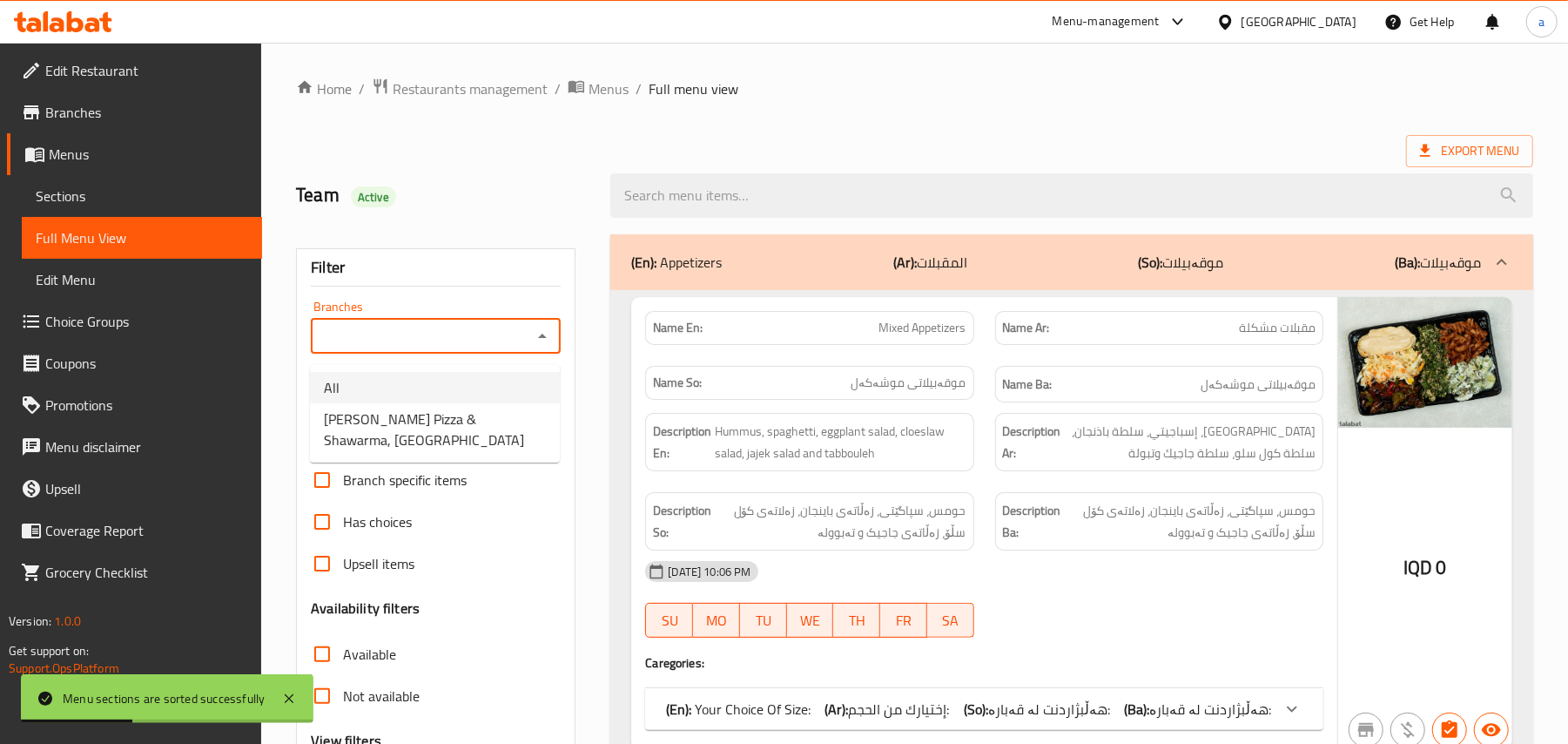
click at [464, 409] on span "Rito Pizza & Shawarma, Bakrajo" at bounding box center [435, 429] width 222 height 42
type input "Rito Pizza & Shawarma, Bakrajo"
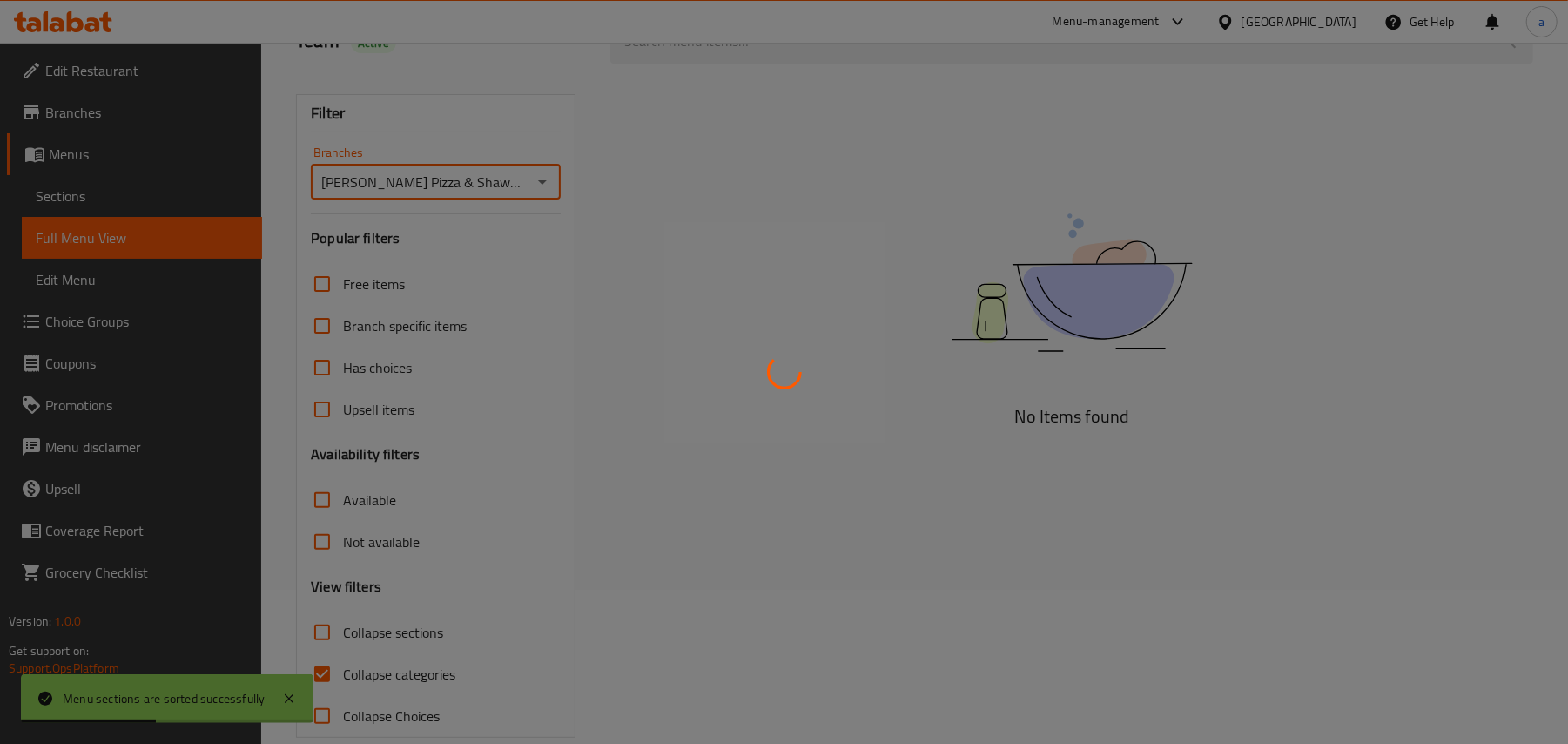
scroll to position [211, 0]
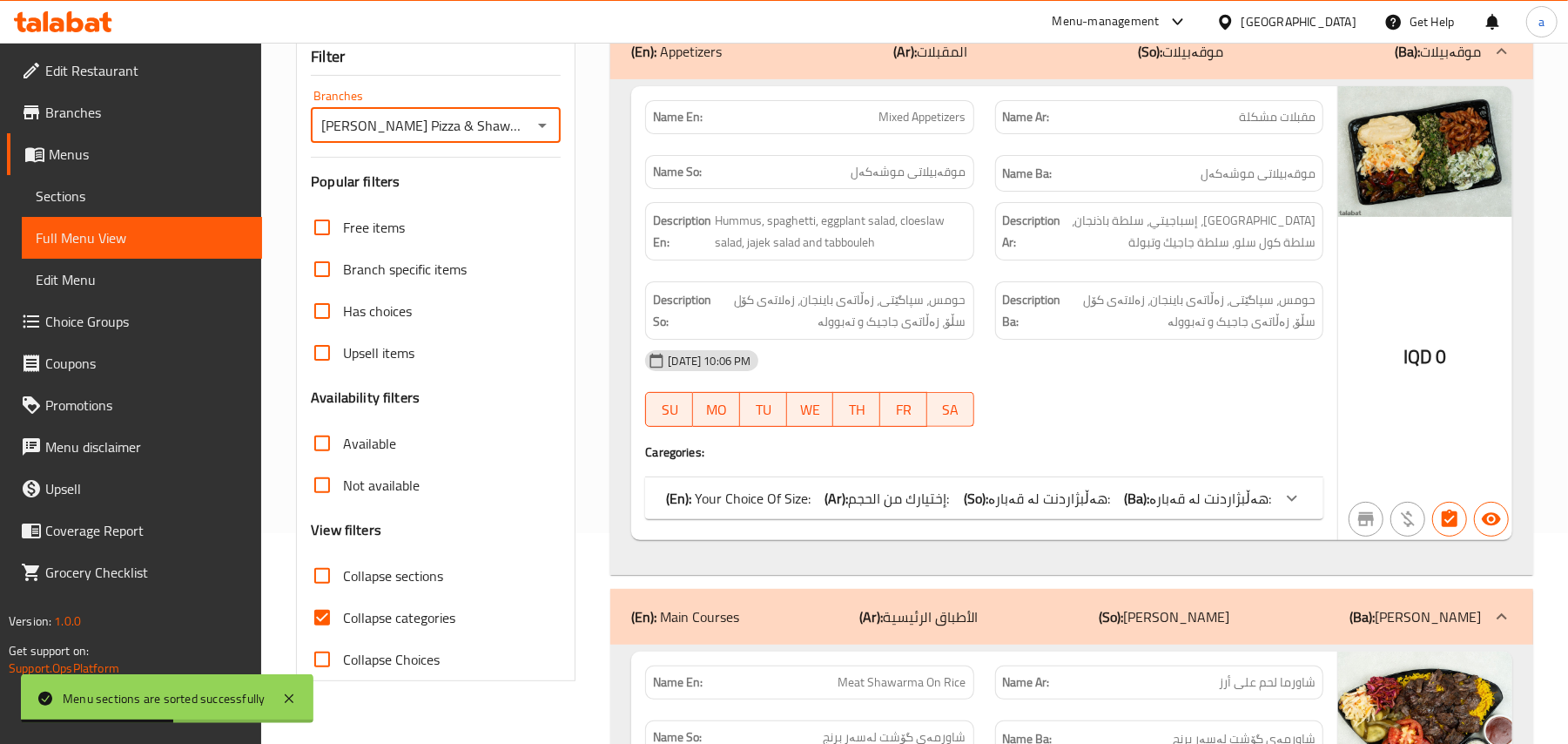
click at [348, 586] on span "Collapse sections" at bounding box center [393, 576] width 100 height 21
click at [343, 597] on input "Collapse sections" at bounding box center [322, 575] width 42 height 42
checkbox input "true"
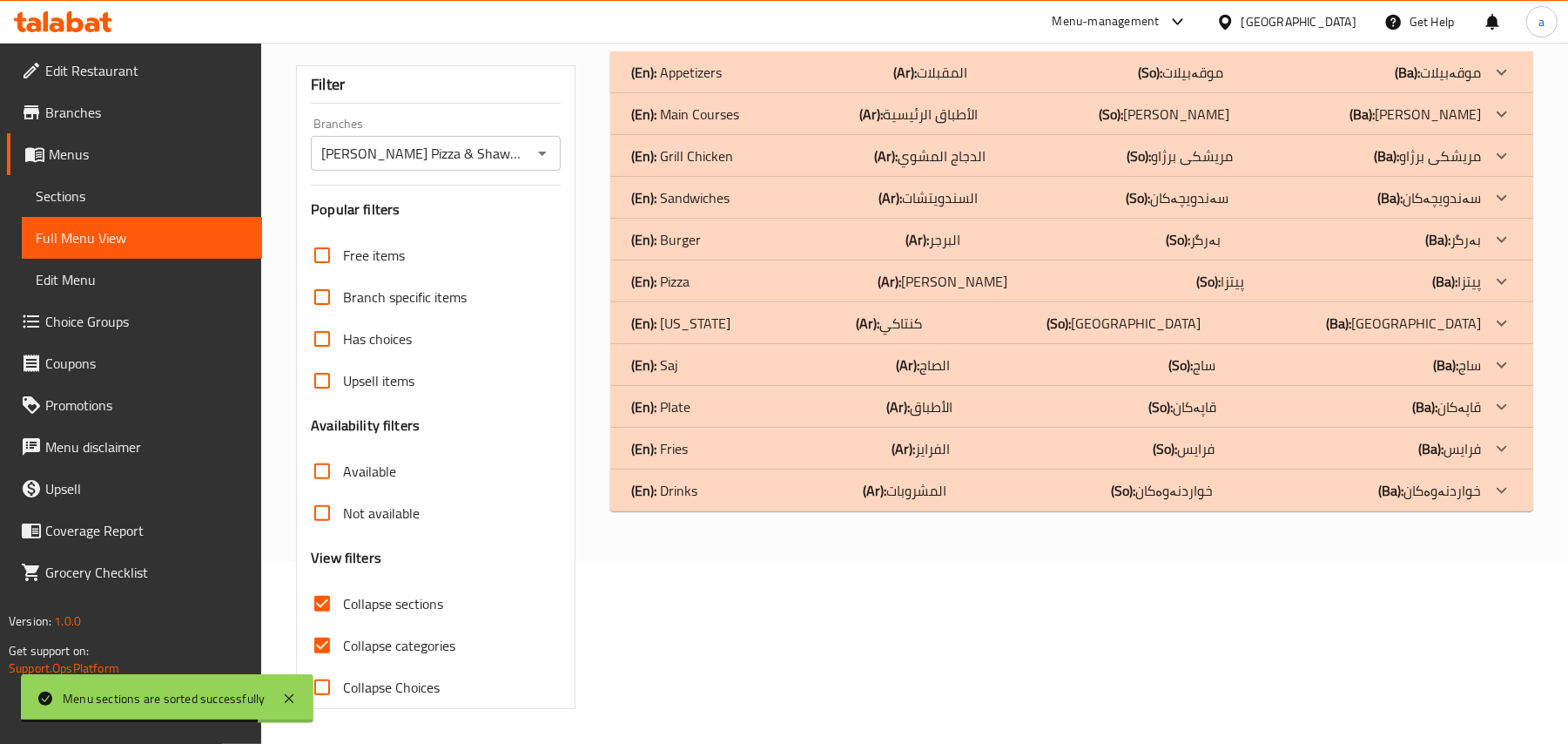
click at [329, 648] on input "Collapse categories" at bounding box center [322, 645] width 42 height 42
checkbox input "false"
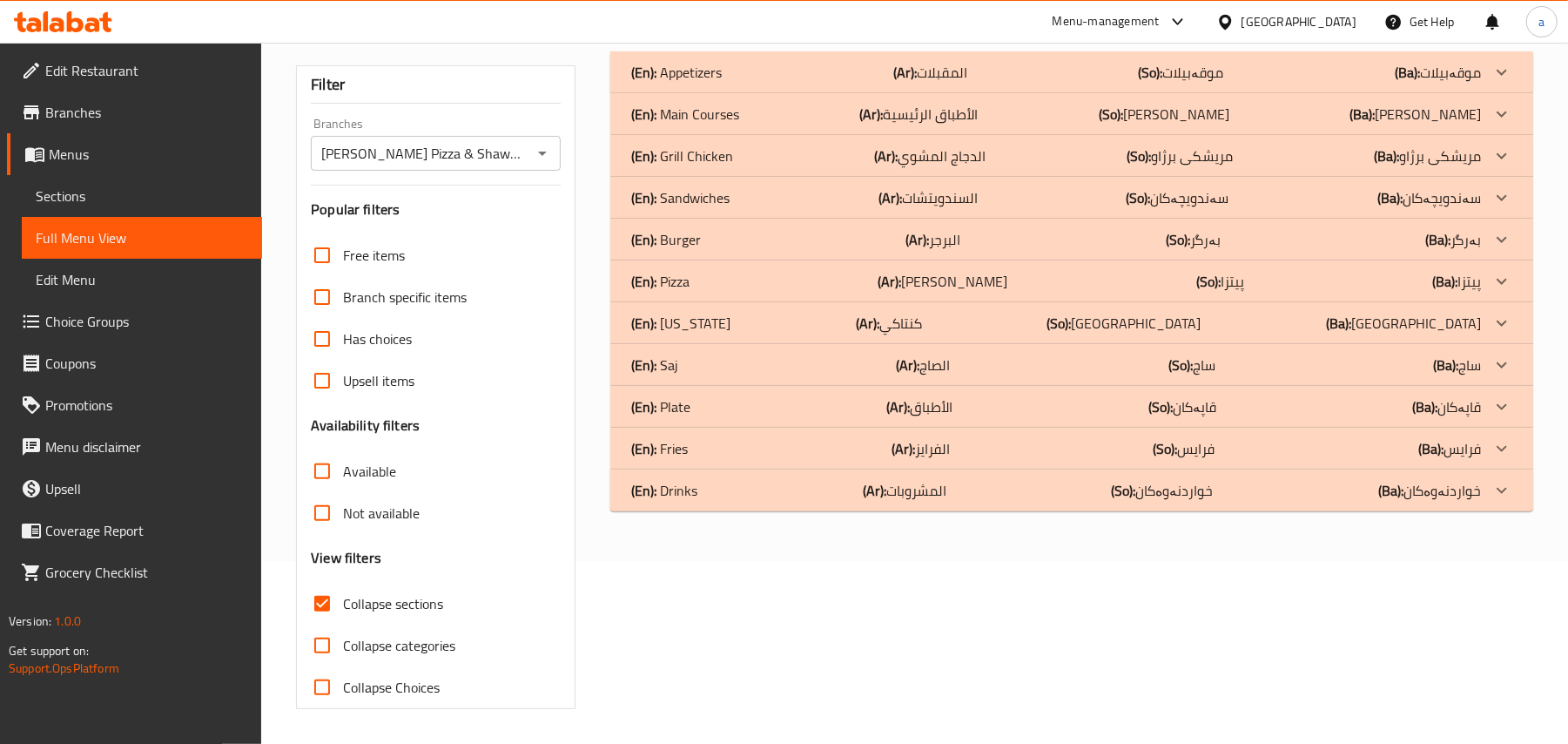
click at [830, 83] on div "(En): Saj (Ar): الصاج (So): ساج (Ba): ساج" at bounding box center [1056, 72] width 850 height 21
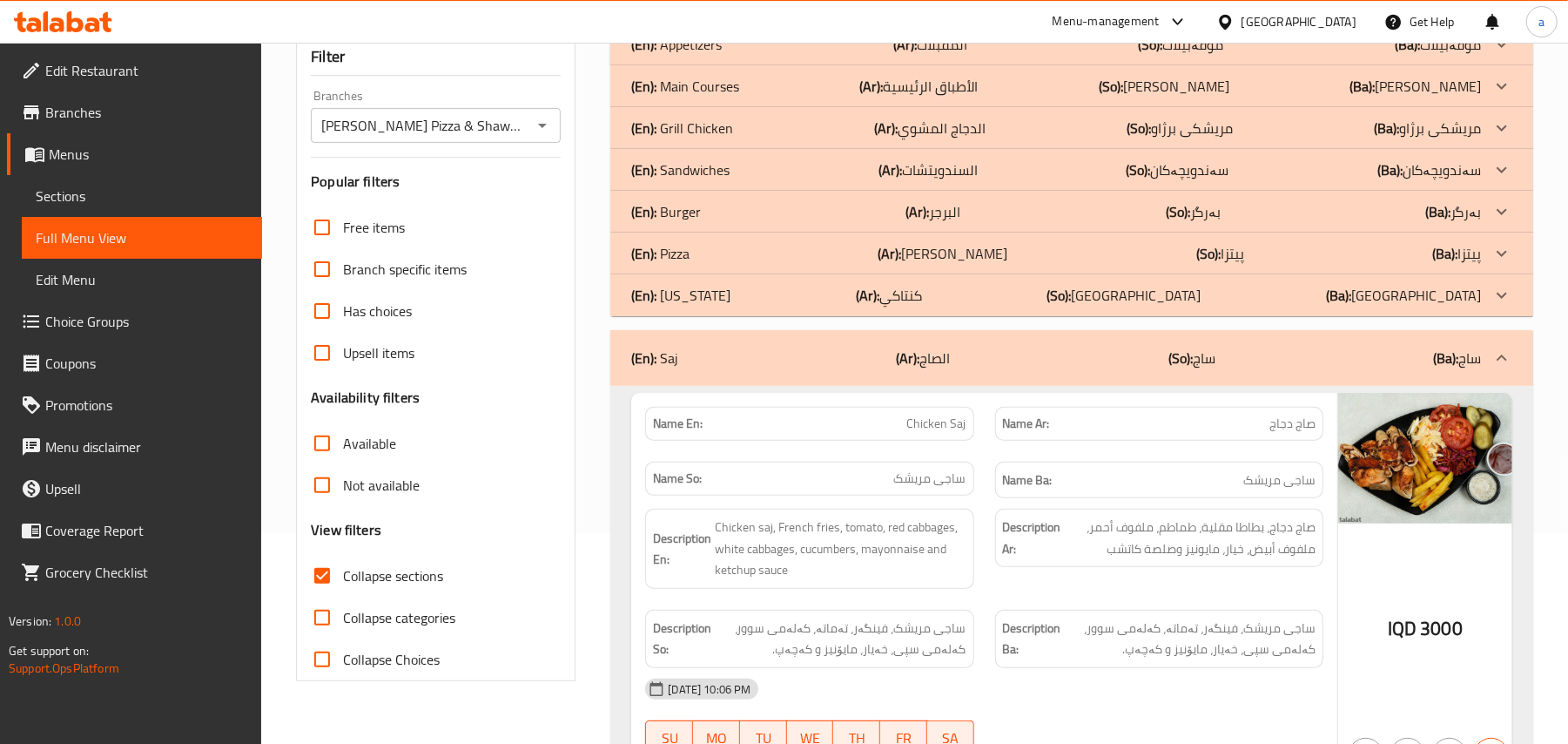
click at [880, 55] on div "(En): Kentucky (Ar): كنتاكي (So): کنتاکی (Ba): کنتاکی" at bounding box center [1056, 44] width 850 height 21
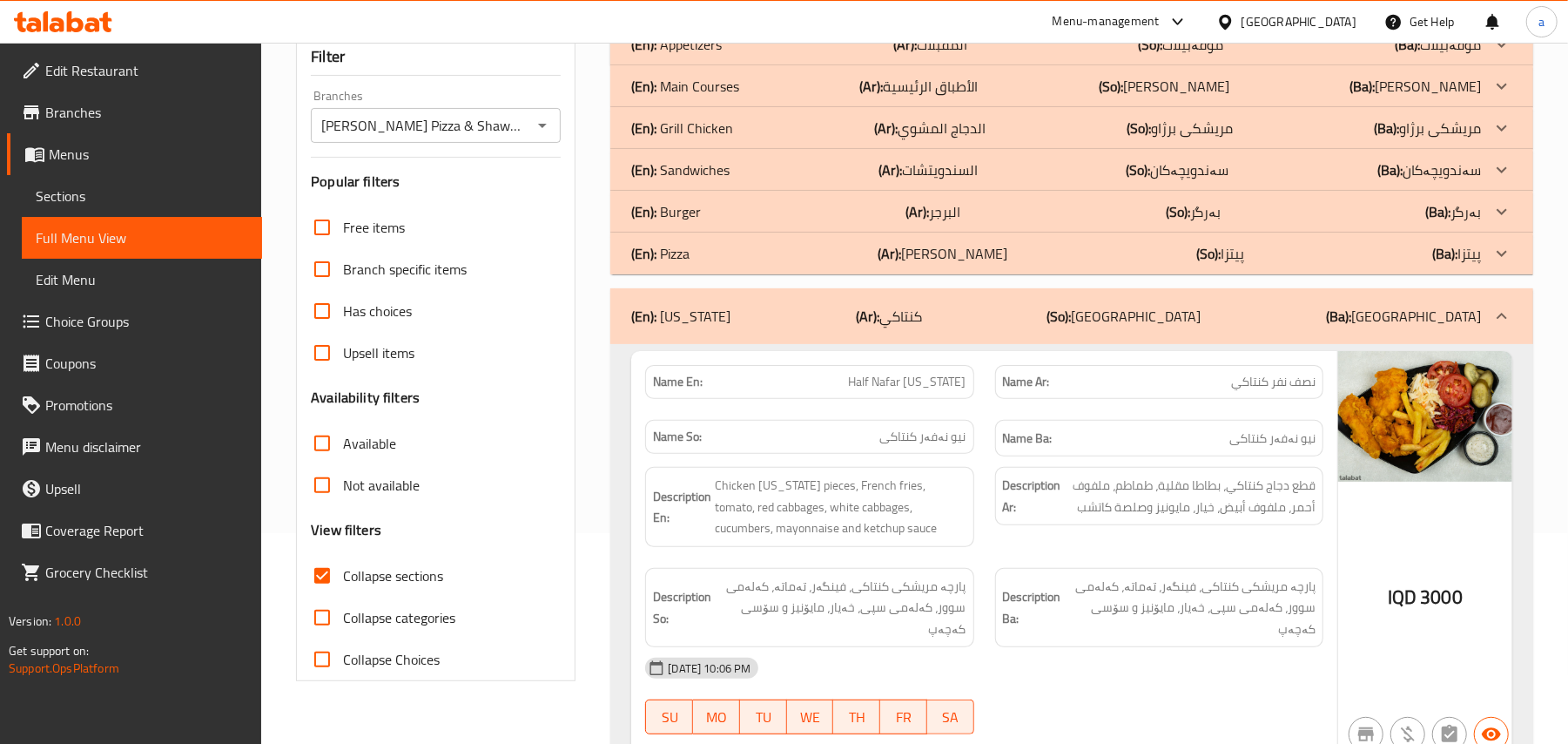
click at [962, 55] on div "(En): Pizza (Ar): بيتزا (So): پیتزا (Ba): پیتزا" at bounding box center [1056, 44] width 850 height 21
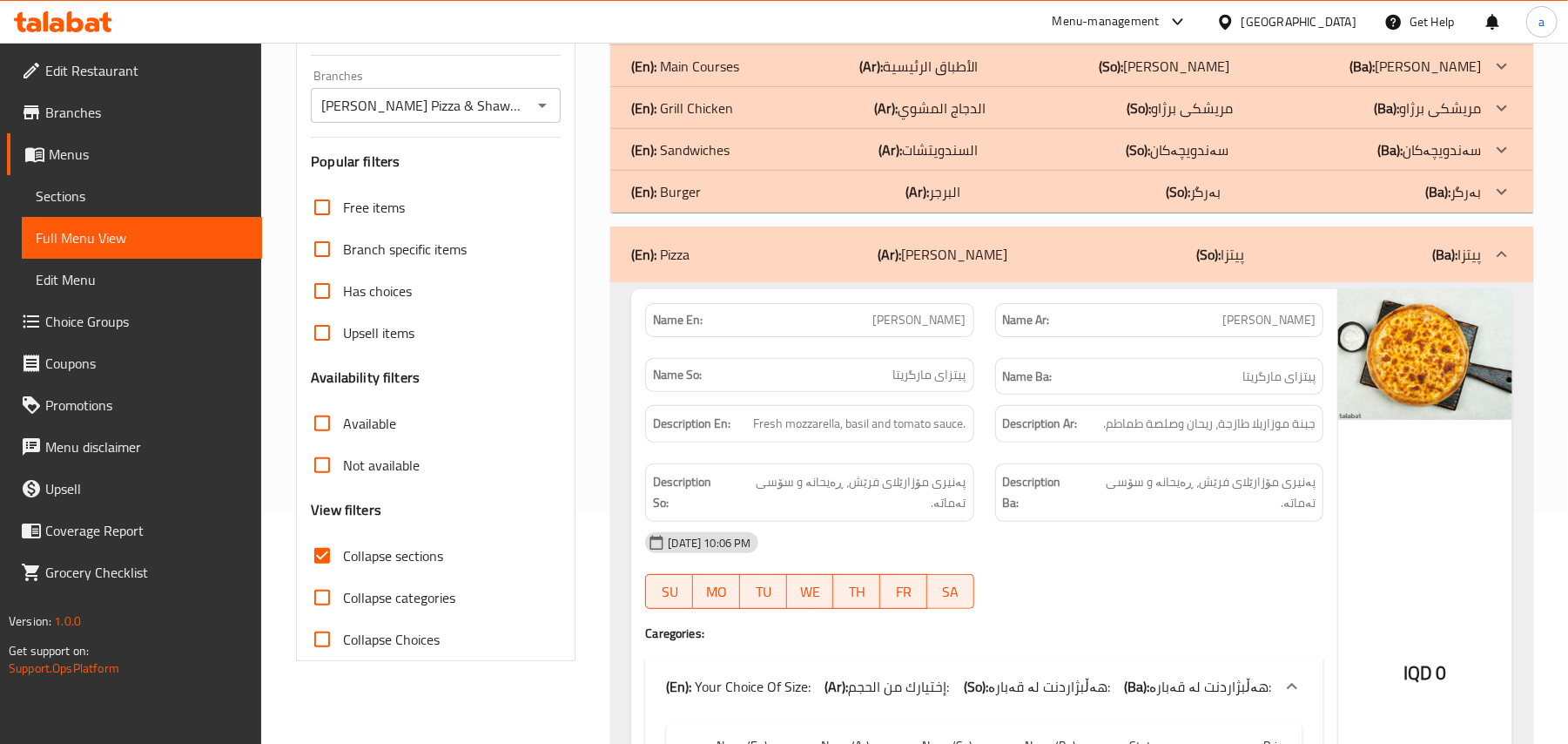
scroll to position [0, 0]
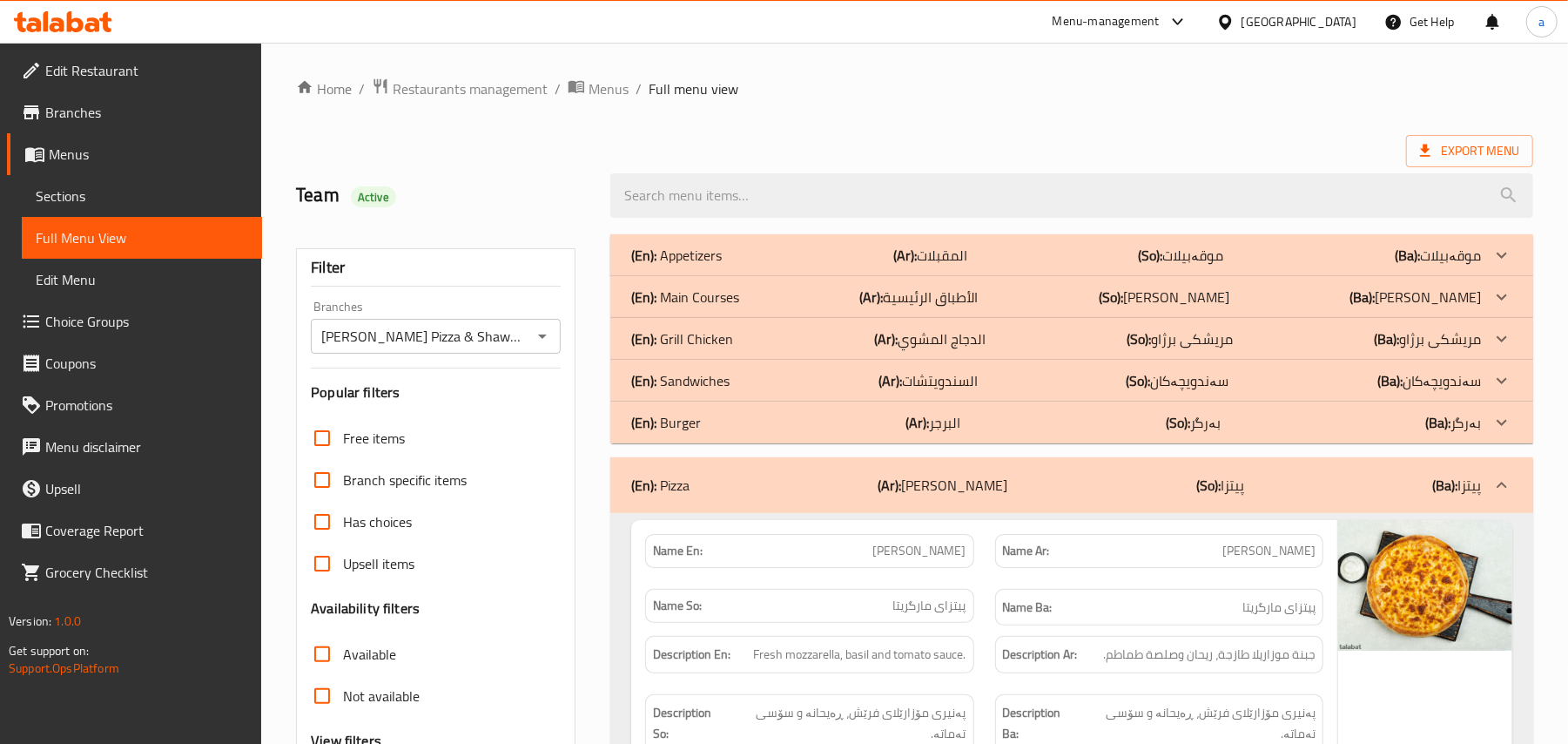
click at [1046, 265] on div "(En): Grill Chicken (Ar): الدجاج المشوي (So): مریشکی برژاو (Ba): مریشکی برژاو" at bounding box center [1056, 255] width 850 height 21
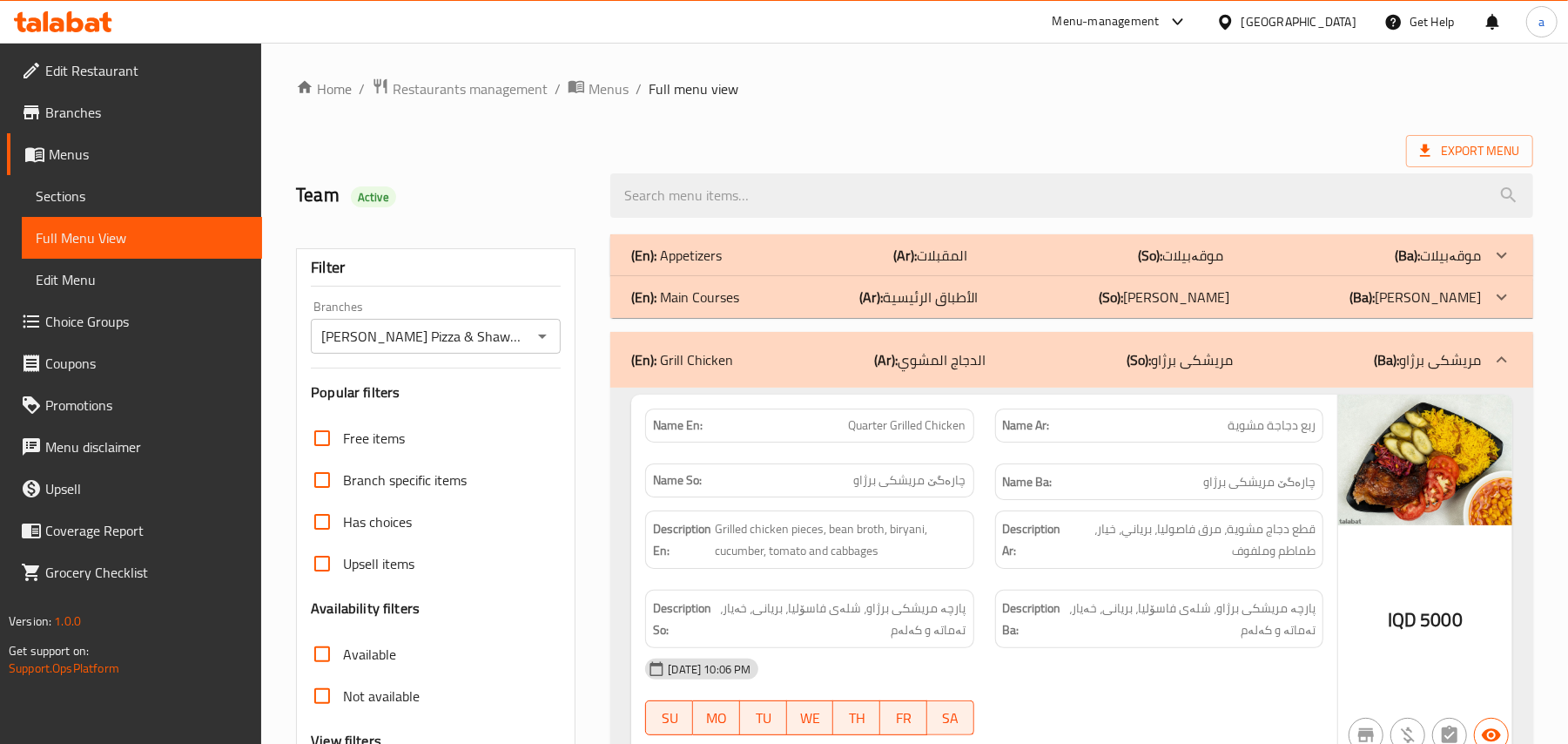
click at [1064, 265] on div "(En): Main Courses (Ar): الأطباق الرئيسية (So): ژەمە سەرەکییەکان (Ba): ژەمە سەر…" at bounding box center [1056, 255] width 850 height 21
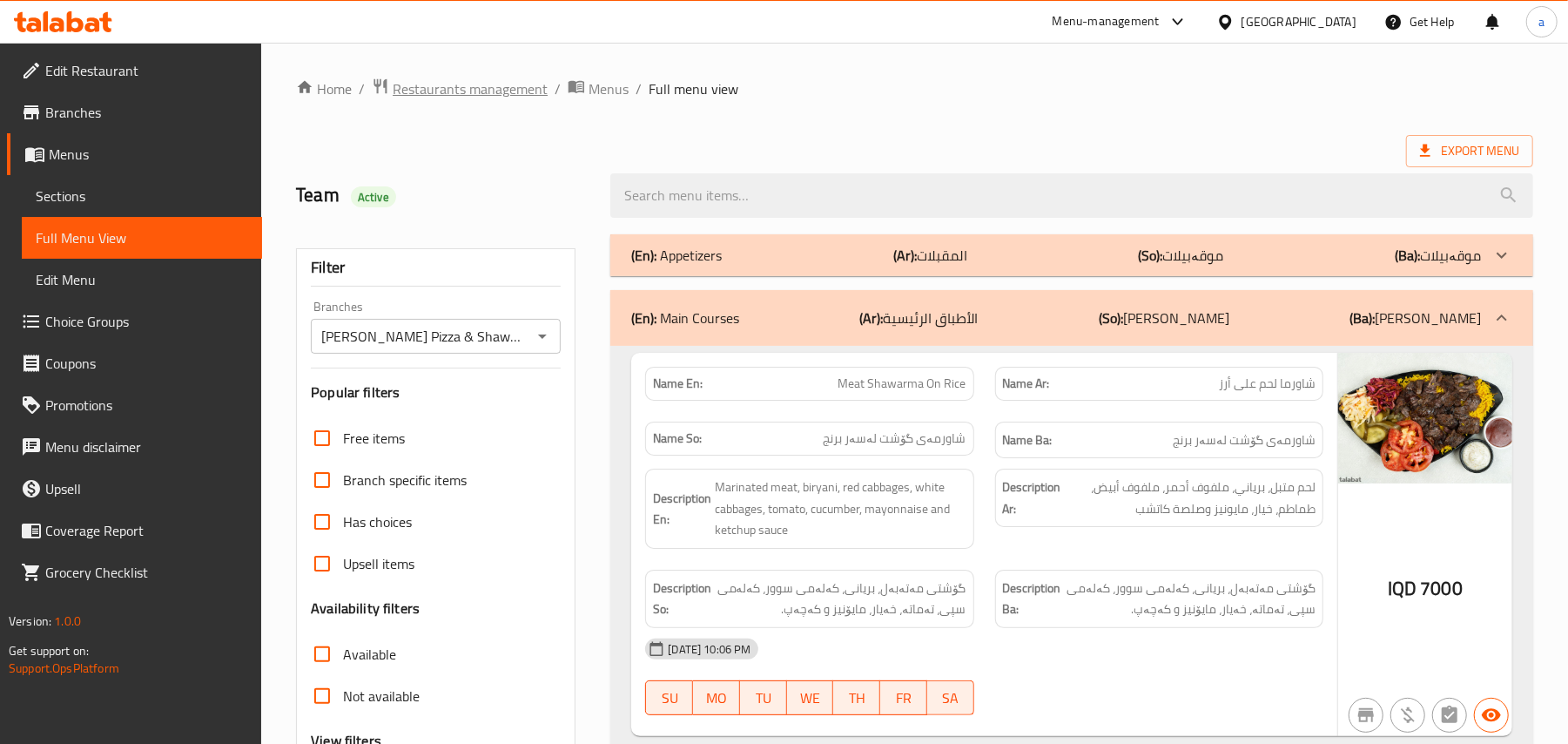
click at [476, 88] on span "Restaurants management" at bounding box center [470, 89] width 155 height 21
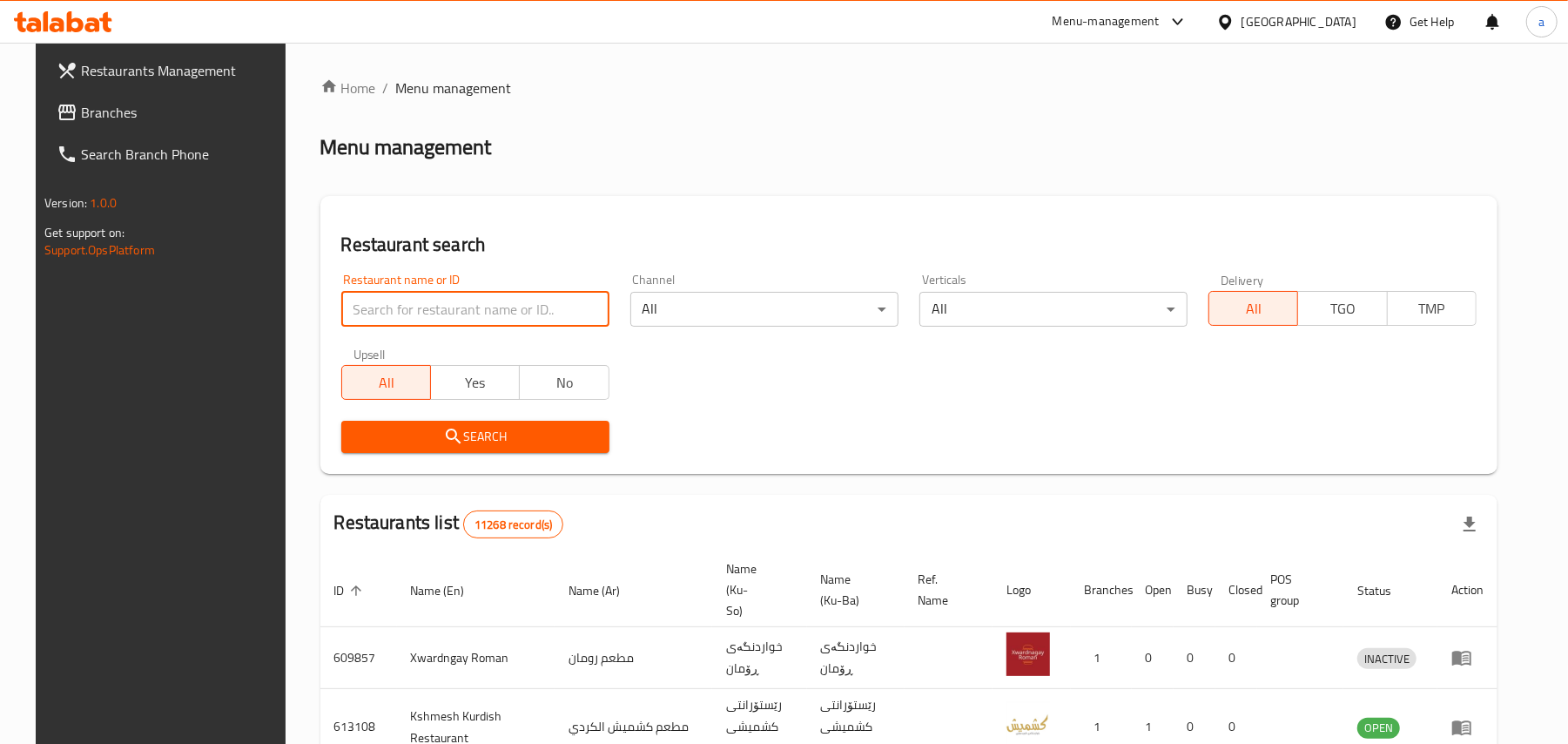
click at [425, 326] on input "search" at bounding box center [475, 310] width 268 height 35
type input "kfc"
click button "Search" at bounding box center [475, 436] width 268 height 32
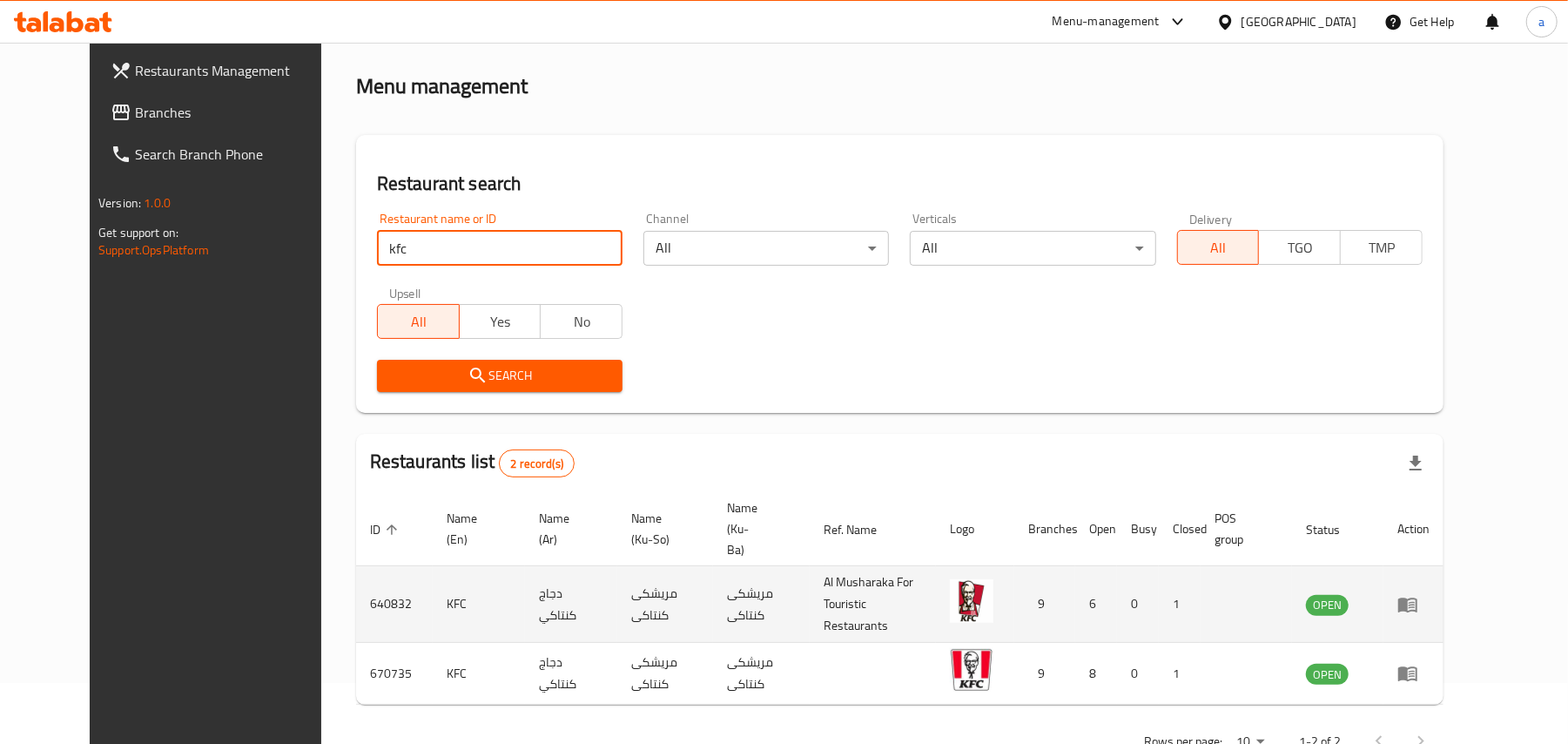
scroll to position [94, 0]
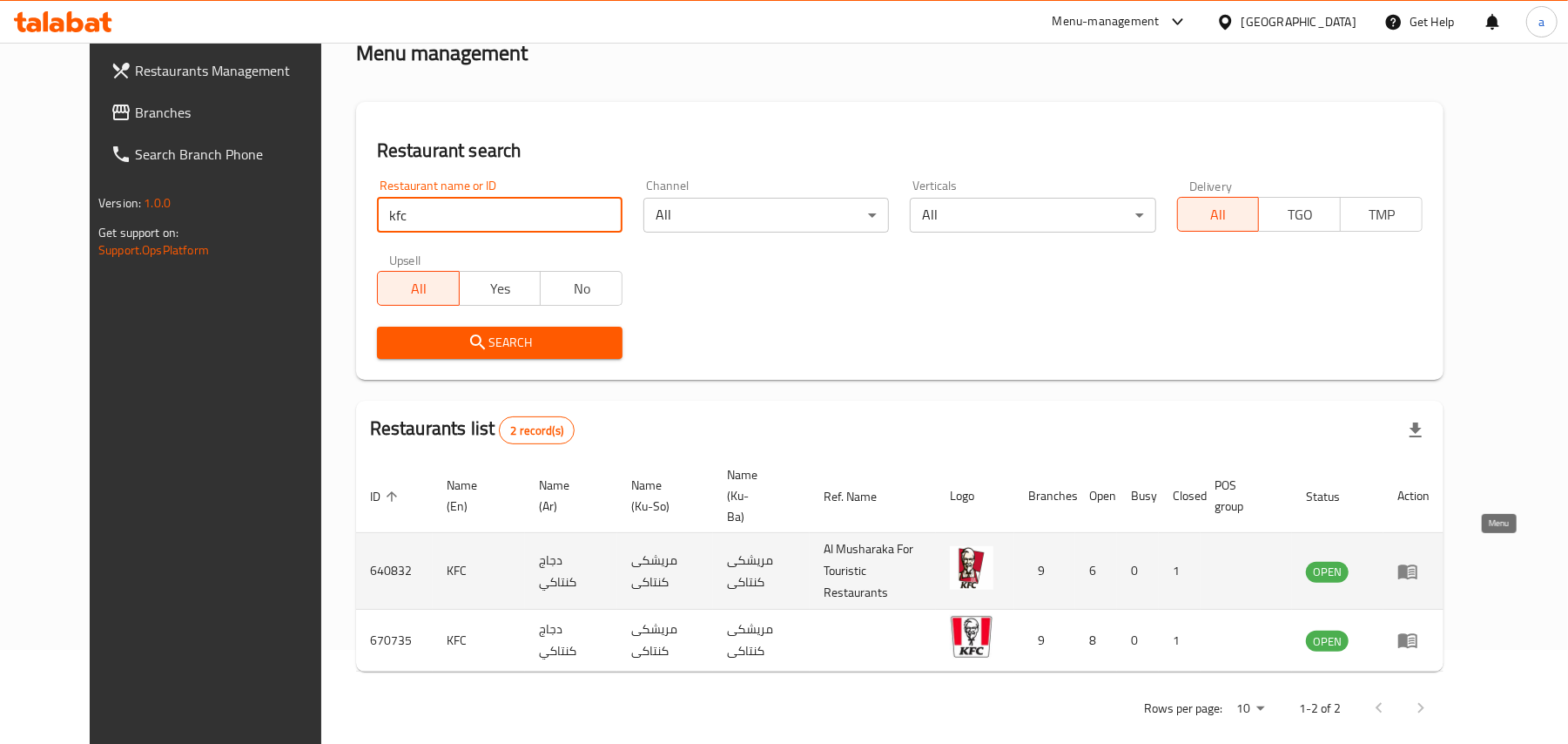
click at [1416, 568] on icon "enhanced table" at bounding box center [1412, 572] width 6 height 7
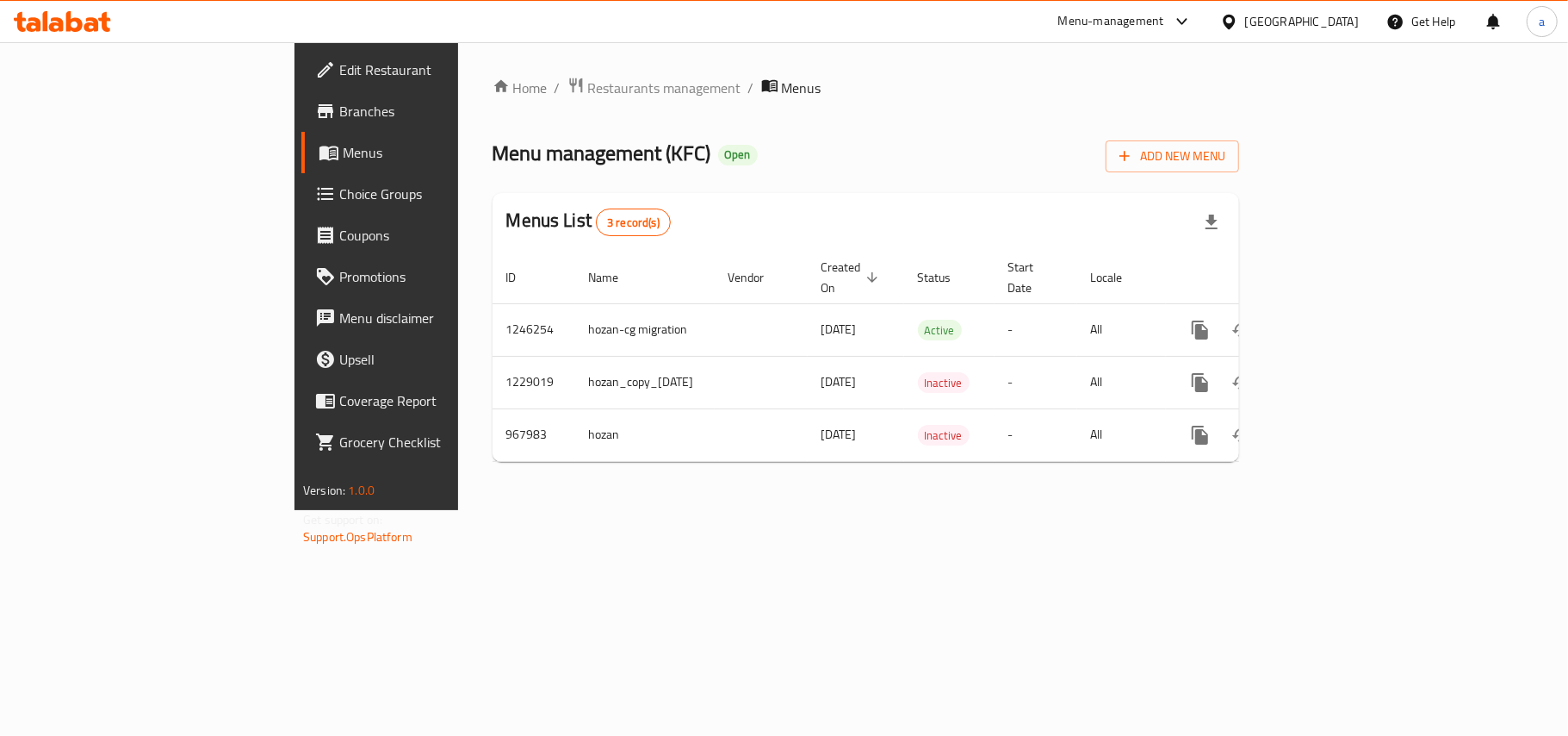
click at [339, 105] on span "Branches" at bounding box center [440, 111] width 203 height 21
